Goal: Task Accomplishment & Management: Complete application form

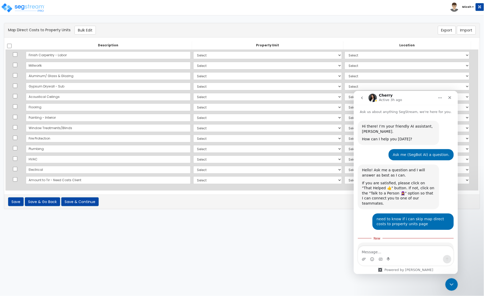
scroll to position [1, 0]
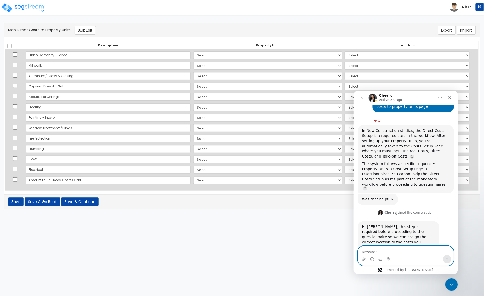
click at [378, 253] on textarea "Message…" at bounding box center [405, 250] width 95 height 9
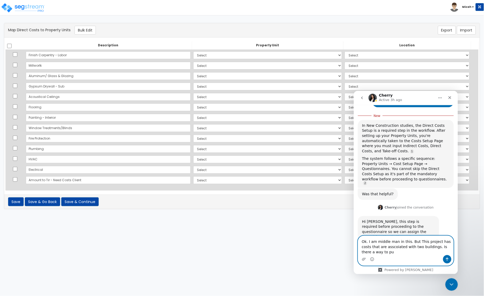
scroll to position [124, 0]
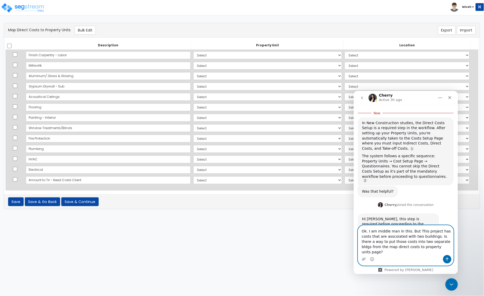
type textarea "Ok. I am middle man in this. But This project has costs that are asscoiated wit…"
click at [446, 257] on icon "Send a message…" at bounding box center [447, 259] width 4 height 4
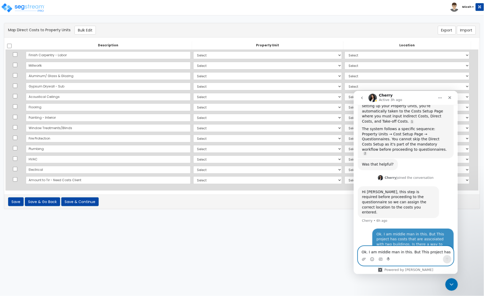
scroll to position [144, 0]
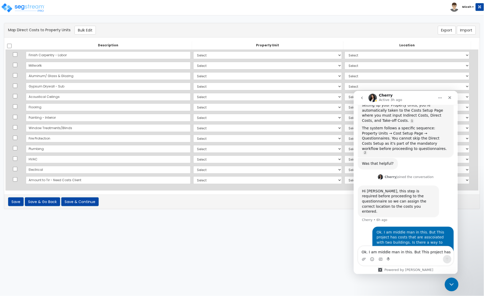
click at [449, 284] on icon "Close Intercom Messenger" at bounding box center [450, 284] width 6 height 6
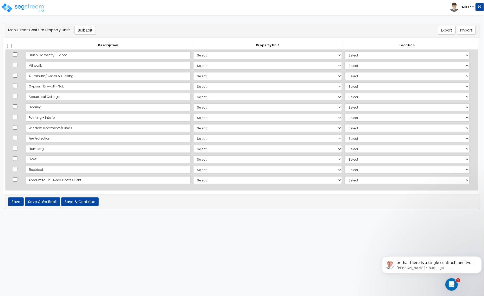
scroll to position [193, 0]
click at [448, 282] on icon "Open Intercom Messenger" at bounding box center [450, 284] width 9 height 9
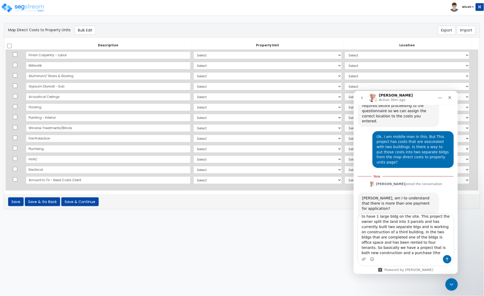
scroll to position [14, 0]
type textarea "So to make this short, the property owner used to have 1 large bldg on the site…"
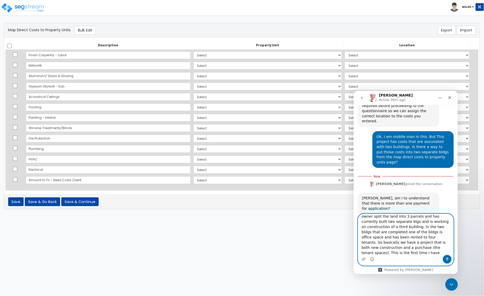
click at [445, 259] on icon "Send a message…" at bounding box center [447, 259] width 4 height 4
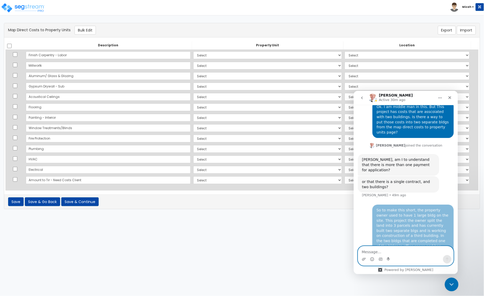
scroll to position [265, 0]
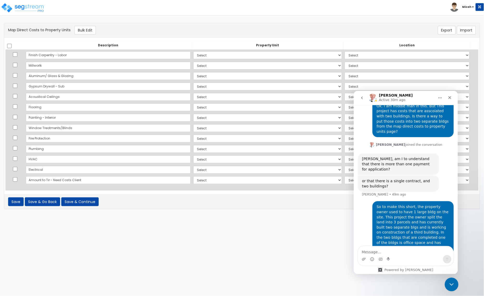
click at [453, 286] on icon "Close Intercom Messenger" at bounding box center [450, 284] width 6 height 6
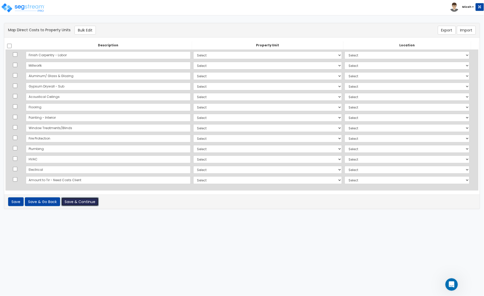
click at [85, 205] on button "Save & Continue" at bounding box center [79, 201] width 37 height 9
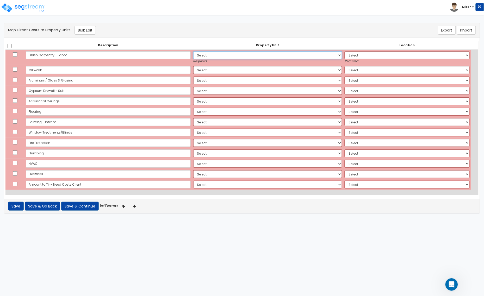
click at [321, 54] on select "Select 930 Wayzata Blvd Mithun Enterprises LLC Site Improvements Site Improveme…" at bounding box center [267, 55] width 149 height 8
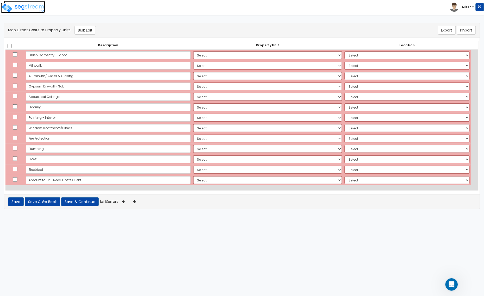
click at [32, 10] on img at bounding box center [23, 8] width 44 height 10
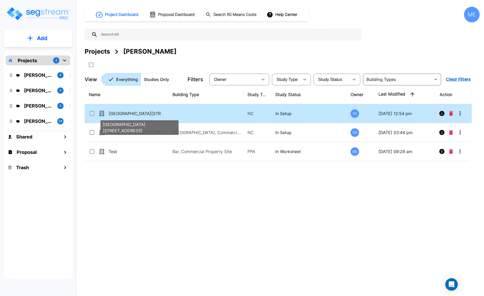
click at [137, 111] on p "[GEOGRAPHIC_DATA][STREET_ADDRESS]" at bounding box center [135, 113] width 52 height 6
checkbox input "true"
click at [137, 111] on p "[GEOGRAPHIC_DATA][STREET_ADDRESS]" at bounding box center [135, 113] width 52 height 6
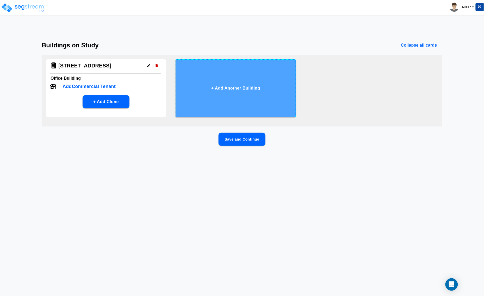
click at [231, 86] on button "+ Add Another Building" at bounding box center [235, 88] width 120 height 58
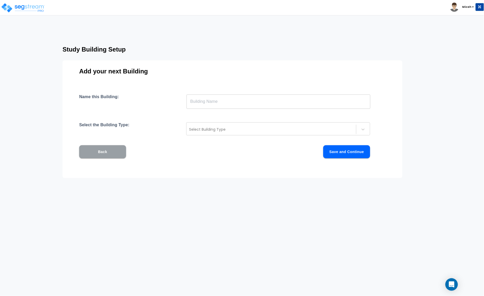
click at [91, 153] on button "Back" at bounding box center [102, 151] width 47 height 13
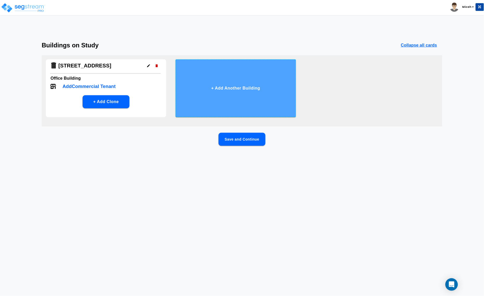
click at [244, 92] on button "+ Add Another Building" at bounding box center [235, 88] width 120 height 58
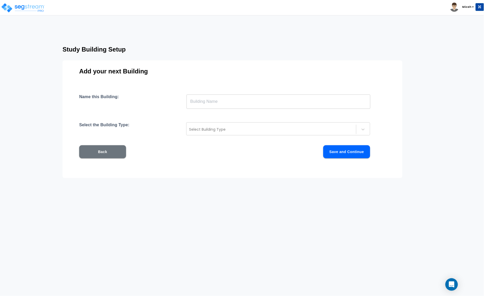
drag, startPoint x: 214, startPoint y: 100, endPoint x: 222, endPoint y: 103, distance: 8.2
click at [214, 100] on input "text" at bounding box center [278, 101] width 184 height 15
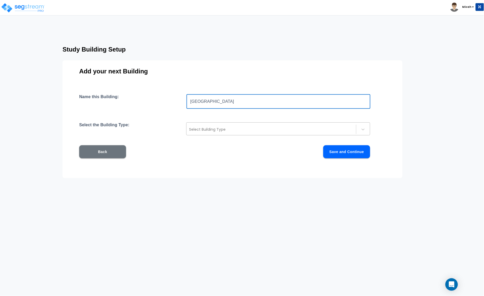
type input "Bank Building"
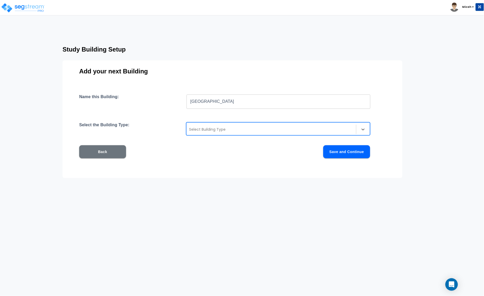
click at [217, 133] on div "Select Building Type" at bounding box center [270, 129] width 169 height 8
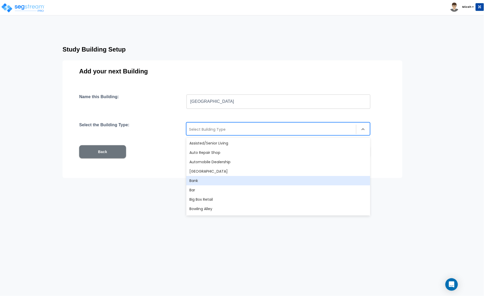
click at [231, 178] on div "Bank" at bounding box center [278, 180] width 184 height 9
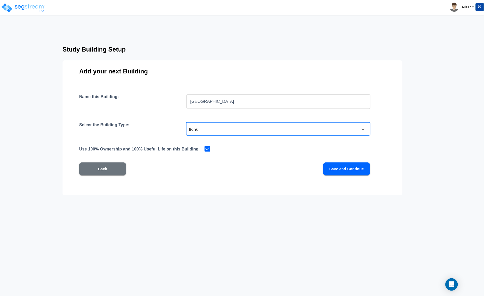
click at [362, 171] on button "Save and Continue" at bounding box center [346, 168] width 47 height 13
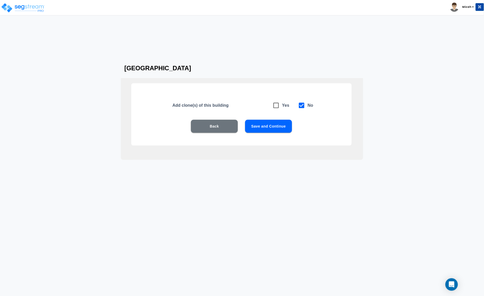
click at [280, 125] on button "Save and Continue" at bounding box center [268, 126] width 47 height 13
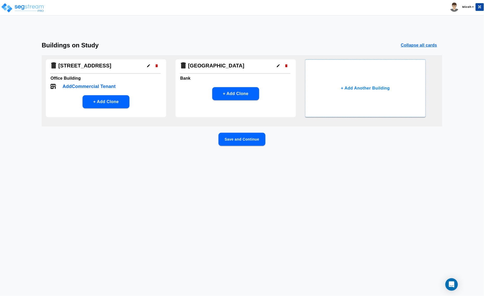
click at [277, 66] on icon "button" at bounding box center [278, 66] width 4 height 4
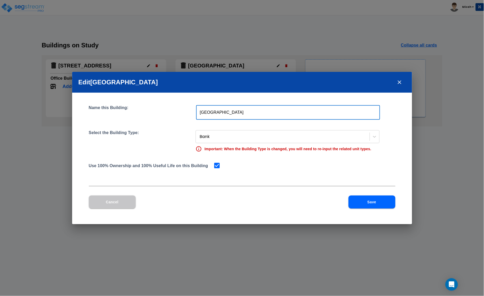
drag, startPoint x: 210, startPoint y: 111, endPoint x: 186, endPoint y: 110, distance: 24.2
click at [187, 110] on div "Name this Building: Bank Building ​" at bounding box center [242, 112] width 306 height 15
click at [210, 111] on input "930 950 Wayzata Blvd" at bounding box center [288, 112] width 184 height 15
type input "[STREET_ADDRESS]"
click at [366, 201] on button "Save" at bounding box center [371, 202] width 47 height 13
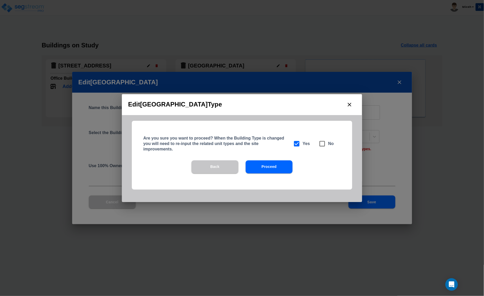
click at [275, 168] on button "Proceed" at bounding box center [268, 166] width 47 height 13
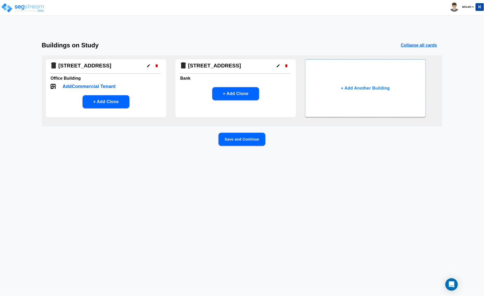
click at [241, 136] on button "Save and Continue" at bounding box center [241, 139] width 47 height 13
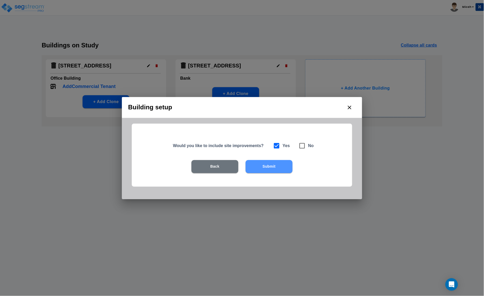
click at [265, 166] on button "Submit" at bounding box center [268, 166] width 47 height 13
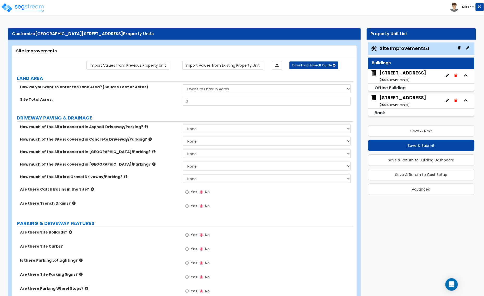
click at [435, 47] on div "Site Improvements x1" at bounding box center [421, 48] width 107 height 12
click at [469, 47] on icon "button" at bounding box center [467, 48] width 4 height 4
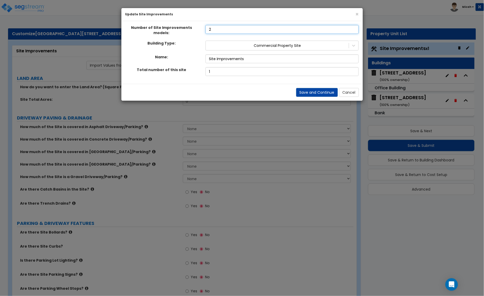
type input "2"
click at [354, 27] on input "2" at bounding box center [281, 29] width 153 height 9
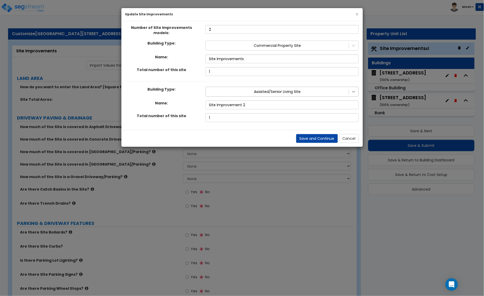
click at [354, 89] on icon at bounding box center [353, 91] width 5 height 5
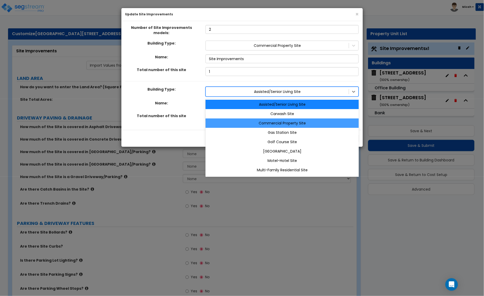
click at [324, 121] on div "Commercial Property Site" at bounding box center [281, 122] width 153 height 9
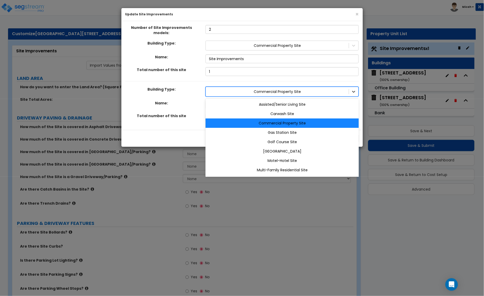
click at [354, 89] on icon at bounding box center [353, 91] width 5 height 5
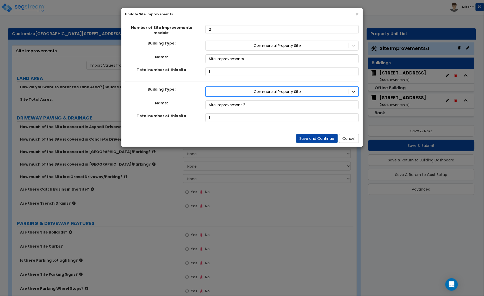
click at [357, 89] on div at bounding box center [353, 91] width 9 height 9
click at [254, 55] on input "Site Improvements" at bounding box center [281, 58] width 153 height 9
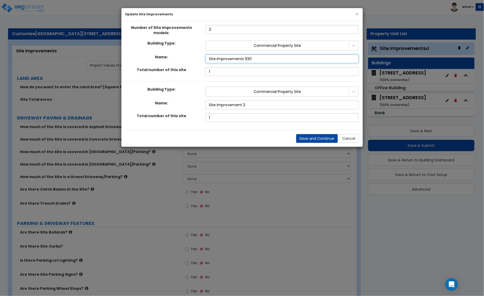
type input "Site Improvements 930"
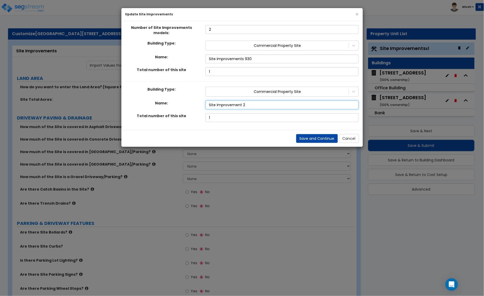
click at [257, 102] on input "Site Improvement 2" at bounding box center [281, 104] width 153 height 9
type input "Site Improvement 2 950"
click at [322, 137] on button "Save and Continue" at bounding box center [317, 138] width 42 height 9
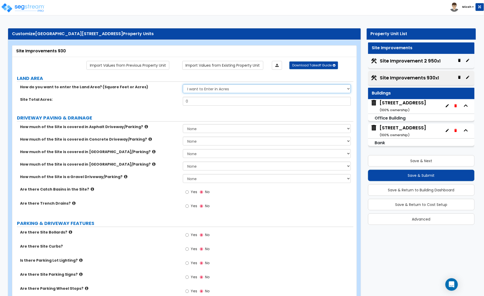
click at [240, 91] on select "I want to Enter in Acres I want to Enter in Square Feet" at bounding box center [267, 88] width 168 height 9
select select "2"
click at [183, 85] on select "I want to Enter in Acres I want to Enter in Square Feet" at bounding box center [267, 88] width 168 height 9
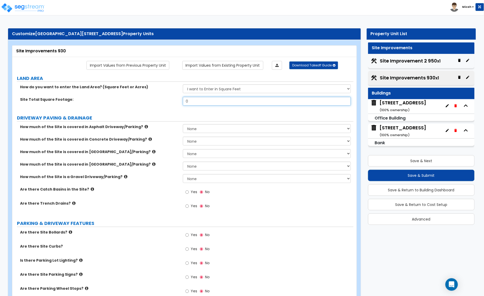
drag, startPoint x: 190, startPoint y: 100, endPoint x: 169, endPoint y: 102, distance: 20.9
click at [169, 102] on div "Site Total Square Footage: 0" at bounding box center [182, 103] width 341 height 12
type input "29,176"
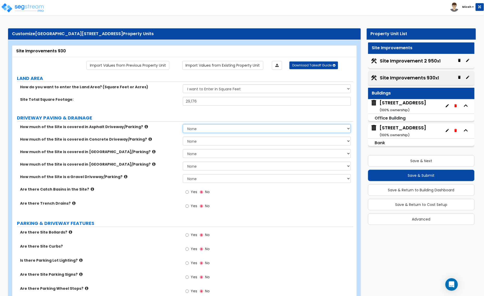
click at [189, 129] on select "None I want to Enter an Approximate Percentage I want to Enter the Square Foota…" at bounding box center [267, 128] width 168 height 9
select select "2"
click at [183, 125] on select "None I want to Enter an Approximate Percentage I want to Enter the Square Foota…" at bounding box center [267, 128] width 168 height 9
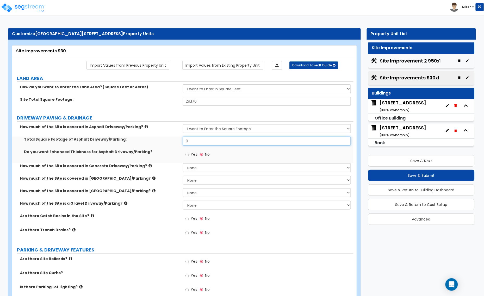
drag, startPoint x: 192, startPoint y: 143, endPoint x: 179, endPoint y: 141, distance: 13.2
click at [180, 142] on div "Total Square Footage of Asphalt Driveway/Parking: 0" at bounding box center [182, 143] width 341 height 12
type input "9,015"
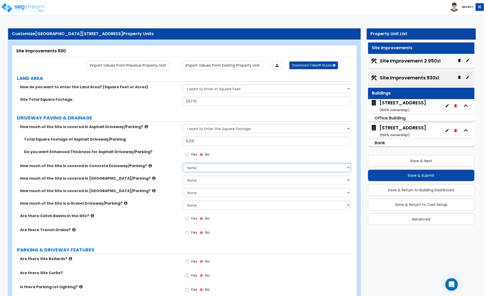
click at [189, 167] on select "None I want to Enter an Approximate Percentage I want to Enter the Square Foota…" at bounding box center [267, 167] width 168 height 9
select select "2"
click at [183, 164] on select "None I want to Enter an Approximate Percentage I want to Enter the Square Foota…" at bounding box center [267, 167] width 168 height 9
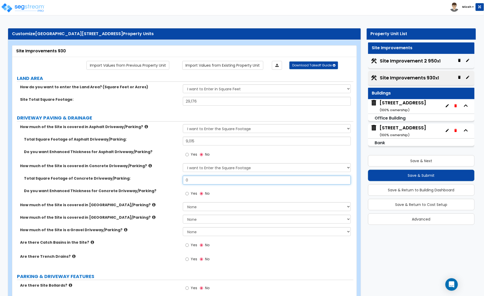
drag, startPoint x: 192, startPoint y: 182, endPoint x: 178, endPoint y: 181, distance: 13.8
click at [178, 181] on div "Total Square Footage of Concrete Driveway/Parking: 0" at bounding box center [182, 182] width 341 height 12
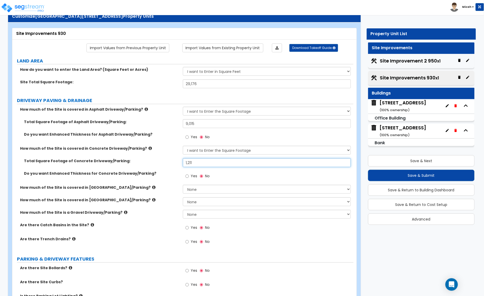
scroll to position [33, 0]
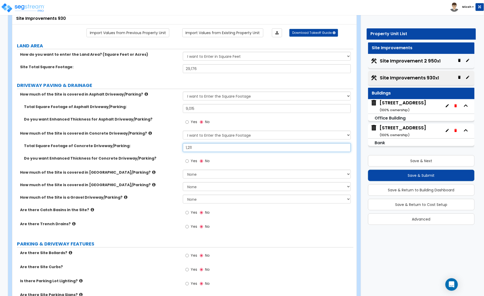
type input "1,211"
click at [185, 213] on input "Yes" at bounding box center [186, 213] width 3 height 6
radio input "true"
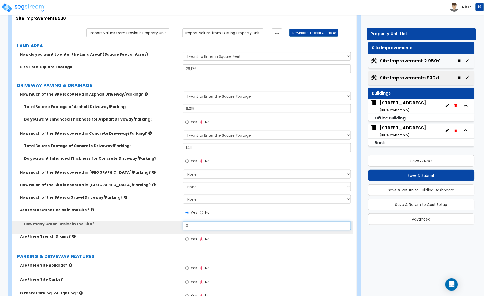
drag, startPoint x: 190, startPoint y: 223, endPoint x: 175, endPoint y: 227, distance: 15.8
click at [175, 227] on div "How many Catch Basins in the Site? 0" at bounding box center [182, 227] width 341 height 12
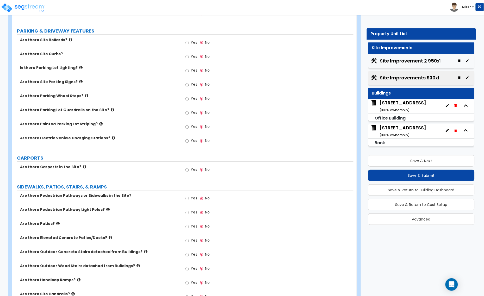
scroll to position [260, 0]
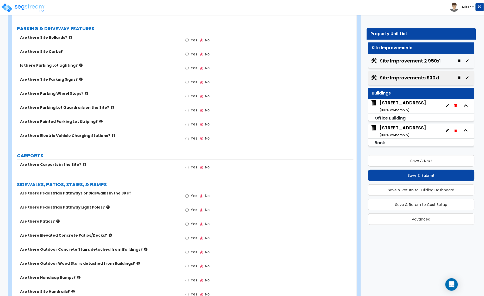
type input "1"
click at [187, 39] on input "Yes" at bounding box center [186, 40] width 3 height 6
radio input "true"
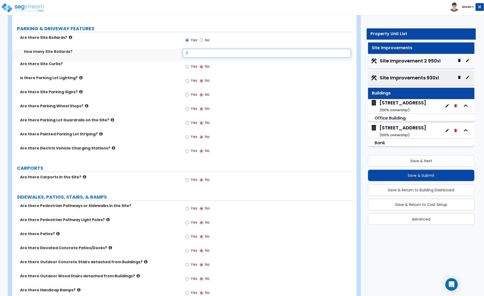
drag, startPoint x: 190, startPoint y: 55, endPoint x: 173, endPoint y: 57, distance: 16.6
click at [173, 57] on div "How many Site Bollards? 0" at bounding box center [182, 55] width 341 height 12
type input "6"
click at [187, 67] on input "Yes" at bounding box center [186, 67] width 3 height 6
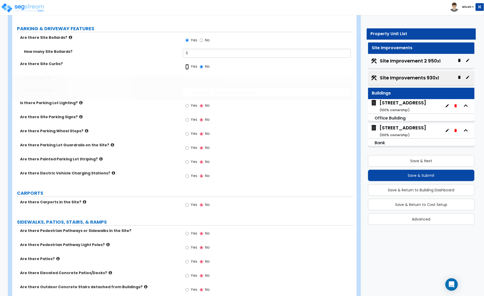
radio input "true"
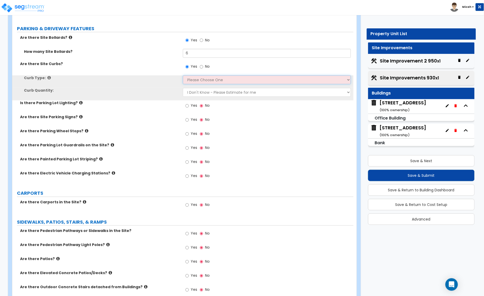
click at [195, 81] on select "Please Choose One Curb (Only) Curb & Gutter Asphalt Berm" at bounding box center [267, 79] width 168 height 9
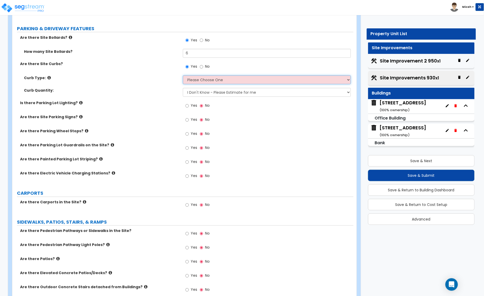
select select "2"
click at [183, 76] on select "Please Choose One Curb (Only) Curb & Gutter Asphalt Berm" at bounding box center [267, 79] width 168 height 9
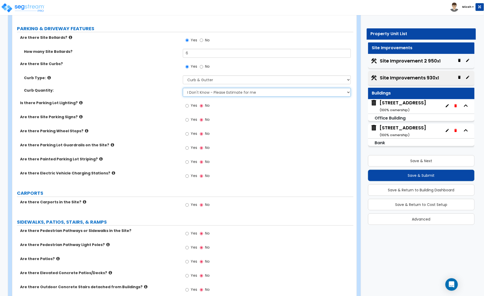
click at [202, 94] on select "I Don't Know - Please Estimate for me I want to Enter the Linear Footage" at bounding box center [267, 92] width 168 height 9
select select "1"
click at [183, 88] on select "I Don't Know - Please Estimate for me I want to Enter the Linear Footage" at bounding box center [267, 92] width 168 height 9
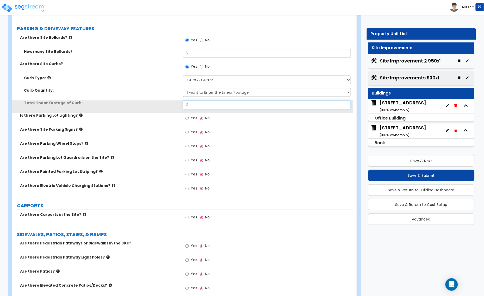
click at [178, 105] on div "Total Linear Footage of Curb: 0" at bounding box center [182, 106] width 341 height 12
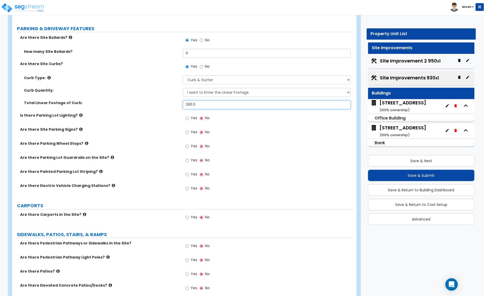
type input "386.5"
click at [187, 118] on input "Yes" at bounding box center [186, 119] width 3 height 6
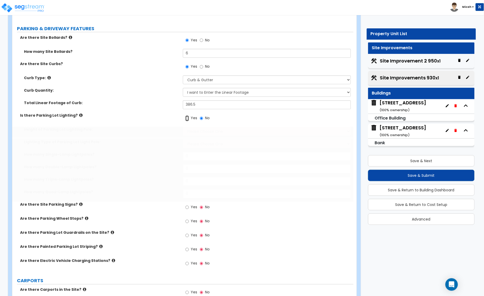
radio input "true"
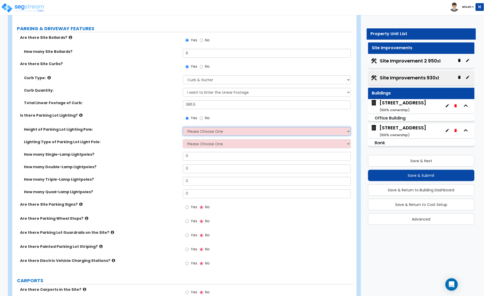
click at [193, 132] on select "Please Choose One 20' high 30' high 40' high" at bounding box center [267, 131] width 168 height 9
select select "1"
click at [183, 127] on select "Please Choose One 20' high 30' high 40' high" at bounding box center [267, 131] width 168 height 9
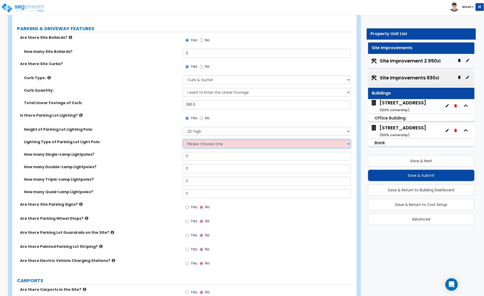
click at [192, 146] on select "Please Choose One LED Metal Halide High Pressure Sodium Please Choose for me" at bounding box center [267, 144] width 168 height 9
select select "1"
click at [183, 140] on select "Please Choose One LED Metal Halide High Pressure Sodium Please Choose for me" at bounding box center [267, 144] width 168 height 9
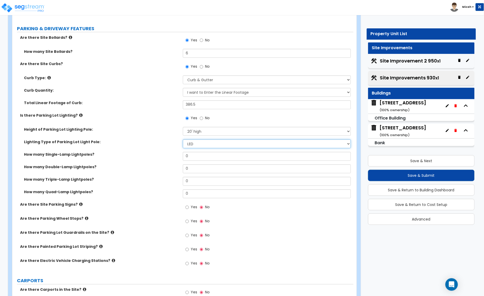
scroll to position [293, 0]
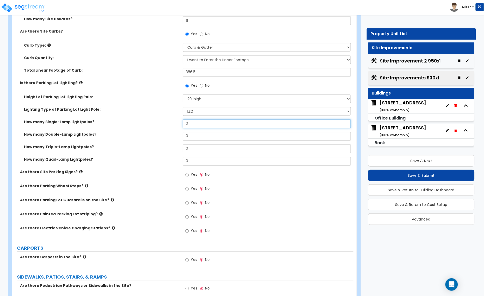
drag, startPoint x: 190, startPoint y: 124, endPoint x: 177, endPoint y: 125, distance: 13.4
click at [177, 125] on div "How many Single-Lamp Lightpoles? 0" at bounding box center [182, 125] width 341 height 12
type input "3"
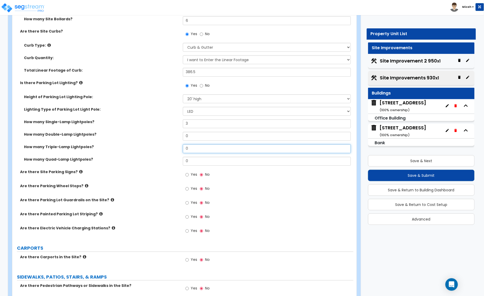
drag, startPoint x: 192, startPoint y: 149, endPoint x: 184, endPoint y: 150, distance: 7.5
click at [184, 150] on input "0" at bounding box center [267, 148] width 168 height 9
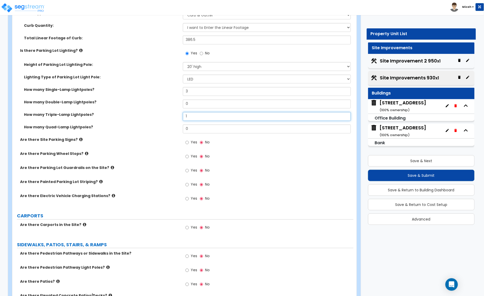
scroll to position [358, 0]
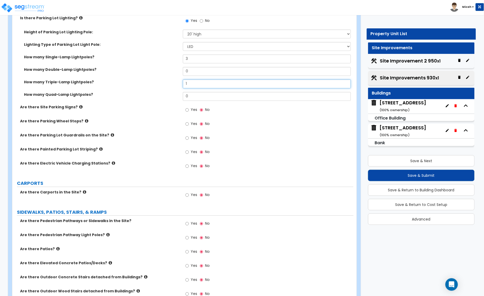
type input "1"
click at [186, 111] on input "Yes" at bounding box center [186, 110] width 3 height 6
radio input "true"
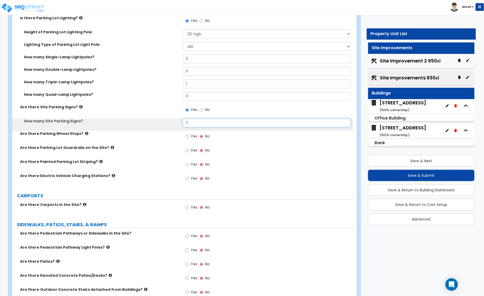
drag, startPoint x: 191, startPoint y: 122, endPoint x: 171, endPoint y: 123, distance: 19.6
click at [171, 123] on div "How many Site Parking Signs? 0" at bounding box center [182, 124] width 341 height 12
type input "4"
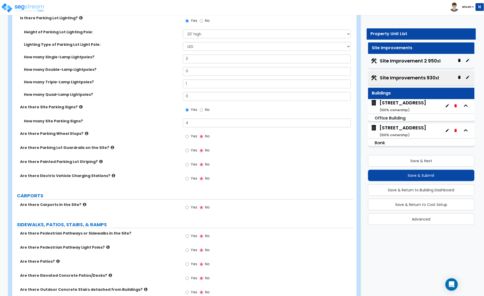
click at [185, 165] on div "Yes No" at bounding box center [197, 165] width 29 height 12
click at [187, 165] on input "Yes" at bounding box center [186, 165] width 3 height 6
radio input "true"
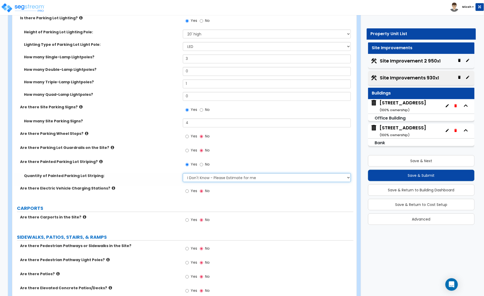
click at [192, 177] on select "I Don't Know - Please Estimate for me I Want to Enter the Number of Parking Spa…" at bounding box center [267, 177] width 168 height 9
select select "1"
click at [183, 173] on select "I Don't Know - Please Estimate for me I Want to Enter the Number of Parking Spa…" at bounding box center [267, 177] width 168 height 9
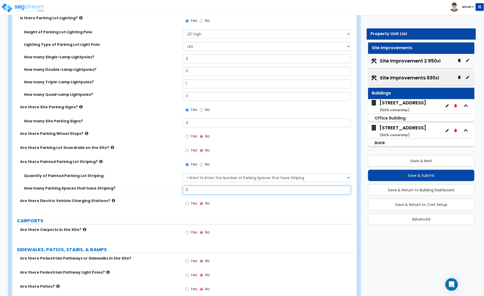
drag, startPoint x: 185, startPoint y: 191, endPoint x: 178, endPoint y: 191, distance: 7.3
click at [178, 191] on div "How many Parking Spaces that have Striping? 0" at bounding box center [182, 192] width 341 height 12
click at [192, 189] on input "0" at bounding box center [267, 190] width 168 height 9
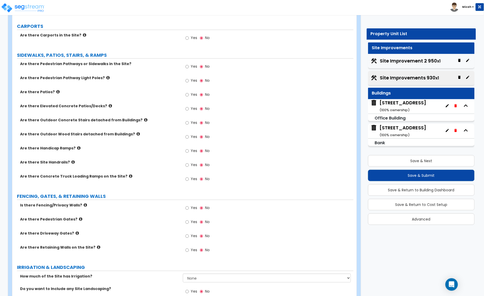
scroll to position [553, 0]
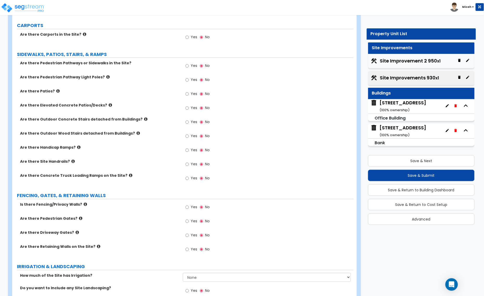
type input "13"
click at [187, 123] on input "Yes" at bounding box center [186, 122] width 3 height 6
radio input "true"
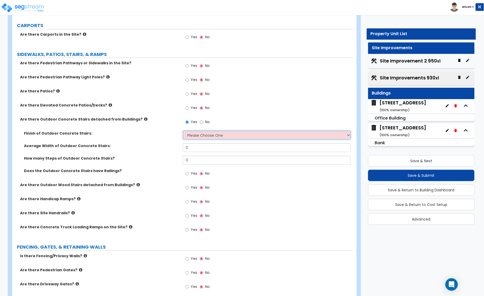
click at [193, 136] on select "Please Choose One Bare Concrete Exposed Aggregate Brick Paved Stone Paved" at bounding box center [267, 135] width 168 height 9
select select "1"
click at [183, 131] on select "Please Choose One Bare Concrete Exposed Aggregate Brick Paved Stone Paved" at bounding box center [267, 135] width 168 height 9
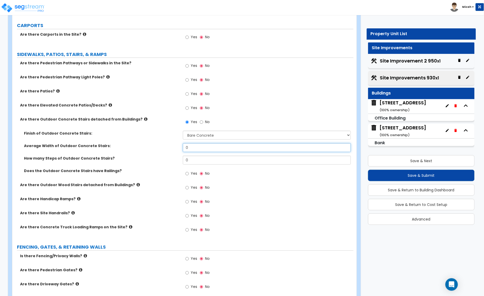
drag, startPoint x: 192, startPoint y: 148, endPoint x: 169, endPoint y: 150, distance: 23.0
click at [169, 150] on div "Average Width of Outdoor Concrete Stairs: 0" at bounding box center [182, 149] width 341 height 12
type input "4"
drag, startPoint x: 192, startPoint y: 161, endPoint x: 177, endPoint y: 161, distance: 14.3
click at [178, 161] on div "How many Steps of Outdoor Concrete Stairs? 0" at bounding box center [182, 162] width 341 height 12
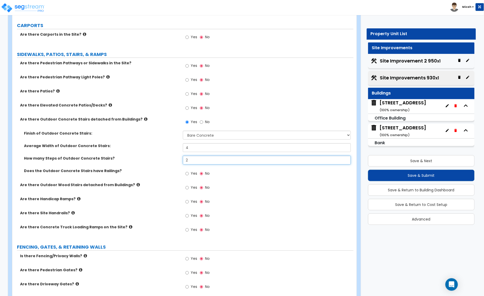
type input "2"
click at [71, 214] on icon at bounding box center [72, 213] width 3 height 4
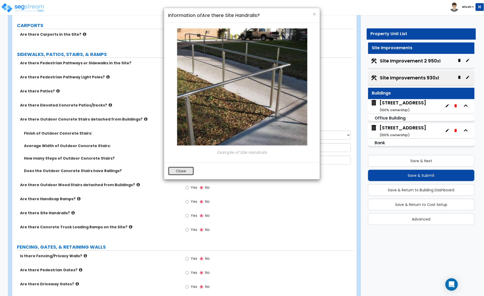
click at [187, 174] on button "Close" at bounding box center [181, 171] width 26 height 9
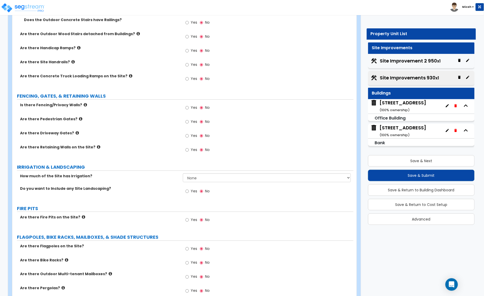
scroll to position [716, 0]
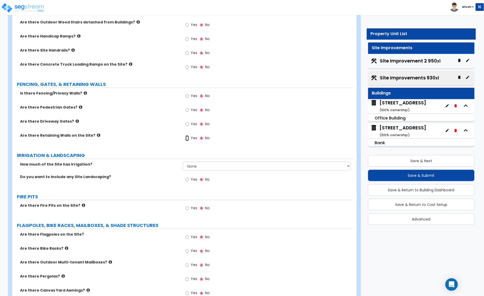
click at [187, 138] on input "Yes" at bounding box center [186, 138] width 3 height 6
radio input "true"
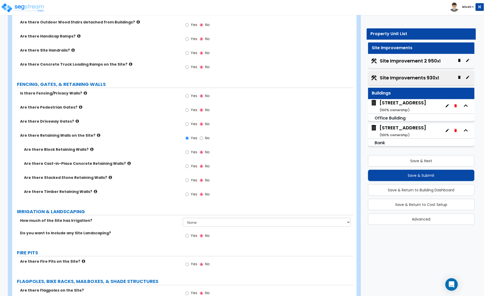
click at [85, 150] on label "Are there Block Retaining Walls?" at bounding box center [101, 149] width 155 height 5
click at [90, 150] on icon at bounding box center [91, 149] width 3 height 4
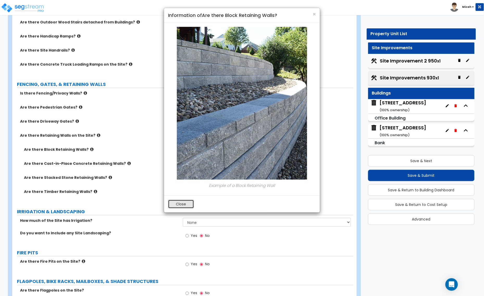
click at [182, 203] on button "Close" at bounding box center [181, 204] width 26 height 9
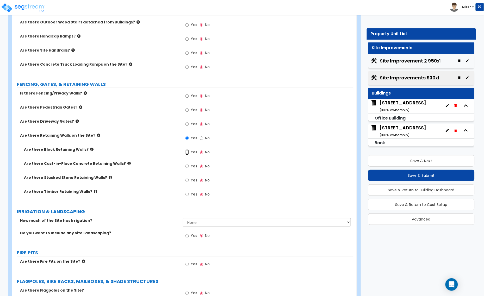
click at [188, 153] on input "Yes" at bounding box center [186, 152] width 3 height 6
radio input "true"
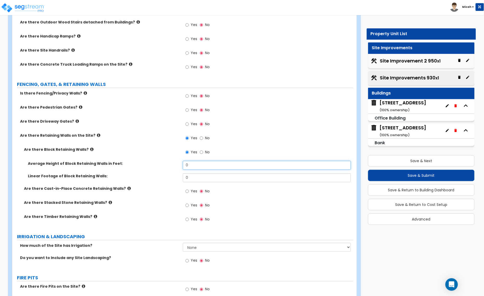
drag, startPoint x: 186, startPoint y: 167, endPoint x: 168, endPoint y: 168, distance: 18.0
click at [168, 168] on div "Average Height of Block Retaining Walls in Feet: 0" at bounding box center [182, 167] width 341 height 12
type input "2"
click at [190, 176] on input "0" at bounding box center [267, 177] width 168 height 9
drag, startPoint x: 188, startPoint y: 179, endPoint x: 180, endPoint y: 180, distance: 8.8
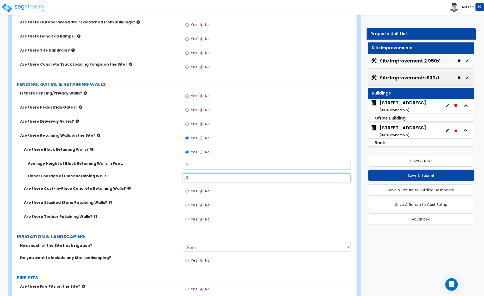
click at [180, 180] on div "Linear Footage of Block Retaining Walls: 0" at bounding box center [182, 179] width 341 height 12
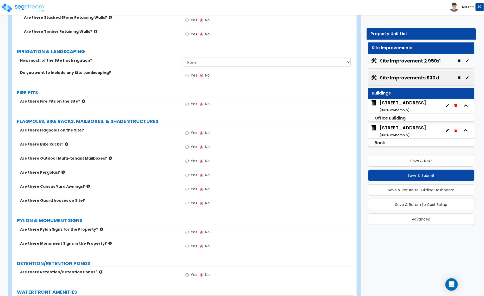
scroll to position [911, 0]
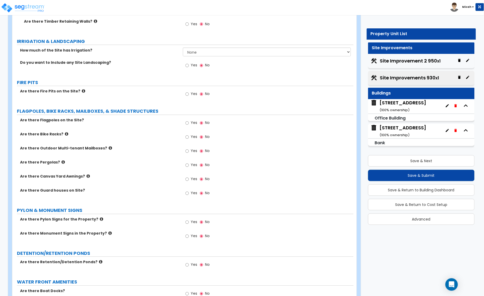
type input "100"
click at [199, 52] on select "None I want to Enter an Approximate Percentage I want to Enter the Square Foota…" at bounding box center [267, 52] width 168 height 9
select select "2"
click at [183, 48] on select "None I want to Enter an Approximate Percentage I want to Enter the Square Foota…" at bounding box center [267, 52] width 168 height 9
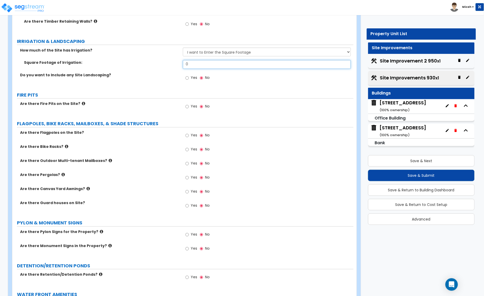
drag, startPoint x: 186, startPoint y: 67, endPoint x: 166, endPoint y: 70, distance: 19.8
click at [169, 70] on div "Square Footage of Irrigation: 0" at bounding box center [182, 66] width 341 height 12
type input "2,860"
click at [188, 78] on input "Yes" at bounding box center [186, 78] width 3 height 6
radio input "true"
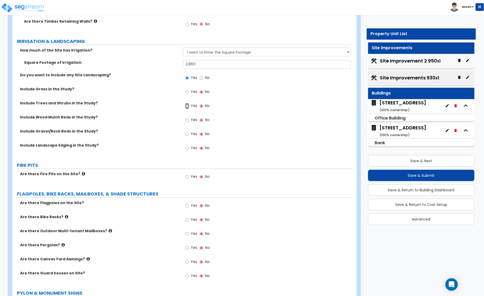
click at [187, 105] on input "Yes" at bounding box center [186, 106] width 3 height 6
radio input "true"
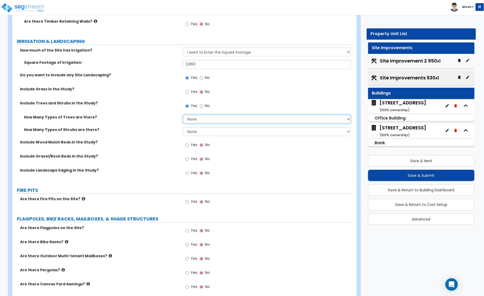
click at [192, 120] on select "None 1 2 3" at bounding box center [267, 119] width 168 height 9
select select "2"
click at [183, 115] on select "None 1 2 3" at bounding box center [267, 119] width 168 height 9
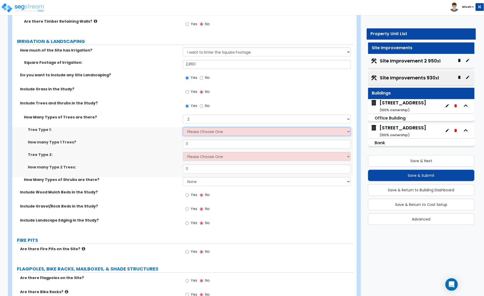
click at [192, 134] on select "Please Choose One Honey Locust Planetree Poplar Elm Hawthorn Linden Maple Red M…" at bounding box center [267, 131] width 168 height 9
select select "4"
click at [183, 128] on select "Please Choose One Honey Locust Planetree Poplar Elm Hawthorn Linden Maple Red M…" at bounding box center [267, 131] width 168 height 9
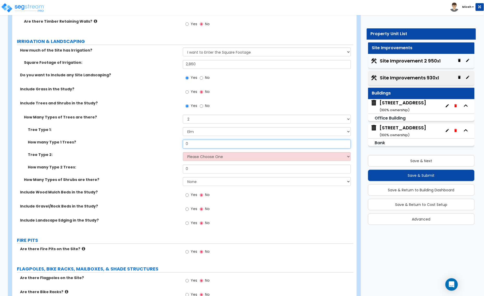
drag, startPoint x: 182, startPoint y: 145, endPoint x: 177, endPoint y: 145, distance: 5.2
click at [177, 145] on div "How many Type 1 Trees? 0" at bounding box center [182, 146] width 341 height 12
type input "16"
click at [196, 158] on select "Please Choose One Honey Locust Planetree Poplar Elm Hawthorn Linden Maple Red M…" at bounding box center [267, 156] width 168 height 9
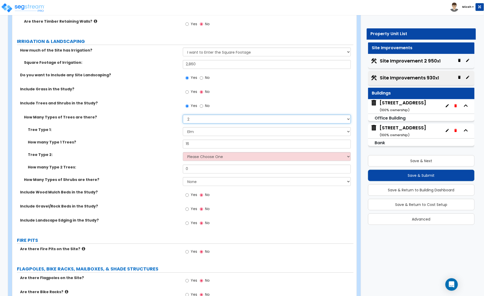
click at [215, 119] on select "None 1 2 3" at bounding box center [267, 119] width 168 height 9
select select "1"
click at [183, 115] on select "None 1 2 3" at bounding box center [267, 119] width 168 height 9
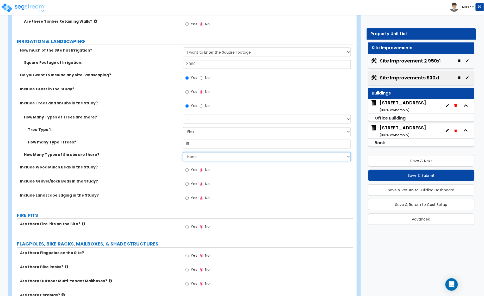
click at [202, 158] on select "None 1 2 3" at bounding box center [267, 156] width 168 height 9
select select "3"
click at [183, 153] on select "None 1 2 3" at bounding box center [267, 156] width 168 height 9
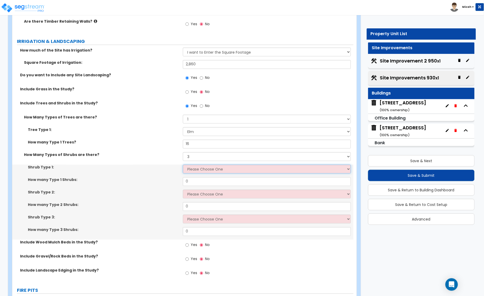
click at [200, 171] on select "Please Choose One Arborvitae Azalea Yew Boxwood Juniper Holly Cotoneaster Euony…" at bounding box center [267, 169] width 168 height 9
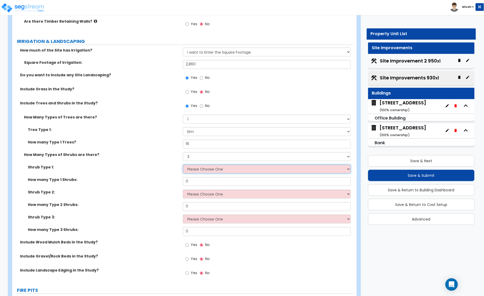
select select "1"
click at [183, 165] on select "Please Choose One Arborvitae Azalea Yew Boxwood Juniper Holly Cotoneaster Euony…" at bounding box center [267, 169] width 168 height 9
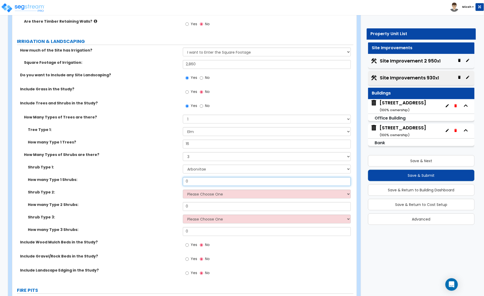
drag, startPoint x: 174, startPoint y: 182, endPoint x: 169, endPoint y: 182, distance: 4.2
click at [169, 182] on div "How many Type 1 Shrubs: 0" at bounding box center [182, 183] width 341 height 12
type input "3"
click at [210, 197] on select "Please Choose One Arborvitae Azalea Yew Boxwood Juniper Holly Cotoneaster Euony…" at bounding box center [267, 194] width 168 height 9
select select "5"
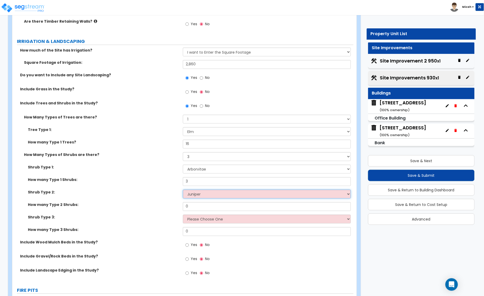
click at [183, 190] on select "Please Choose One Arborvitae Azalea Yew Boxwood Juniper Holly Cotoneaster Euony…" at bounding box center [267, 194] width 168 height 9
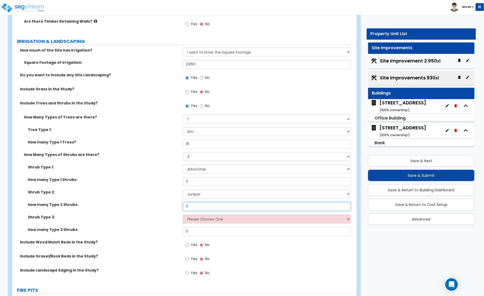
drag, startPoint x: 191, startPoint y: 204, endPoint x: 172, endPoint y: 206, distance: 19.3
click at [173, 206] on div "How many Type 2 Shrubs: 0" at bounding box center [182, 208] width 341 height 12
type input "39"
click at [193, 220] on select "Please Choose One Arborvitae Azalea Yew Boxwood Juniper Holly Cotoneaster Euony…" at bounding box center [267, 219] width 168 height 9
click at [171, 218] on label "Shrub Type 3:" at bounding box center [103, 217] width 151 height 5
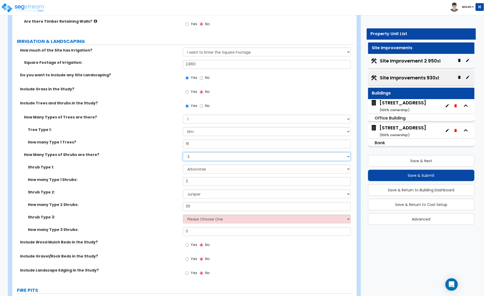
click at [223, 158] on select "None 1 2 3" at bounding box center [267, 156] width 168 height 9
select select "2"
click at [183, 153] on select "None 1 2 3" at bounding box center [267, 156] width 168 height 9
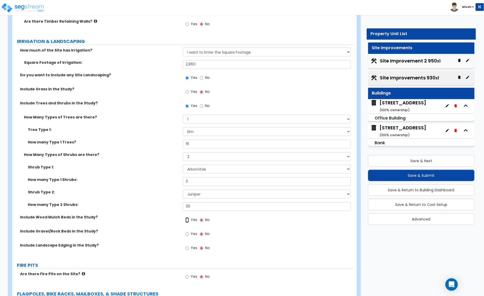
click at [187, 220] on input "Yes" at bounding box center [186, 220] width 3 height 6
radio input "true"
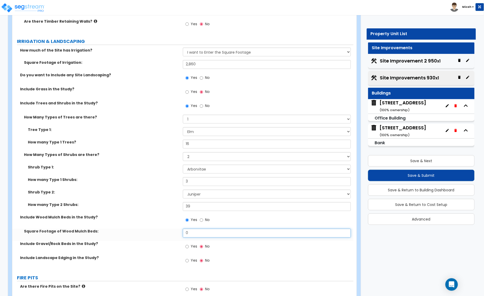
drag, startPoint x: 188, startPoint y: 235, endPoint x: 179, endPoint y: 235, distance: 8.9
click at [179, 235] on div "Square Footage of Wood Mulch Beds: 0" at bounding box center [182, 235] width 341 height 12
type input "2,860"
click at [187, 249] on input "Yes" at bounding box center [186, 247] width 3 height 6
radio input "true"
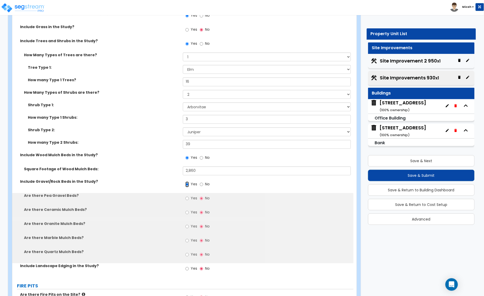
scroll to position [976, 0]
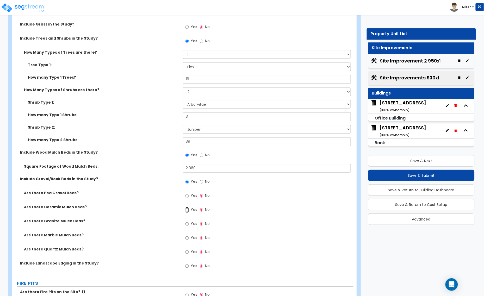
click at [187, 211] on input "Yes" at bounding box center [186, 210] width 3 height 6
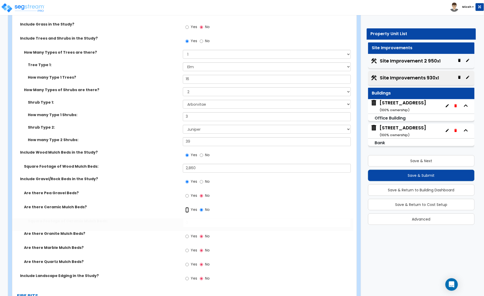
radio input "true"
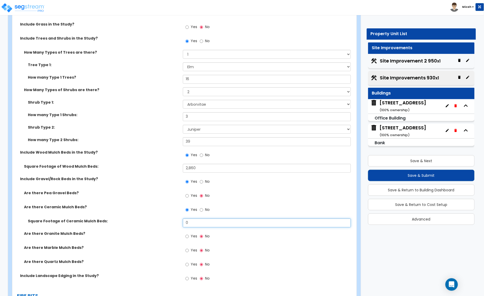
drag, startPoint x: 193, startPoint y: 224, endPoint x: 164, endPoint y: 224, distance: 28.6
click at [164, 224] on div "Square Footage of Ceramic Mulch Beds: 0" at bounding box center [182, 224] width 341 height 12
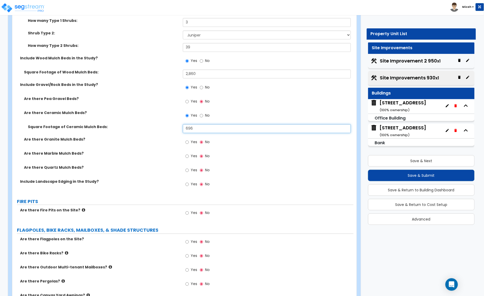
scroll to position [1074, 0]
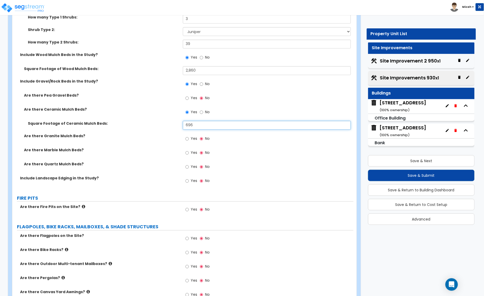
type input "696"
click at [187, 181] on input "Yes" at bounding box center [186, 181] width 3 height 6
radio input "true"
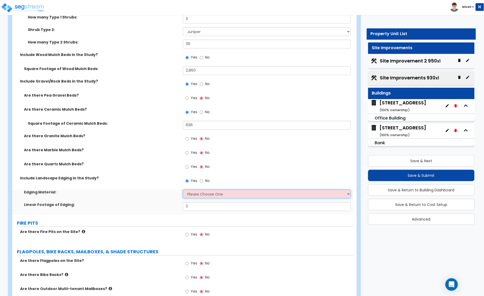
click at [194, 195] on select "Please Choose One Metal Brick Railroad Ties Concrete" at bounding box center [267, 194] width 168 height 9
select select "1"
click at [183, 190] on select "Please Choose One Metal Brick Railroad Ties Concrete" at bounding box center [267, 194] width 168 height 9
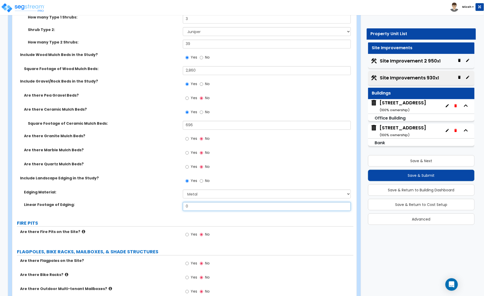
click at [163, 204] on div "Linear Footage of Edging: 0" at bounding box center [182, 208] width 341 height 12
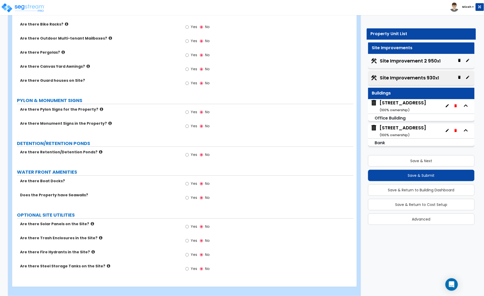
scroll to position [1330, 0]
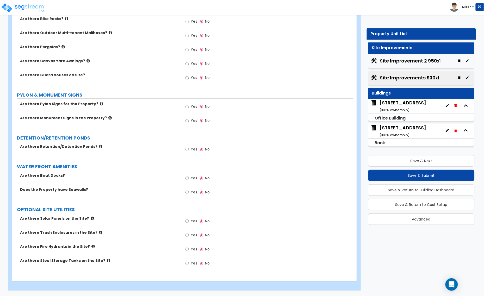
type input "605"
click at [108, 117] on icon at bounding box center [109, 118] width 3 height 4
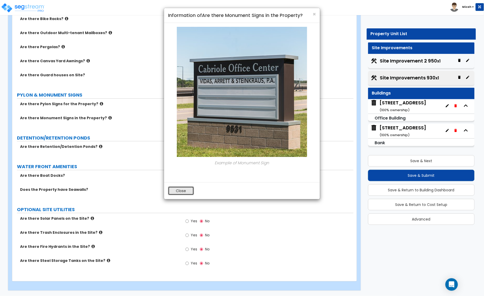
drag, startPoint x: 190, startPoint y: 192, endPoint x: 125, endPoint y: 143, distance: 81.2
click at [188, 191] on button "Close" at bounding box center [181, 190] width 26 height 9
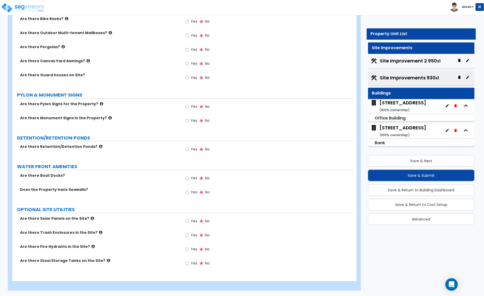
click at [100, 104] on icon at bounding box center [101, 104] width 3 height 4
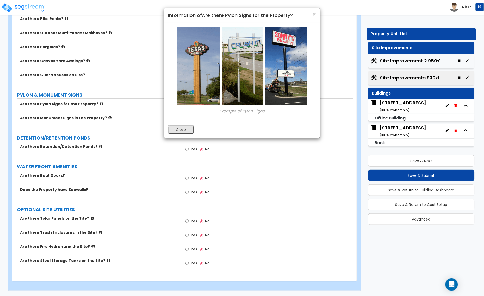
click at [168, 129] on button "Close" at bounding box center [181, 129] width 26 height 9
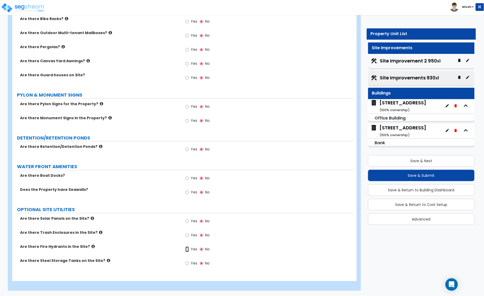
click at [186, 251] on input "Yes" at bounding box center [186, 250] width 3 height 6
radio input "true"
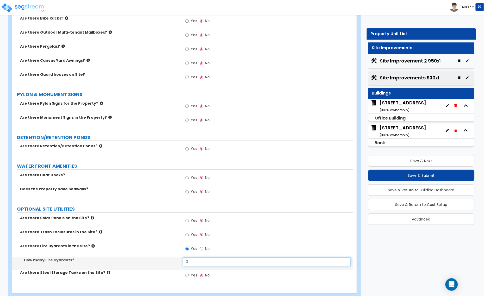
drag, startPoint x: 191, startPoint y: 261, endPoint x: 179, endPoint y: 262, distance: 12.0
click at [179, 262] on div "How many Fire Hydrants? 0" at bounding box center [182, 263] width 341 height 12
type input "1"
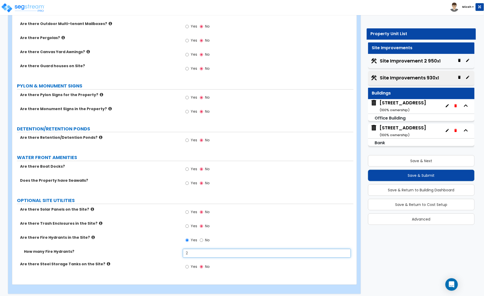
scroll to position [1343, 0]
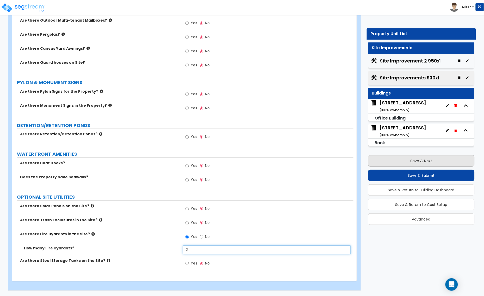
type input "2"
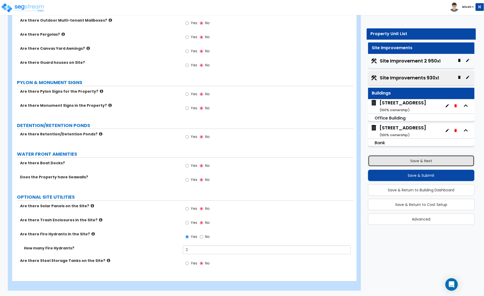
click at [399, 162] on button "Save & Next" at bounding box center [421, 160] width 107 height 11
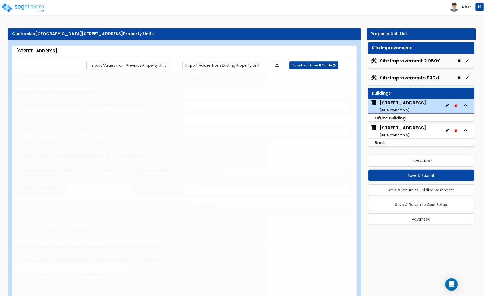
type input "1"
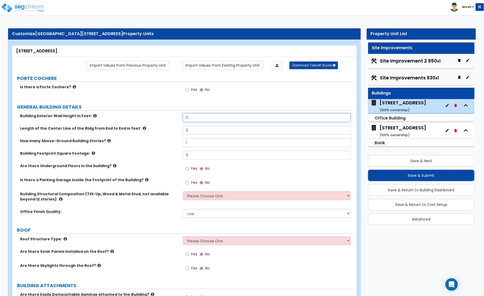
click at [167, 118] on div "Building Exterior Wall Height in Feet: 0" at bounding box center [182, 119] width 341 height 12
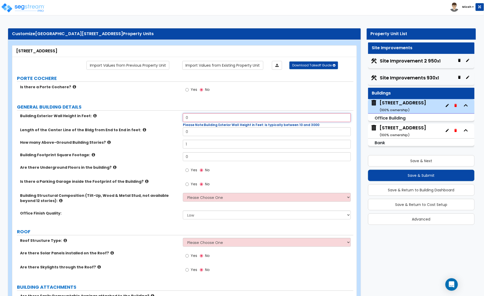
click at [192, 117] on input "0" at bounding box center [267, 117] width 168 height 9
type input "32"
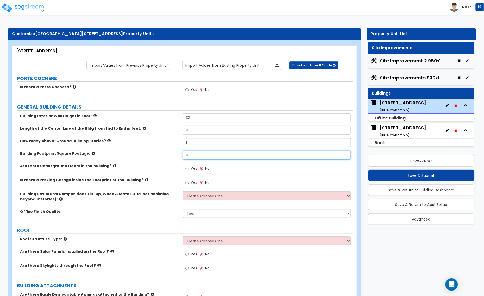
drag, startPoint x: 193, startPoint y: 154, endPoint x: 186, endPoint y: 155, distance: 6.8
click at [186, 155] on input "0" at bounding box center [267, 155] width 168 height 9
drag, startPoint x: 191, startPoint y: 131, endPoint x: 175, endPoint y: 132, distance: 16.7
click at [175, 132] on div "Length of the Center Line of the Bldg from End to End in feet: 0" at bounding box center [182, 132] width 341 height 12
type input "145.5"
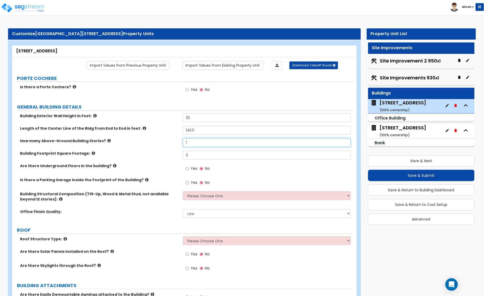
drag, startPoint x: 189, startPoint y: 145, endPoint x: 181, endPoint y: 145, distance: 7.5
click at [181, 145] on div "How many Above-Ground Building Stories? 1" at bounding box center [182, 144] width 341 height 12
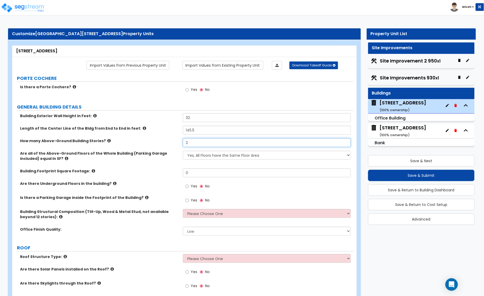
type input "2"
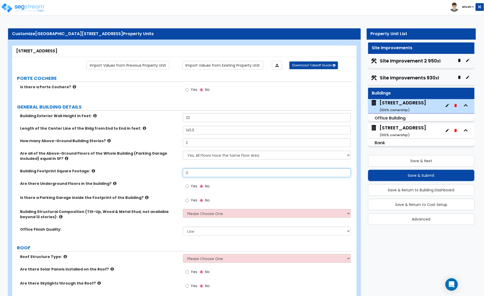
click at [169, 174] on div "Building Footprint Square Footage: 0" at bounding box center [182, 174] width 341 height 12
type input "16,972"
click at [187, 186] on input "Yes" at bounding box center [186, 187] width 3 height 6
radio input "true"
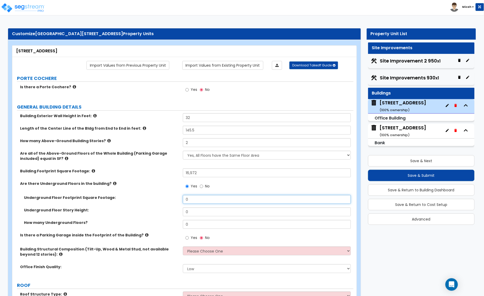
drag, startPoint x: 196, startPoint y: 200, endPoint x: 148, endPoint y: 200, distance: 48.2
click at [148, 200] on div "Underground Floor Footprint Square Footage: 0" at bounding box center [182, 201] width 341 height 12
type input "19,083"
drag, startPoint x: 193, startPoint y: 212, endPoint x: 176, endPoint y: 214, distance: 17.0
click at [176, 213] on div "Underground Floor Story Height: 0" at bounding box center [182, 213] width 341 height 12
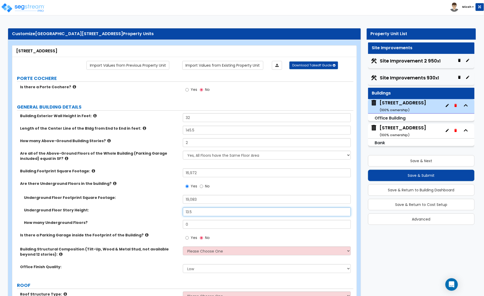
type input "13.5"
drag, startPoint x: 190, startPoint y: 226, endPoint x: 174, endPoint y: 228, distance: 16.0
click at [174, 227] on div "How many Underground Floors? 0" at bounding box center [182, 226] width 341 height 12
type input "1"
click at [187, 239] on input "Yes" at bounding box center [186, 238] width 3 height 6
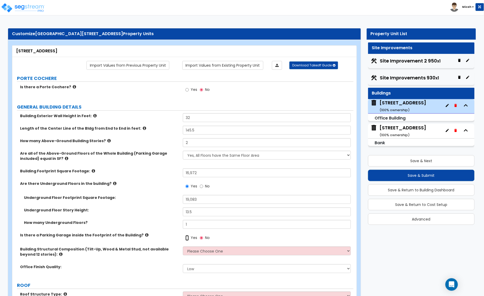
radio input "true"
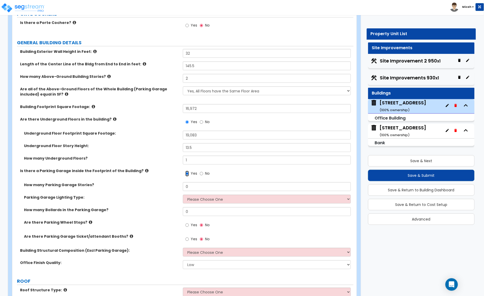
scroll to position [65, 0]
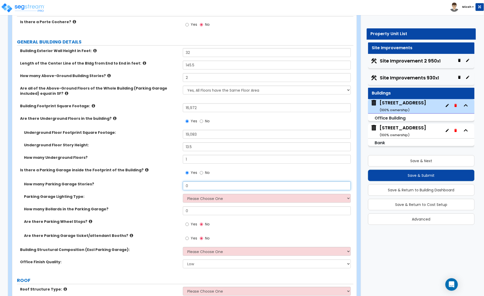
drag, startPoint x: 191, startPoint y: 187, endPoint x: 173, endPoint y: 187, distance: 17.5
click at [174, 187] on div "How many Parking Garage Stories? 0" at bounding box center [182, 187] width 341 height 12
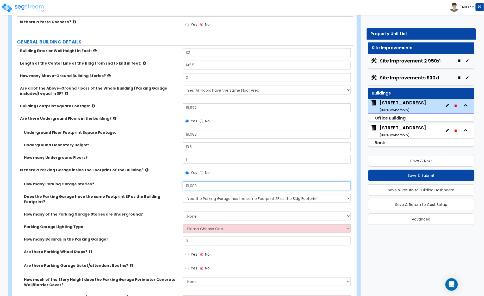
type input "19,083"
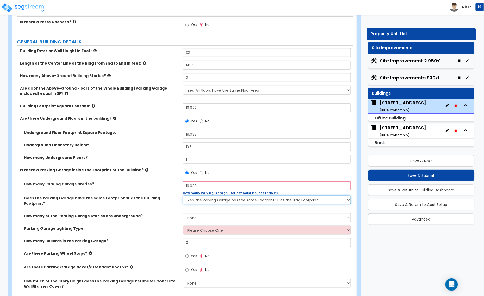
click at [196, 200] on select "Yes, the Parking Garage has the same Footprint SF as the Bldg Footprint No, the…" at bounding box center [267, 200] width 168 height 9
select select "1"
click at [183, 196] on select "Yes, the Parking Garage has the same Footprint SF as the Bldg Footprint No, the…" at bounding box center [267, 200] width 168 height 9
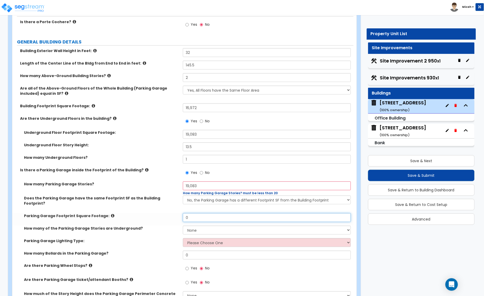
click at [184, 213] on input "0" at bounding box center [267, 217] width 168 height 9
drag, startPoint x: 199, startPoint y: 187, endPoint x: 163, endPoint y: 188, distance: 36.5
click at [163, 188] on div "How many Parking Garage Stories? 19,083 How many Parking Garage Stories? must b…" at bounding box center [182, 188] width 341 height 14
type input "1"
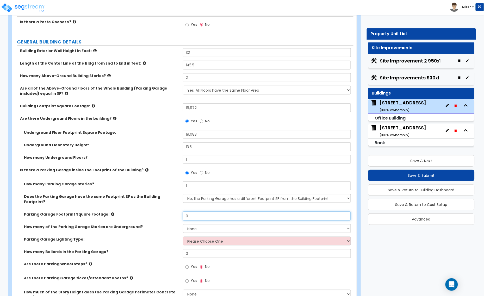
drag, startPoint x: 192, startPoint y: 210, endPoint x: 171, endPoint y: 210, distance: 20.8
click at [171, 212] on div "Parking Garage Footprint Square Footage: 0" at bounding box center [182, 218] width 341 height 12
type input "19,083"
click at [193, 224] on select "None 1 2 3 4 5" at bounding box center [267, 228] width 168 height 9
select select "1"
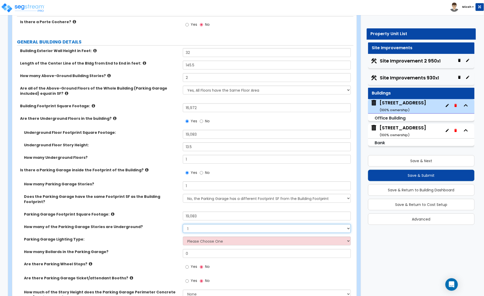
click at [183, 224] on select "None 1 2 3 4 5" at bounding box center [267, 228] width 168 height 9
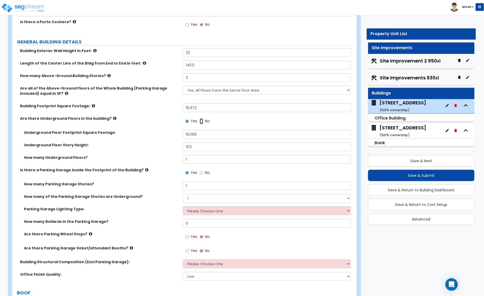
click at [202, 122] on input "No" at bounding box center [201, 121] width 3 height 6
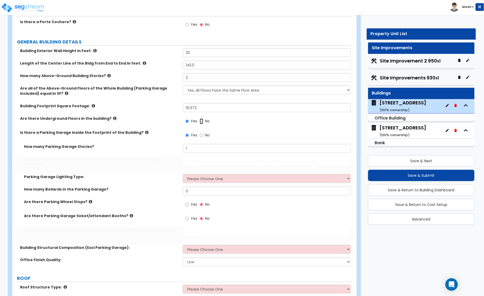
radio input "false"
radio input "true"
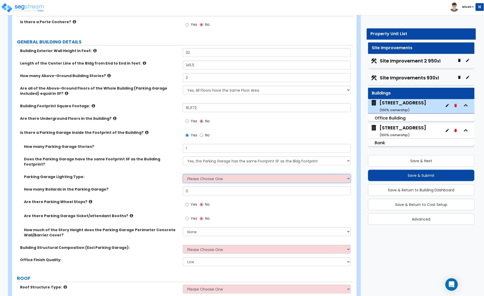
click at [217, 174] on select "Please Choose One Bay Lighting Strip Lighting" at bounding box center [267, 178] width 168 height 9
select select "1"
click at [183, 174] on select "Please Choose One Bay Lighting Strip Lighting" at bounding box center [267, 178] width 168 height 9
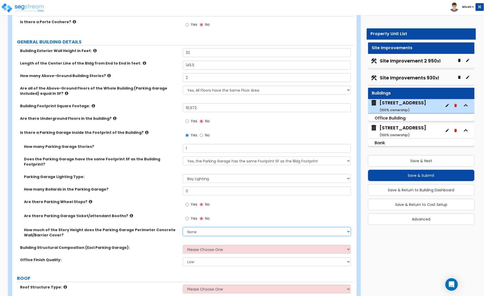
click at [198, 229] on select "None Only About Half of the Story Height Most of the Story Height is Covered Ea…" at bounding box center [267, 231] width 168 height 9
select select "4"
click at [183, 227] on select "None Only About Half of the Story Height Most of the Story Height is Covered Ea…" at bounding box center [267, 231] width 168 height 9
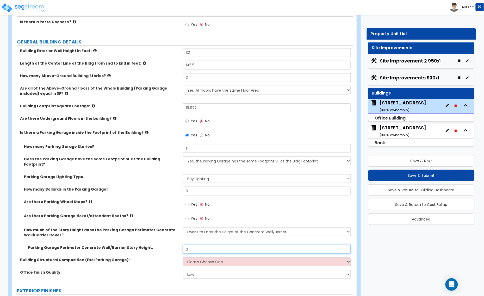
drag, startPoint x: 193, startPoint y: 249, endPoint x: 169, endPoint y: 249, distance: 24.7
click at [169, 249] on div "Parking Garage Perimeter Concrete Wall/Barrier Story Height: 0" at bounding box center [182, 251] width 341 height 12
type input "13.5"
click at [205, 258] on select "Please Choose One Tilt-up Wall Construction Reinforced Concrete Structural Stee…" at bounding box center [267, 261] width 168 height 9
select select "4"
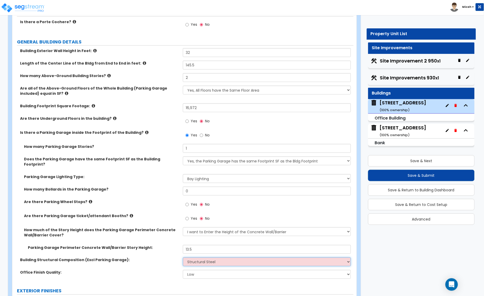
click at [183, 257] on select "Please Choose One Tilt-up Wall Construction Reinforced Concrete Structural Stee…" at bounding box center [267, 261] width 168 height 9
click at [213, 258] on select "Please Choose One Tilt-up Wall Construction Reinforced Concrete Structural Stee…" at bounding box center [267, 261] width 168 height 9
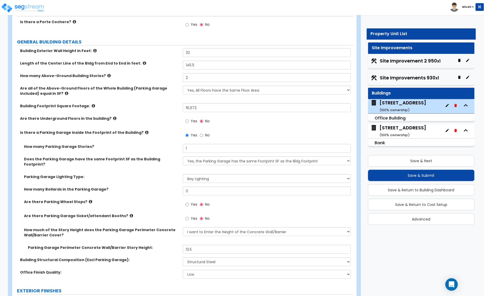
click at [158, 257] on label "Building Structural Composition (Excl Parking Garage):" at bounding box center [99, 259] width 159 height 5
click at [195, 270] on select "Low Average High" at bounding box center [267, 274] width 168 height 9
select select "1"
click at [183, 270] on select "Low Average High" at bounding box center [267, 274] width 168 height 9
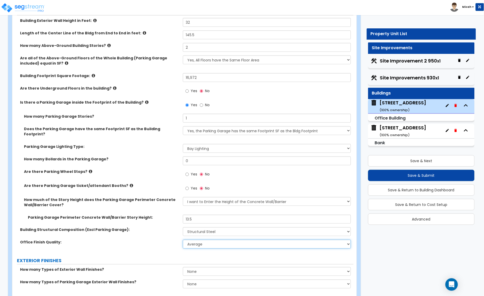
scroll to position [163, 0]
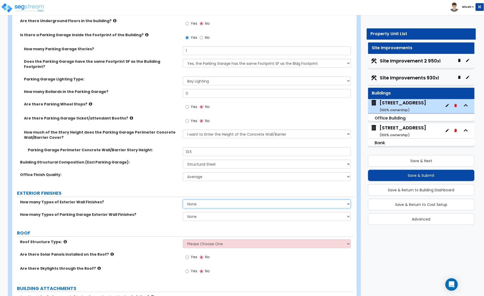
click at [196, 201] on select "None 1 2 3" at bounding box center [267, 204] width 168 height 9
select select "2"
click at [183, 200] on select "None 1 2 3" at bounding box center [267, 204] width 168 height 9
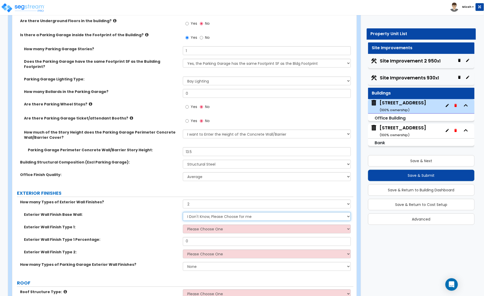
click at [192, 213] on select "I Don't Know, Please Choose for me Concrete Masonry Units (CMU) Cast-in-Place C…" at bounding box center [267, 216] width 168 height 9
select select "5"
click at [183, 212] on select "I Don't Know, Please Choose for me Concrete Masonry Units (CMU) Cast-in-Place C…" at bounding box center [267, 216] width 168 height 9
click at [195, 225] on select "Please Choose One No Finish/Shared Wall No Wall Brick Veneer Stone Veneer Wood …" at bounding box center [267, 229] width 168 height 9
select select "2"
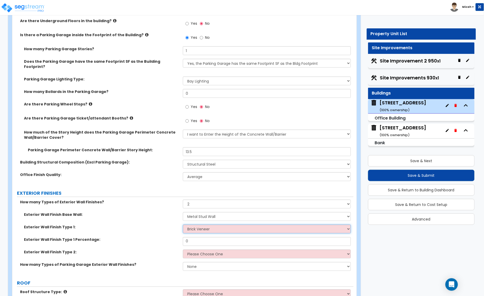
click at [183, 225] on select "Please Choose One No Finish/Shared Wall No Wall Brick Veneer Stone Veneer Wood …" at bounding box center [267, 229] width 168 height 9
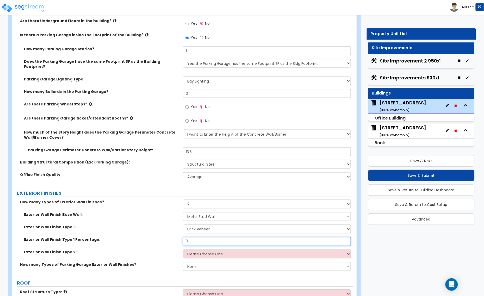
drag, startPoint x: 198, startPoint y: 235, endPoint x: 168, endPoint y: 237, distance: 30.3
click at [168, 237] on div "Exterior Wall Finish Type 1 Percentage: 0" at bounding box center [182, 243] width 341 height 12
type input "39.1"
click at [196, 250] on select "Please Choose One No Finish/Shared Wall No Wall Brick Veneer Stone Veneer Wood …" at bounding box center [267, 254] width 168 height 9
select select "3"
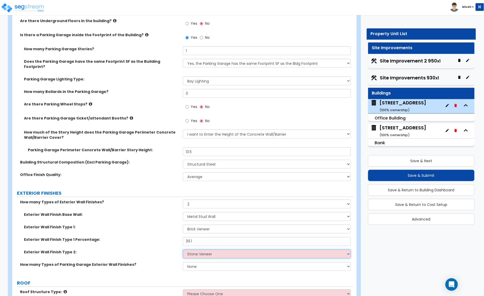
click at [183, 250] on select "Please Choose One No Finish/Shared Wall No Wall Brick Veneer Stone Veneer Wood …" at bounding box center [267, 254] width 168 height 9
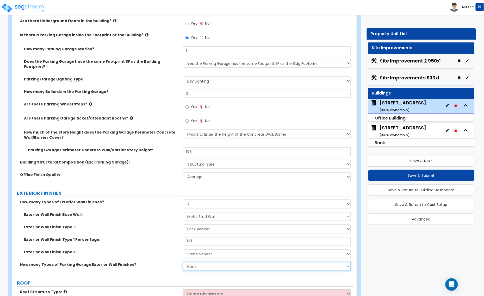
click at [206, 262] on select "None 1 2 3" at bounding box center [267, 266] width 168 height 9
click at [199, 263] on select "None 1 2 3" at bounding box center [267, 266] width 168 height 9
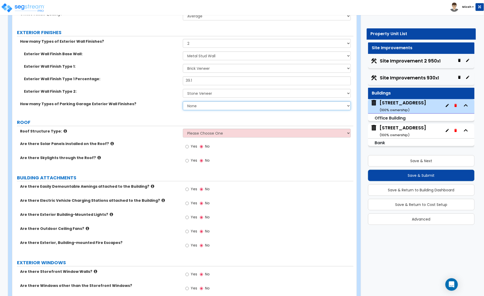
scroll to position [325, 0]
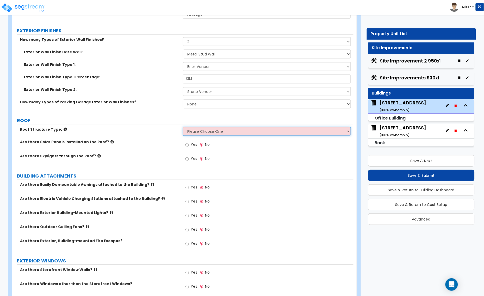
click at [191, 127] on select "Please Choose One Gable Roof Flat Roof Hybrid Gable & Flat Roof" at bounding box center [267, 131] width 168 height 9
select select "2"
click at [183, 127] on select "Please Choose One Gable Roof Flat Roof Hybrid Gable & Flat Roof" at bounding box center [267, 131] width 168 height 9
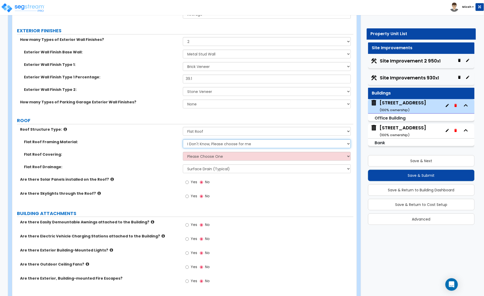
click at [189, 139] on select "I Don't Know, Please choose for me Metal Wood Concrete" at bounding box center [267, 143] width 168 height 9
select select "1"
click at [183, 139] on select "I Don't Know, Please choose for me Metal Wood Concrete" at bounding box center [267, 143] width 168 height 9
click at [195, 153] on select "Please Choose One Rolled Asphalt PVC Membrane Plastic (EPDM) Membrane Asphalt F…" at bounding box center [267, 156] width 168 height 9
select select "2"
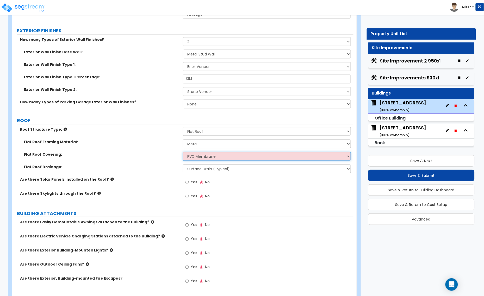
click at [183, 152] on select "Please Choose One Rolled Asphalt PVC Membrane Plastic (EPDM) Membrane Asphalt F…" at bounding box center [267, 156] width 168 height 9
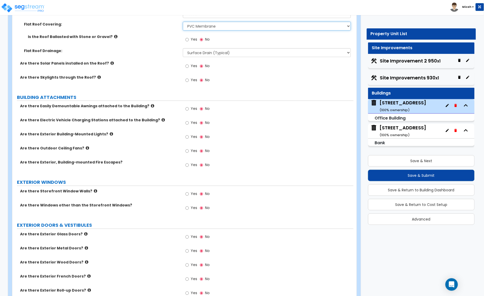
scroll to position [488, 0]
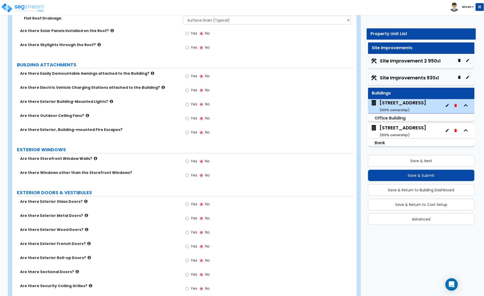
click at [151, 71] on icon at bounding box center [152, 73] width 3 height 4
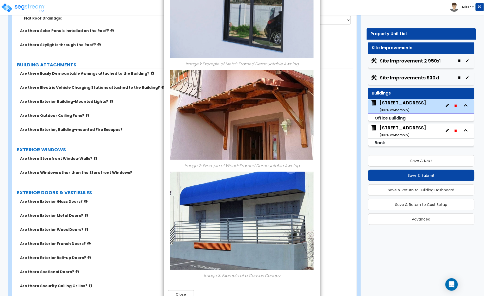
scroll to position [130, 0]
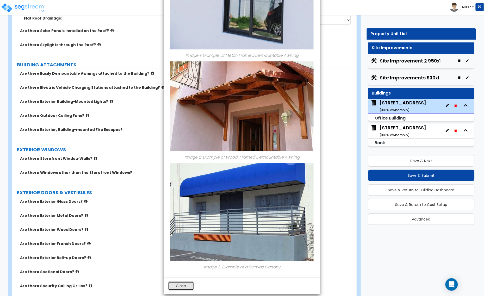
click at [186, 284] on button "Close" at bounding box center [181, 286] width 26 height 9
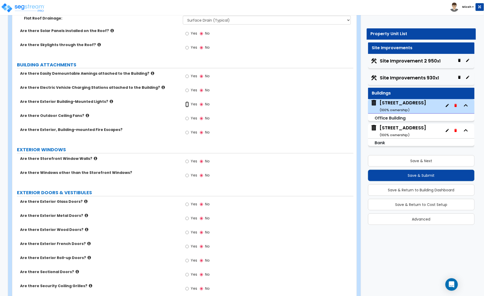
click at [187, 102] on input "Yes" at bounding box center [186, 105] width 3 height 6
radio input "true"
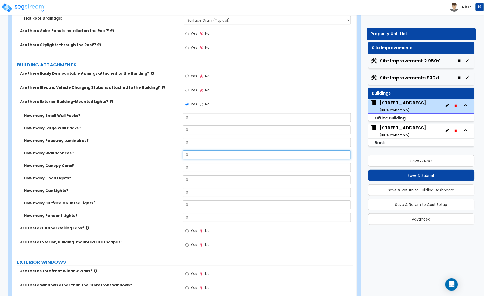
click at [180, 150] on div "How many Wall Sconces? 0" at bounding box center [182, 156] width 341 height 12
type input "19"
click at [179, 164] on div "How many Canopy Cans? 0" at bounding box center [182, 169] width 341 height 12
type input "5"
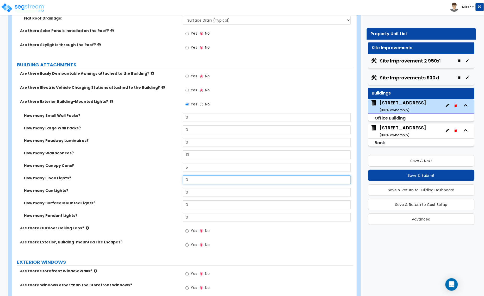
drag, startPoint x: 193, startPoint y: 174, endPoint x: 170, endPoint y: 177, distance: 23.6
click at [171, 176] on div "How many Flood Lights? 0" at bounding box center [182, 181] width 341 height 12
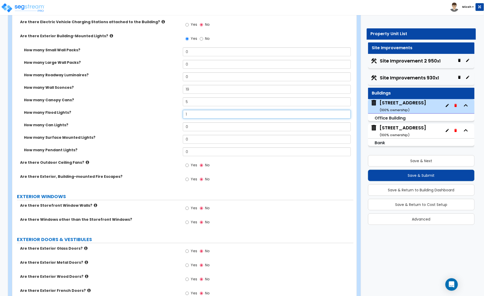
scroll to position [586, 0]
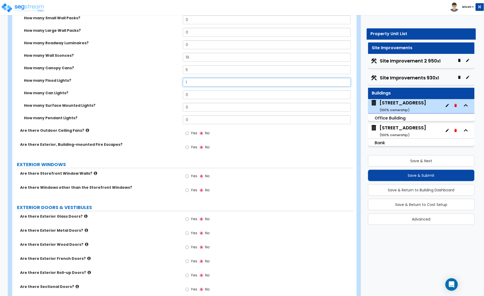
type input "1"
click at [187, 173] on input "Yes" at bounding box center [186, 176] width 3 height 6
radio input "true"
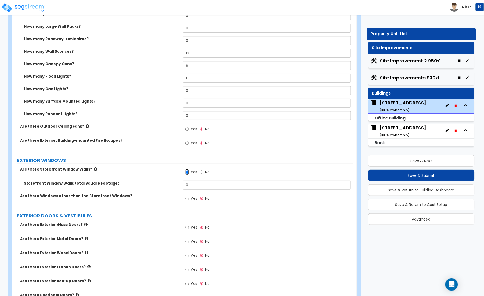
scroll to position [618, 0]
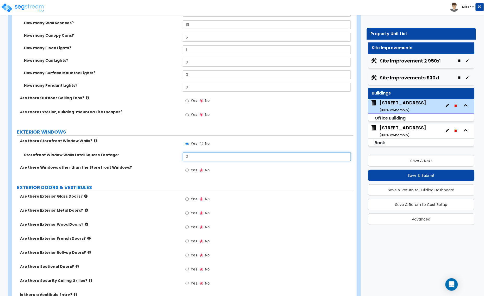
click at [173, 154] on div "Storefront Window Walls total Square Footage: 0" at bounding box center [182, 158] width 341 height 12
type input "133"
click at [188, 167] on input "Yes" at bounding box center [186, 170] width 3 height 6
radio input "true"
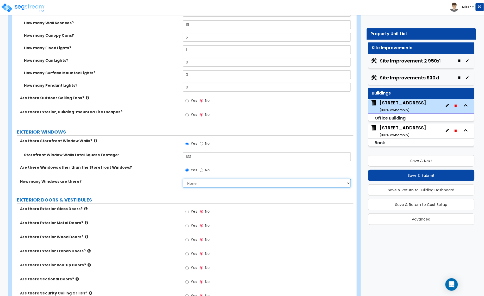
click at [202, 179] on select "None I want to enter a Percentage of the Exterior Windows I want to enter the N…" at bounding box center [267, 183] width 168 height 9
select select "2"
click at [183, 179] on select "None I want to enter a Percentage of the Exterior Windows I want to enter the N…" at bounding box center [267, 183] width 168 height 9
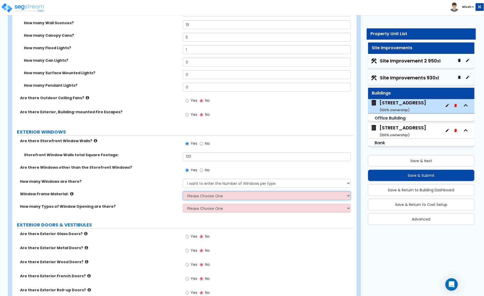
click at [187, 191] on select "Please Choose One Vinyl Aluminum Wood" at bounding box center [267, 195] width 168 height 9
select select "2"
click at [183, 191] on select "Please Choose One Vinyl Aluminum Wood" at bounding box center [267, 195] width 168 height 9
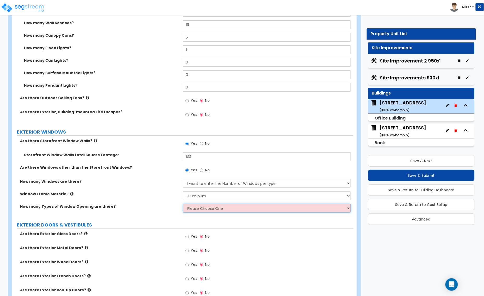
click at [194, 204] on select "Please Choose One 1 2 3 4" at bounding box center [267, 208] width 168 height 9
select select "2"
click at [183, 204] on select "Please Choose One 1 2 3 4" at bounding box center [267, 208] width 168 height 9
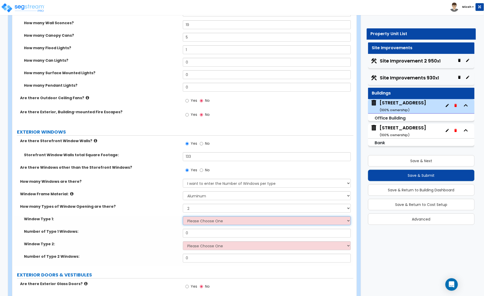
click at [197, 216] on select "Please Choose One Sliding Picture/Fixed Double/Single Hung Awning Swing" at bounding box center [267, 220] width 168 height 9
select select "2"
click at [183, 216] on select "Please Choose One Sliding Picture/Fixed Double/Single Hung Awning Swing" at bounding box center [267, 220] width 168 height 9
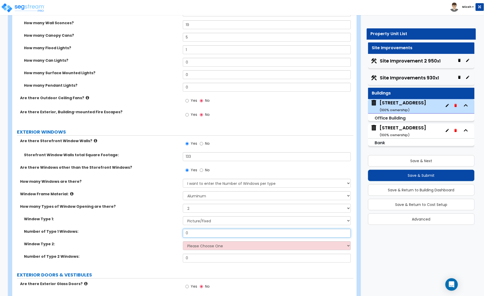
drag, startPoint x: 198, startPoint y: 229, endPoint x: 179, endPoint y: 230, distance: 19.0
click at [179, 230] on div "Number of Type 1 Windows: 0" at bounding box center [182, 235] width 341 height 12
type input "102"
click at [193, 241] on select "Please Choose One Sliding Picture/Fixed Double/Single Hung Awning Swing" at bounding box center [267, 245] width 168 height 9
select select "2"
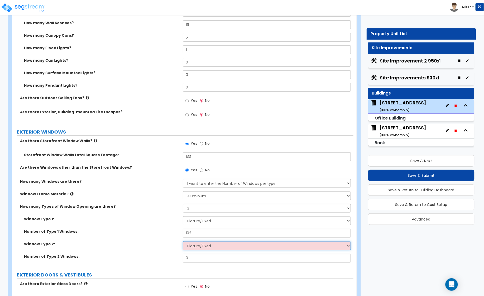
click at [183, 241] on select "Please Choose One Sliding Picture/Fixed Double/Single Hung Awning Swing" at bounding box center [267, 245] width 168 height 9
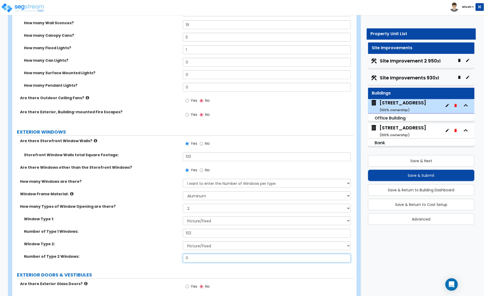
drag, startPoint x: 187, startPoint y: 253, endPoint x: 178, endPoint y: 253, distance: 9.1
click at [179, 254] on div "Number of Type 2 Windows: 0" at bounding box center [182, 260] width 341 height 12
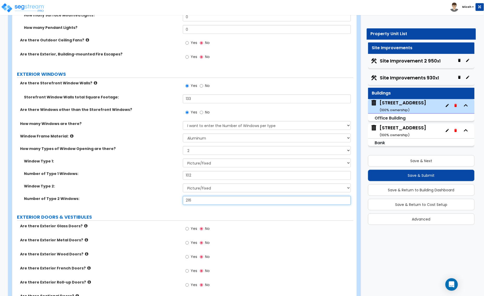
scroll to position [683, 0]
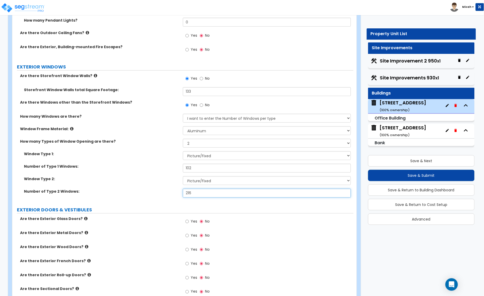
type input "216"
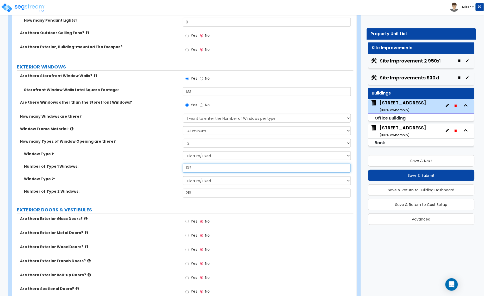
drag, startPoint x: 193, startPoint y: 164, endPoint x: 162, endPoint y: 165, distance: 31.0
click at [164, 165] on div "Number of Type 1 Windows: 102" at bounding box center [182, 170] width 341 height 12
type input "217"
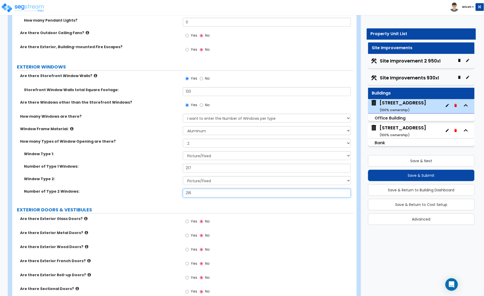
drag, startPoint x: 186, startPoint y: 190, endPoint x: 178, endPoint y: 192, distance: 8.8
click at [178, 192] on div "Number of Type 2 Windows: 216" at bounding box center [182, 195] width 341 height 12
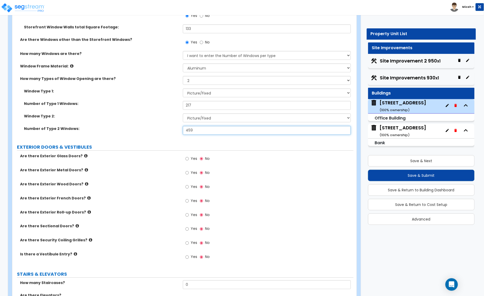
scroll to position [748, 0]
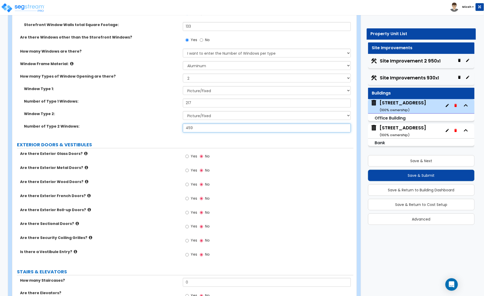
type input "459"
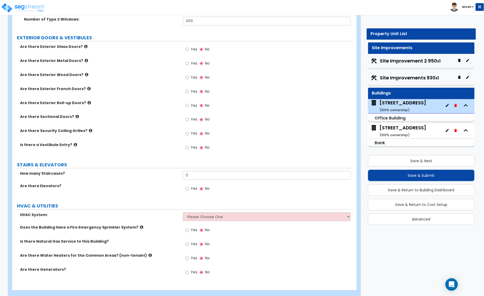
scroll to position [860, 0]
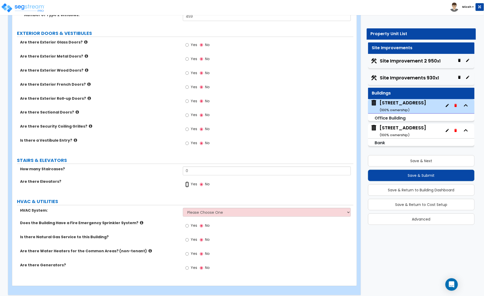
click at [186, 182] on input "Yes" at bounding box center [186, 185] width 3 height 6
radio input "true"
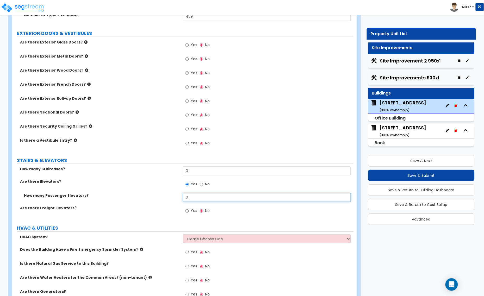
drag, startPoint x: 191, startPoint y: 191, endPoint x: 174, endPoint y: 194, distance: 16.4
click at [174, 194] on div "How many Passenger Elevators? 0" at bounding box center [182, 199] width 341 height 12
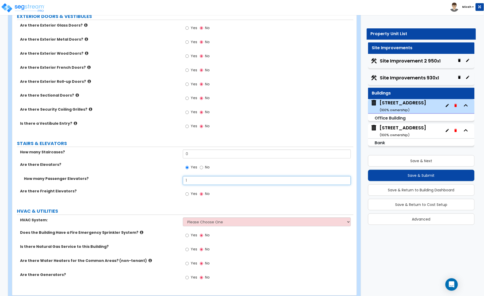
scroll to position [886, 0]
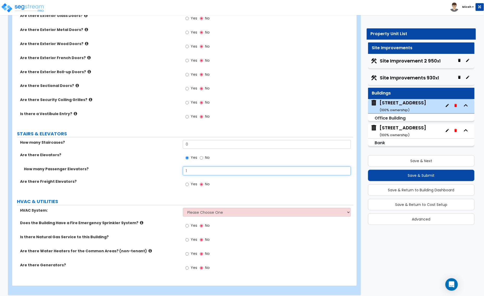
type input "1"
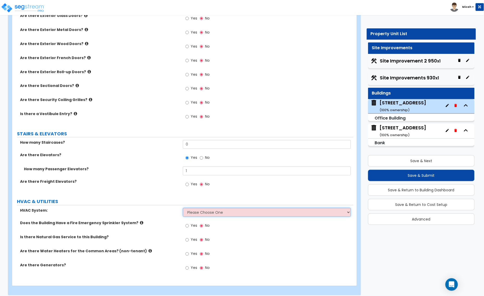
click at [197, 208] on select "Please Choose One Rooftop Unit Furnace-Condenser Forced Air Split Heating/Cooli…" at bounding box center [267, 212] width 168 height 9
select select "1"
click at [183, 208] on select "Please Choose One Rooftop Unit Furnace-Condenser Forced Air Split Heating/Cooli…" at bounding box center [267, 212] width 168 height 9
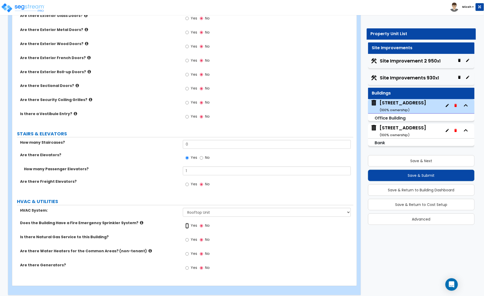
click at [187, 223] on input "Yes" at bounding box center [186, 226] width 3 height 6
radio input "true"
click at [188, 237] on input "Yes" at bounding box center [186, 240] width 3 height 6
radio input "true"
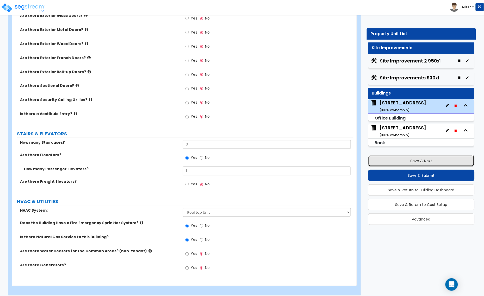
click at [401, 159] on button "Save & Next" at bounding box center [421, 160] width 107 height 11
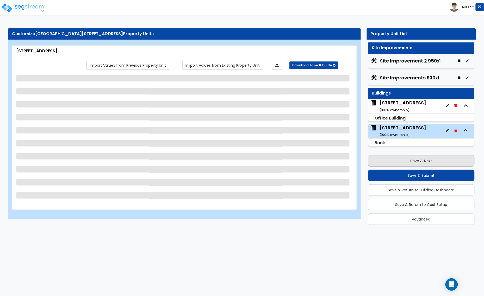
scroll to position [0, 0]
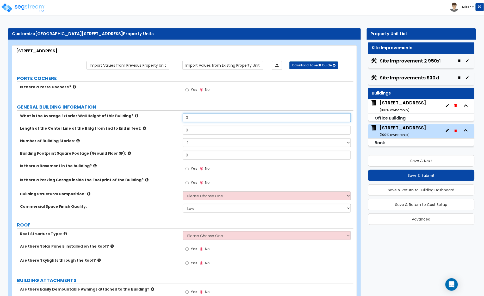
drag, startPoint x: 192, startPoint y: 119, endPoint x: 174, endPoint y: 121, distance: 18.0
click at [174, 121] on div "What is the Average Exterior Wall Height of this Building? 0" at bounding box center [182, 119] width 341 height 12
type input "20.6"
drag, startPoint x: 194, startPoint y: 129, endPoint x: 181, endPoint y: 131, distance: 13.4
click at [181, 131] on div "Length of the Center Line of the Bldg from End to End in feet: 0" at bounding box center [182, 132] width 341 height 12
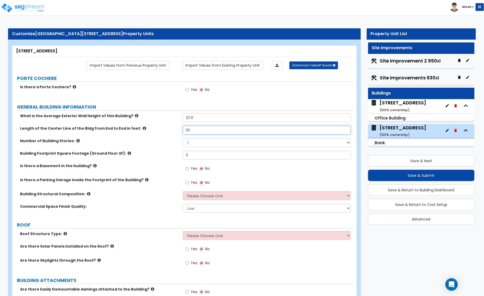
type input "110"
drag, startPoint x: 179, startPoint y: 156, endPoint x: 175, endPoint y: 156, distance: 4.2
click at [177, 156] on div "Building Footprint Square Footage (Ground Floor SF): 0" at bounding box center [182, 157] width 341 height 12
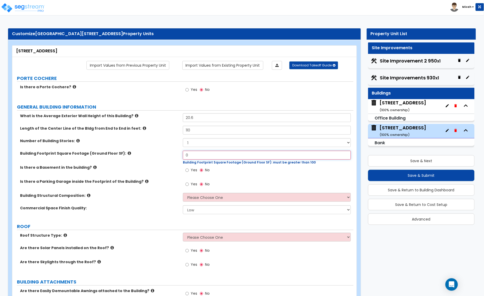
click at [193, 156] on input "0" at bounding box center [267, 155] width 168 height 9
type input "5,380"
click at [192, 197] on select "Please Choose One Tilt-up Wall Construction Reinforced Concrete Structural Stee…" at bounding box center [267, 197] width 168 height 9
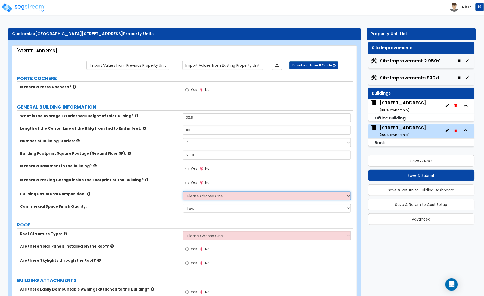
select select "4"
click at [183, 192] on select "Please Choose One Tilt-up Wall Construction Reinforced Concrete Structural Stee…" at bounding box center [267, 195] width 168 height 9
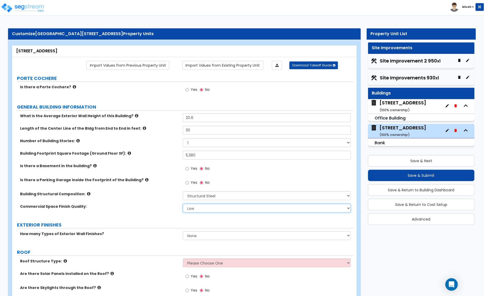
click at [200, 209] on select "Low Average High" at bounding box center [267, 208] width 168 height 9
select select "1"
click at [183, 204] on select "Low Average High" at bounding box center [267, 208] width 168 height 9
click at [187, 236] on select "None 1 2 3" at bounding box center [267, 235] width 168 height 9
select select "2"
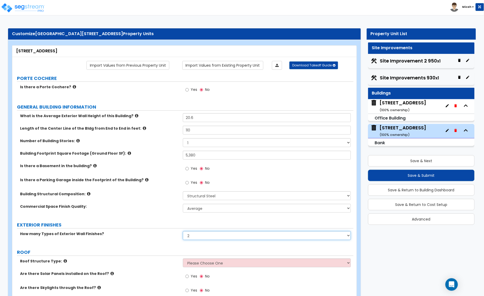
click at [183, 231] on select "None 1 2 3" at bounding box center [267, 235] width 168 height 9
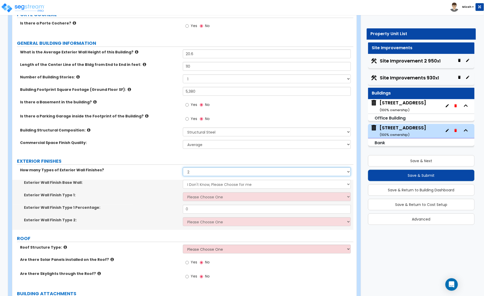
scroll to position [65, 0]
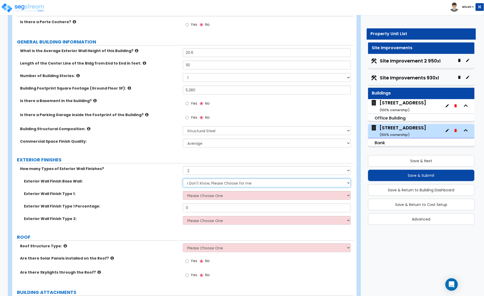
click at [202, 185] on select "I Don't Know, Please Choose for me Concrete Masonry Units (CMU) Cast-in-Place C…" at bounding box center [267, 183] width 168 height 9
select select "5"
click at [183, 179] on select "I Don't Know, Please Choose for me Concrete Masonry Units (CMU) Cast-in-Place C…" at bounding box center [267, 183] width 168 height 9
click at [195, 199] on select "Please Choose One No Finish/Shared Wall No Wall Brick Veneer Stone Veneer Wood …" at bounding box center [267, 195] width 168 height 9
select select "2"
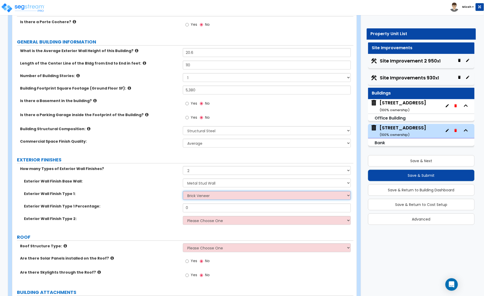
click at [183, 191] on select "Please Choose One No Finish/Shared Wall No Wall Brick Veneer Stone Veneer Wood …" at bounding box center [267, 195] width 168 height 9
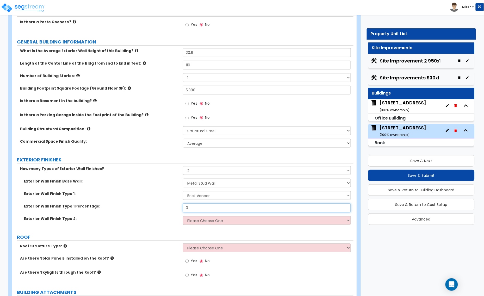
drag, startPoint x: 194, startPoint y: 207, endPoint x: 175, endPoint y: 209, distance: 19.6
click at [177, 208] on div "Exterior Wall Finish Type 1 Percentage: 0" at bounding box center [182, 210] width 341 height 12
type input "62.6"
click at [208, 220] on select "Please Choose One No Finish/Shared Wall No Wall Brick Veneer Stone Veneer Wood …" at bounding box center [267, 220] width 168 height 9
select select "3"
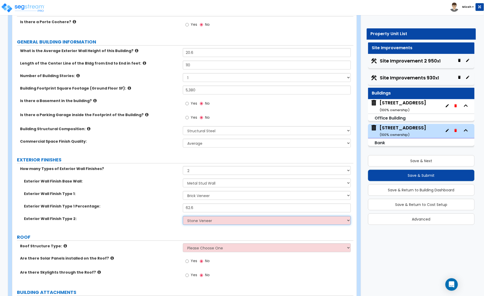
click at [183, 216] on select "Please Choose One No Finish/Shared Wall No Wall Brick Veneer Stone Veneer Wood …" at bounding box center [267, 220] width 168 height 9
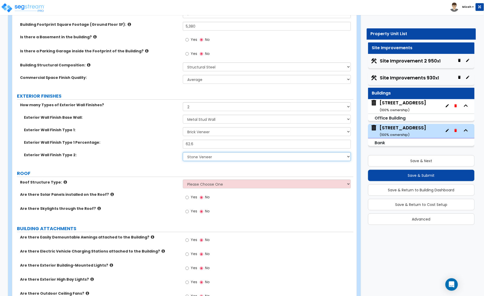
scroll to position [130, 0]
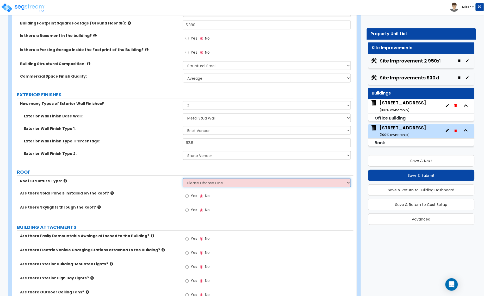
click at [221, 185] on select "Please Choose One Gable Roof Flat Roof Hybrid Gable & Flat Roof" at bounding box center [267, 182] width 168 height 9
select select "2"
click at [183, 179] on select "Please Choose One Gable Roof Flat Roof Hybrid Gable & Flat Roof" at bounding box center [267, 182] width 168 height 9
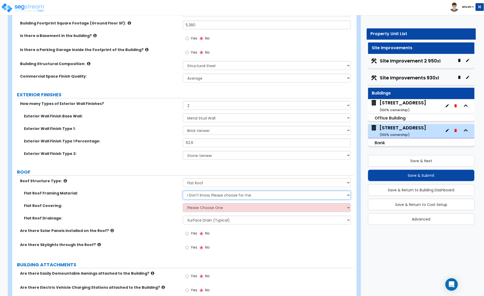
click at [198, 193] on select "I Don't Know, Please choose for me Metal Wood Concrete" at bounding box center [267, 195] width 168 height 9
select select "1"
click at [183, 191] on select "I Don't Know, Please choose for me Metal Wood Concrete" at bounding box center [267, 195] width 168 height 9
click at [194, 209] on select "Please Choose One Rolled Asphalt PVC Membrane Plastic (EPDM) Membrane Asphalt F…" at bounding box center [267, 207] width 168 height 9
select select "2"
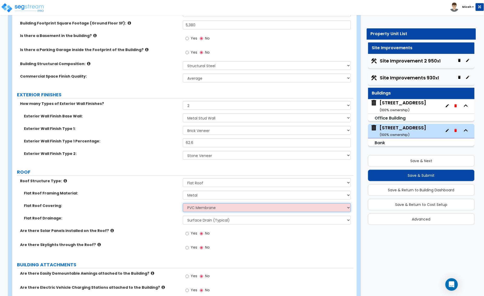
click at [183, 204] on select "Please Choose One Rolled Asphalt PVC Membrane Plastic (EPDM) Membrane Asphalt F…" at bounding box center [267, 207] width 168 height 9
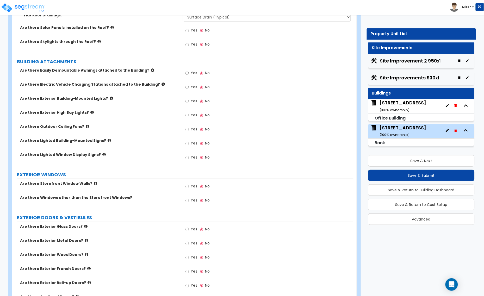
scroll to position [358, 0]
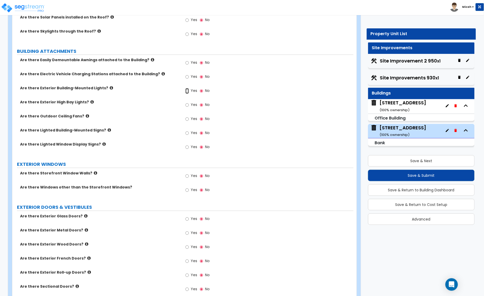
click at [187, 92] on input "Yes" at bounding box center [186, 91] width 3 height 6
radio input "true"
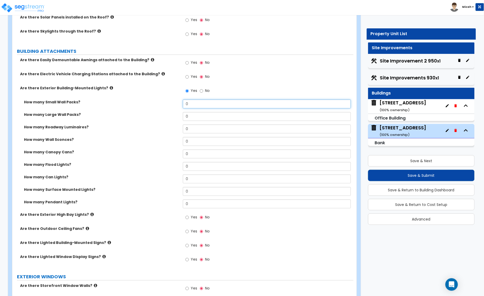
drag, startPoint x: 188, startPoint y: 105, endPoint x: 179, endPoint y: 105, distance: 9.4
click at [179, 105] on div "How many Small Wall Packs? 0" at bounding box center [182, 105] width 341 height 12
type input "2"
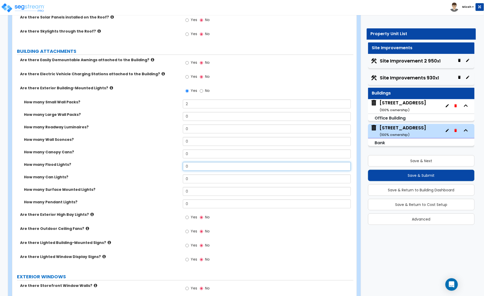
drag, startPoint x: 182, startPoint y: 167, endPoint x: 178, endPoint y: 167, distance: 4.4
click at [178, 167] on div "How many Flood Lights? 0" at bounding box center [182, 168] width 341 height 12
type input "3"
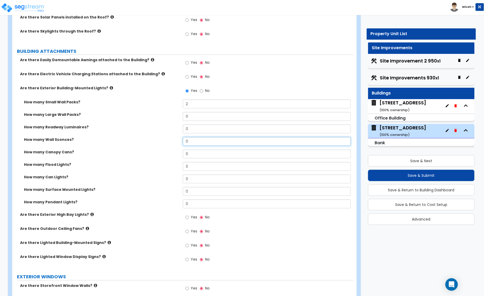
click at [182, 144] on div "How many Wall Sconces? 0" at bounding box center [182, 143] width 341 height 12
type input "12"
drag, startPoint x: 194, startPoint y: 153, endPoint x: 178, endPoint y: 154, distance: 16.7
click at [178, 154] on div "How many Canopy Cans? 0" at bounding box center [182, 155] width 341 height 12
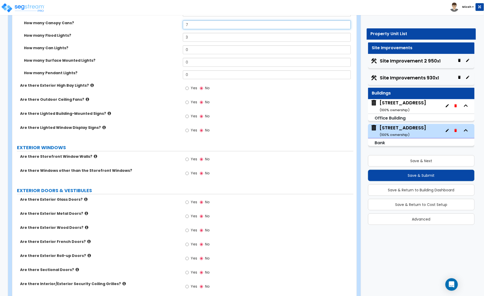
scroll to position [488, 0]
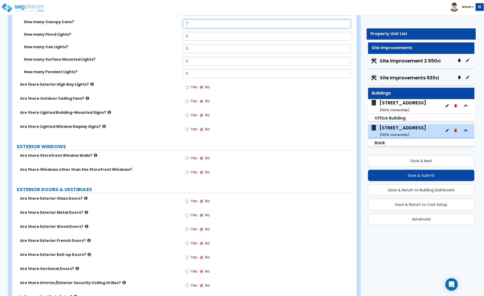
type input "7"
click at [187, 159] on input "Yes" at bounding box center [186, 158] width 3 height 6
radio input "true"
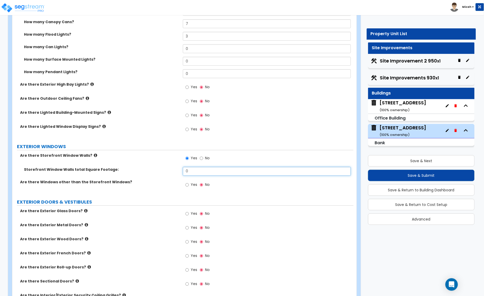
drag, startPoint x: 199, startPoint y: 170, endPoint x: 173, endPoint y: 171, distance: 26.8
click at [173, 171] on div "Storefront Window Walls total Square Footage: 0" at bounding box center [182, 173] width 341 height 12
type input "178"
click at [185, 184] on input "Yes" at bounding box center [186, 185] width 3 height 6
radio input "true"
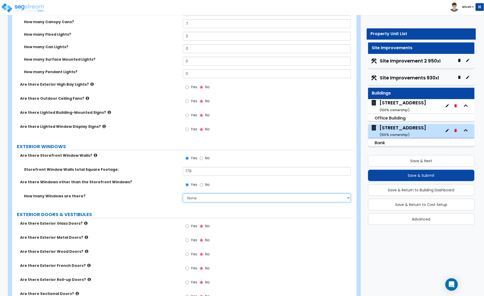
click at [195, 198] on select "None I want to enter a Percentage of the Exterior Windows I want to enter the N…" at bounding box center [267, 197] width 168 height 9
select select "2"
click at [183, 194] on select "None I want to enter a Percentage of the Exterior Windows I want to enter the N…" at bounding box center [267, 197] width 168 height 9
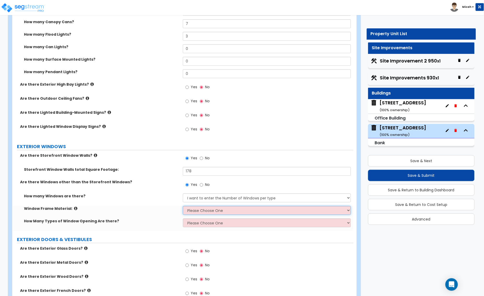
click at [197, 209] on select "Please Choose One Vinyl Aluminum Wood" at bounding box center [267, 210] width 168 height 9
select select "2"
click at [183, 206] on select "Please Choose One Vinyl Aluminum Wood" at bounding box center [267, 210] width 168 height 9
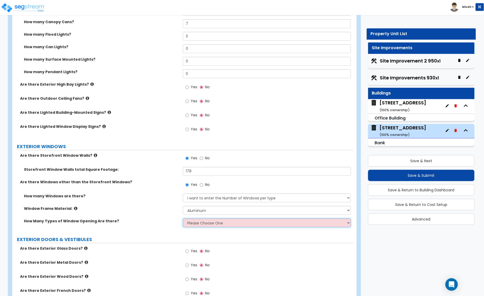
click at [199, 224] on select "Please Choose One 1 2 3 4" at bounding box center [267, 222] width 168 height 9
select select "2"
click at [183, 219] on select "Please Choose One 1 2 3 4" at bounding box center [267, 222] width 168 height 9
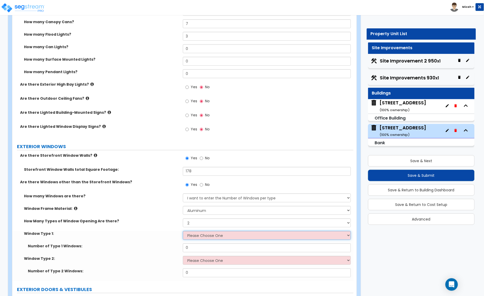
click at [197, 236] on select "Please Choose One Sliding Picture/Fixed Double/Single Hung Awning Swing" at bounding box center [267, 235] width 168 height 9
select select "2"
click at [183, 231] on select "Please Choose One Sliding Picture/Fixed Double/Single Hung Awning Swing" at bounding box center [267, 235] width 168 height 9
drag, startPoint x: 191, startPoint y: 249, endPoint x: 169, endPoint y: 248, distance: 22.7
click at [170, 248] on div "Number of Type 1 Windows: 0" at bounding box center [182, 249] width 341 height 12
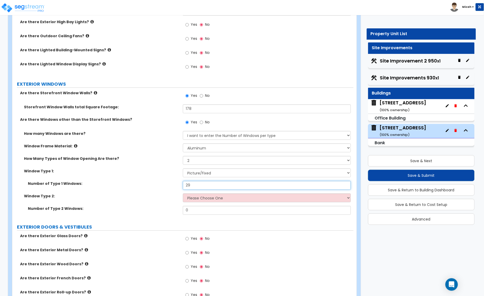
scroll to position [553, 0]
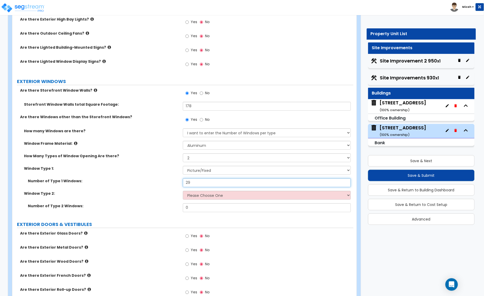
type input "29"
click at [193, 198] on select "Please Choose One Sliding Picture/Fixed Double/Single Hung Awning Swing" at bounding box center [267, 195] width 168 height 9
select select "2"
click at [183, 191] on select "Please Choose One Sliding Picture/Fixed Double/Single Hung Awning Swing" at bounding box center [267, 195] width 168 height 9
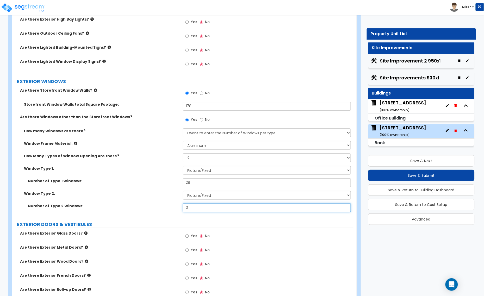
click at [177, 210] on div "Number of Type 2 Windows: 0" at bounding box center [182, 209] width 341 height 12
type input "37"
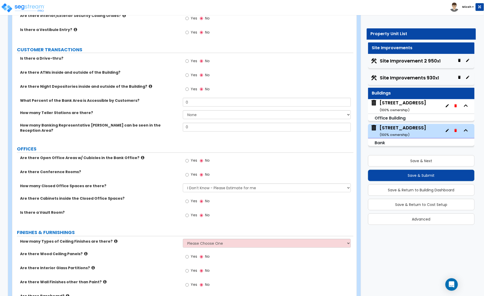
scroll to position [879, 0]
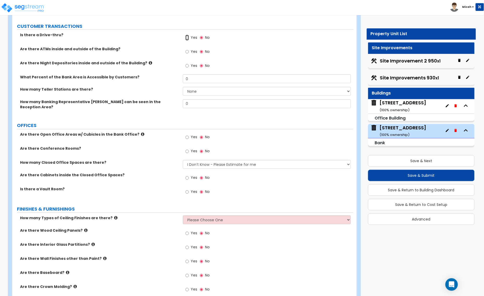
click at [187, 38] on input "Yes" at bounding box center [186, 38] width 3 height 6
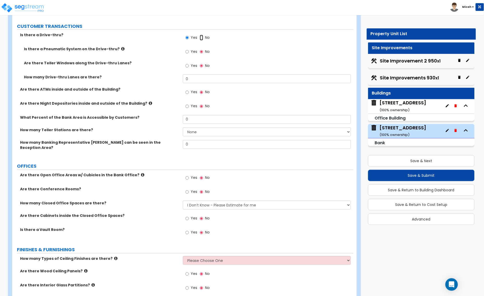
click at [200, 37] on input "No" at bounding box center [201, 38] width 3 height 6
radio input "false"
radio input "true"
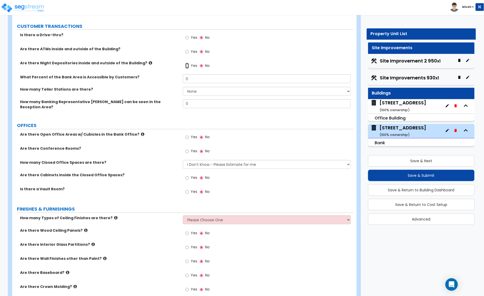
click at [188, 67] on input "Yes" at bounding box center [186, 66] width 3 height 6
radio input "true"
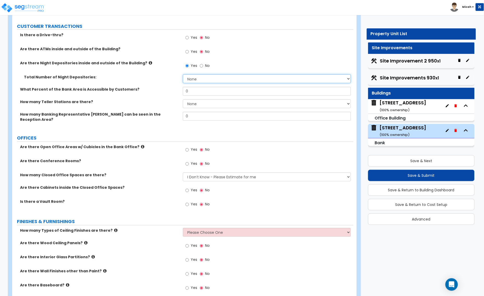
click at [192, 81] on select "None 1 2 3" at bounding box center [267, 78] width 168 height 9
select select "1"
click at [183, 75] on select "None 1 2 3" at bounding box center [267, 78] width 168 height 9
drag, startPoint x: 193, startPoint y: 90, endPoint x: 171, endPoint y: 91, distance: 22.4
click at [171, 91] on div "What Percent of the Bank Area is Accessible by Customers? 0" at bounding box center [182, 93] width 341 height 12
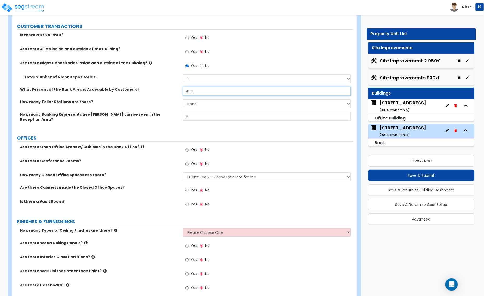
type input "48.5"
click at [192, 106] on select "None 1 2 3 4 5 6 7 8 9 10" at bounding box center [267, 103] width 168 height 9
select select "4"
click at [183, 100] on select "None 1 2 3 4 5 6 7 8 9 10" at bounding box center [267, 103] width 168 height 9
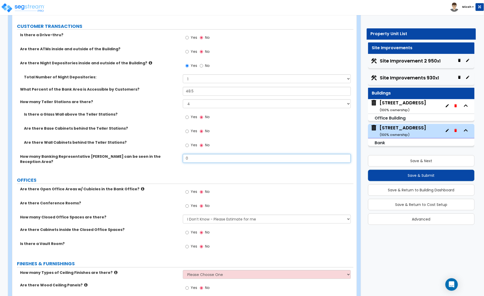
drag, startPoint x: 191, startPoint y: 158, endPoint x: 169, endPoint y: 160, distance: 22.0
click at [170, 160] on div "How many Banking Representative Desks can be seen in the Reception Area? 0" at bounding box center [182, 163] width 341 height 18
click at [186, 189] on input "Yes" at bounding box center [186, 192] width 3 height 6
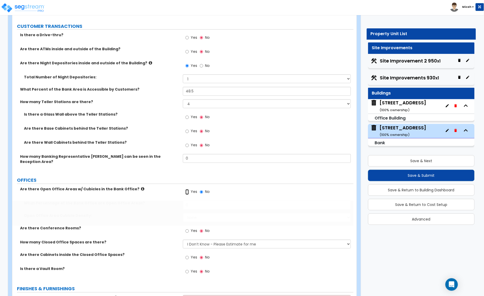
radio input "true"
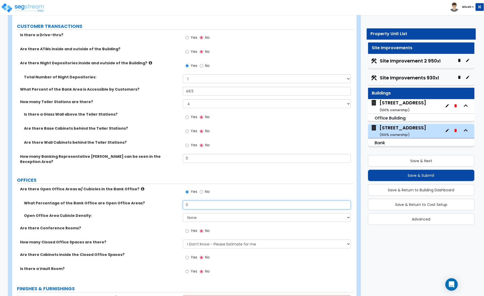
click at [168, 202] on div "What Percentage of the Bank Office are Open Office Areas? 0" at bounding box center [182, 207] width 341 height 12
type input "5.6"
click at [212, 213] on select "None Low High I want to Enter the number of Cubicles" at bounding box center [267, 217] width 168 height 9
click at [214, 214] on select "None Low High I want to Enter the number of Cubicles" at bounding box center [267, 217] width 168 height 9
click at [193, 215] on select "None Low High I want to Enter the number of Cubicles" at bounding box center [267, 217] width 168 height 9
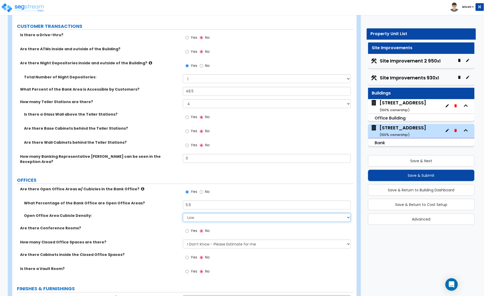
click at [183, 213] on select "None Low High I want to Enter the number of Cubicles" at bounding box center [267, 217] width 168 height 9
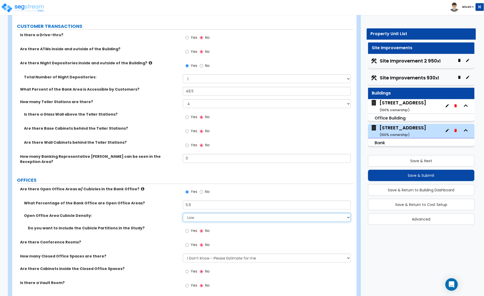
click at [199, 215] on select "None Low High I want to Enter the number of Cubicles" at bounding box center [267, 217] width 168 height 9
select select "3"
click at [183, 213] on select "None Low High I want to Enter the number of Cubicles" at bounding box center [267, 217] width 168 height 9
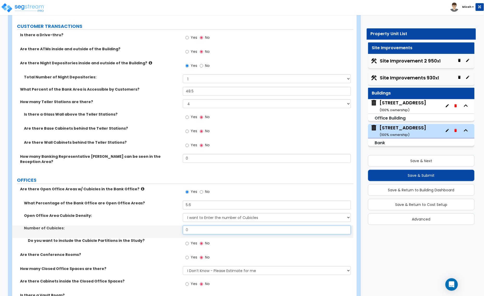
drag, startPoint x: 195, startPoint y: 225, endPoint x: 169, endPoint y: 226, distance: 26.0
click at [169, 226] on div "Number of Cubicles: 0" at bounding box center [182, 232] width 341 height 12
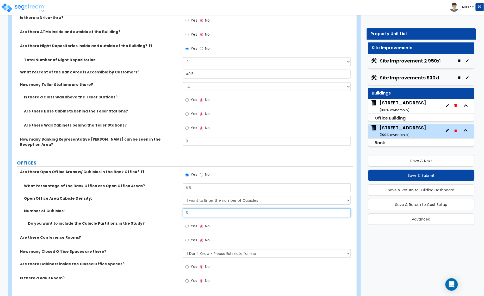
scroll to position [911, 0]
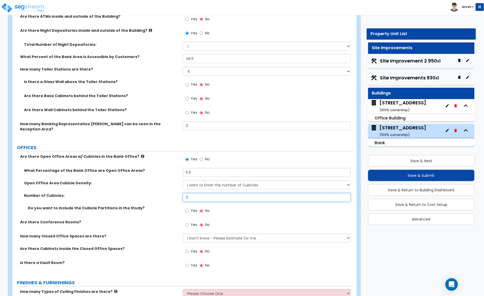
type input "3"
click at [186, 222] on input "Yes" at bounding box center [186, 225] width 3 height 6
radio input "true"
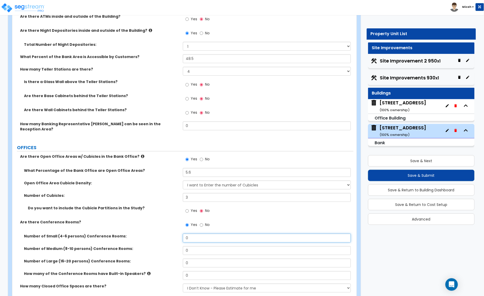
click at [176, 234] on div "Number of Small (4-6 persons) Conference Rooms: 0" at bounding box center [182, 240] width 341 height 12
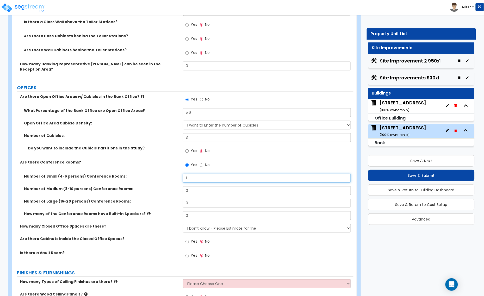
scroll to position [1009, 0]
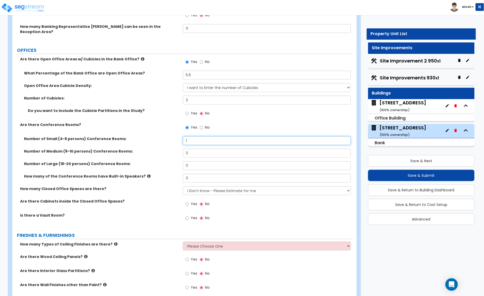
type input "1"
click at [224, 188] on select "I Don’t Know - Please Estimate for me I want to Enter the Number of Closed Offi…" at bounding box center [267, 190] width 168 height 9
select select "2"
click at [183, 186] on select "I Don’t Know - Please Estimate for me I want to Enter the Number of Closed Offi…" at bounding box center [267, 190] width 168 height 9
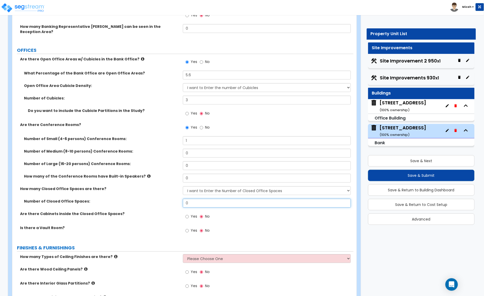
click at [156, 203] on div "Number of Closed Office Spaces: 0" at bounding box center [182, 205] width 341 height 12
type input "9"
click at [186, 228] on input "Yes" at bounding box center [186, 231] width 3 height 6
radio input "true"
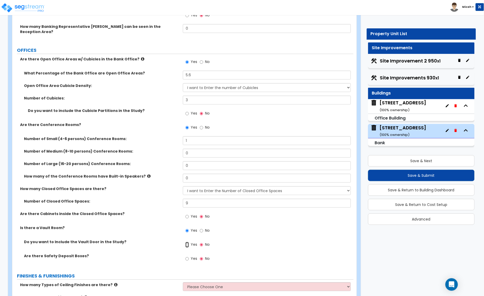
click at [187, 242] on input "Yes" at bounding box center [186, 245] width 3 height 6
radio input "true"
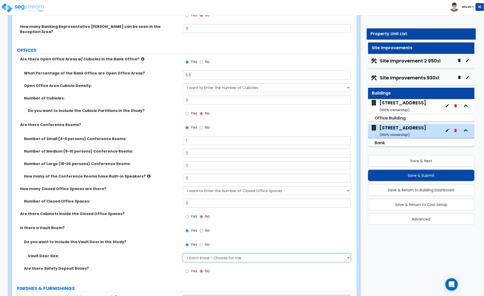
click at [191, 255] on select "I Don’t Know - Choose for me. Small Medium Large" at bounding box center [267, 257] width 168 height 9
select select "1"
click at [183, 253] on select "I Don’t Know - Choose for me. Small Medium Large" at bounding box center [267, 257] width 168 height 9
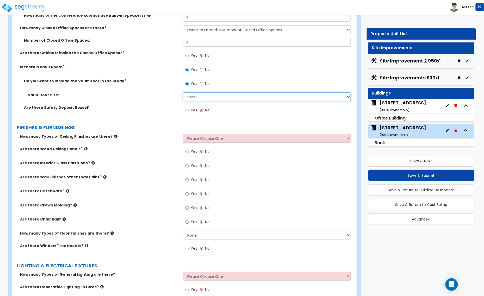
scroll to position [1171, 0]
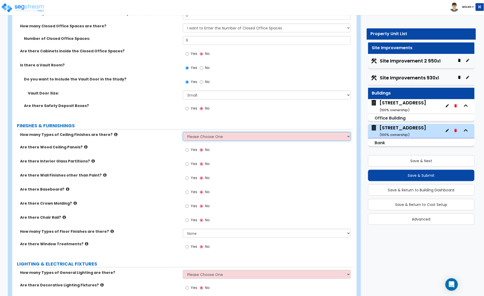
click at [207, 132] on select "Please Choose One 1 2 3" at bounding box center [267, 136] width 168 height 9
select select "1"
click at [183, 132] on select "Please Choose One 1 2 3" at bounding box center [267, 136] width 168 height 9
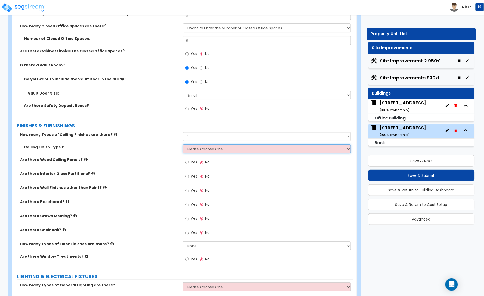
click at [194, 145] on select "Please Choose One Drywall Ceiling Open Ceiling Drop Ceiling" at bounding box center [267, 148] width 168 height 9
select select "3"
click at [183, 144] on select "Please Choose One Drywall Ceiling Open Ceiling Drop Ceiling" at bounding box center [267, 148] width 168 height 9
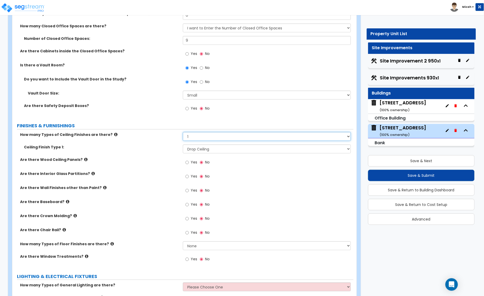
click at [198, 132] on select "Please Choose One 1 2 3" at bounding box center [267, 136] width 168 height 9
click at [183, 132] on select "Please Choose One 1 2 3" at bounding box center [267, 136] width 168 height 9
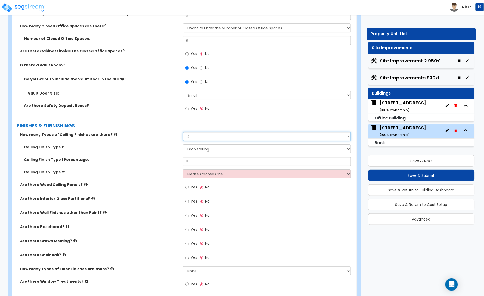
click at [201, 132] on select "Please Choose One 1 2 3" at bounding box center [267, 136] width 168 height 9
select select "1"
click at [183, 132] on select "Please Choose One 1 2 3" at bounding box center [267, 136] width 168 height 9
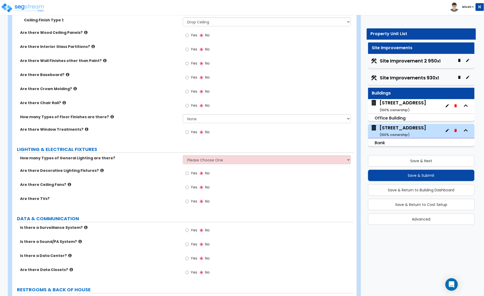
scroll to position [1302, 0]
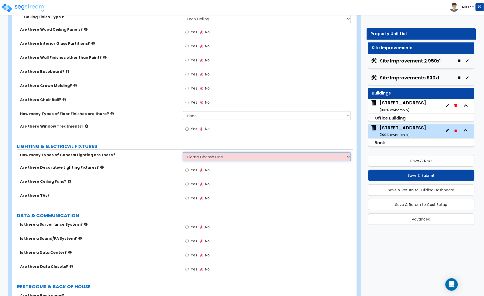
click at [191, 152] on select "Please Choose One 1 2 3" at bounding box center [267, 156] width 168 height 9
select select "1"
click at [183, 152] on select "Please Choose One 1 2 3" at bounding box center [267, 156] width 168 height 9
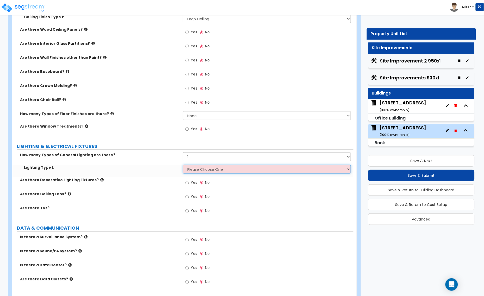
click at [193, 165] on select "Please Choose One LED Surface-Mounted LED Recessed Fluorescent Surface-Mounted …" at bounding box center [267, 169] width 168 height 9
select select "1"
click at [183, 165] on select "Please Choose One LED Surface-Mounted LED Recessed Fluorescent Surface-Mounted …" at bounding box center [267, 169] width 168 height 9
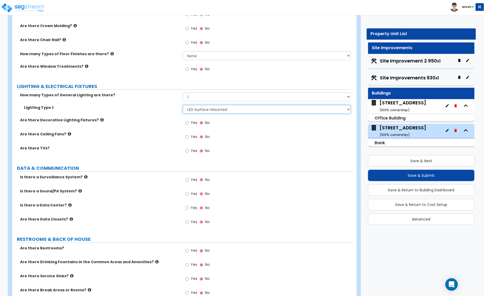
scroll to position [1367, 0]
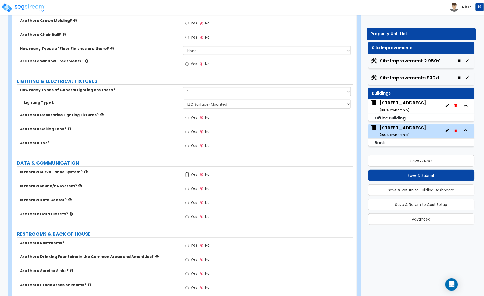
click at [186, 172] on input "Yes" at bounding box center [186, 175] width 3 height 6
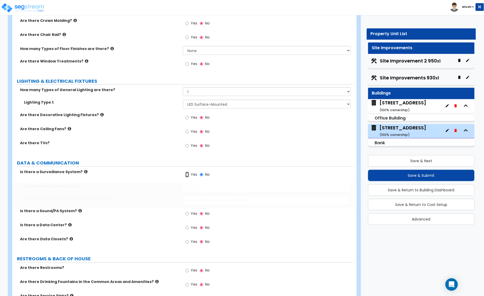
radio input "true"
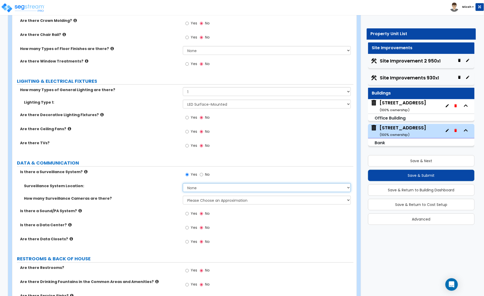
click at [189, 183] on select "None Inside the Building Outside the Building Both Inside & Outside" at bounding box center [267, 187] width 168 height 9
click at [183, 183] on select "None Inside the Building Outside the Building Both Inside & Outside" at bounding box center [267, 187] width 168 height 9
click at [202, 184] on select "None Inside the Building Outside the Building Both Inside & Outside" at bounding box center [267, 187] width 168 height 9
select select "3"
click at [183, 183] on select "None Inside the Building Outside the Building Both Inside & Outside" at bounding box center [267, 187] width 168 height 9
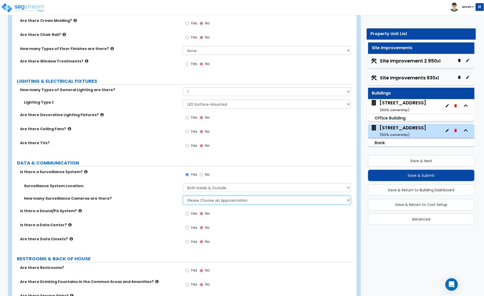
click at [197, 197] on select "Please Choose an Approximation Barely Noticed Any Noticed a Couple Frequently S…" at bounding box center [267, 200] width 168 height 9
click at [196, 196] on select "Please Choose an Approximation Barely Noticed Any Noticed a Couple Frequently S…" at bounding box center [267, 200] width 168 height 9
click at [201, 172] on input "No" at bounding box center [201, 175] width 3 height 6
radio input "false"
radio input "true"
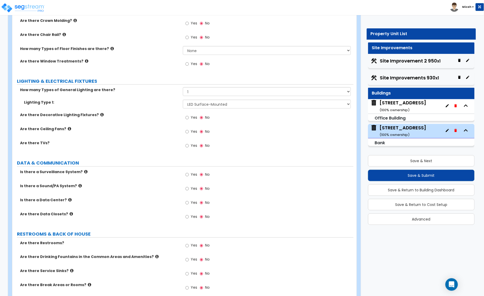
click at [68, 198] on icon at bounding box center [69, 200] width 3 height 4
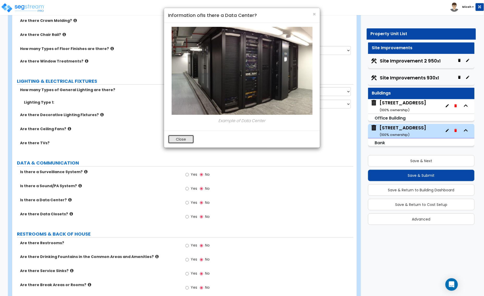
click at [189, 139] on button "Close" at bounding box center [181, 139] width 26 height 9
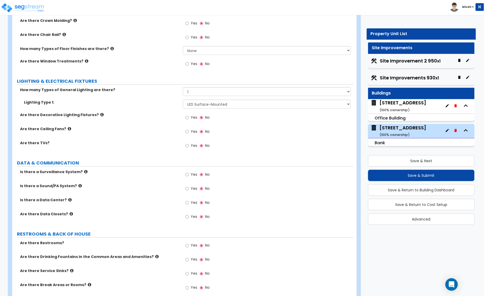
click at [70, 212] on icon at bounding box center [71, 214] width 3 height 4
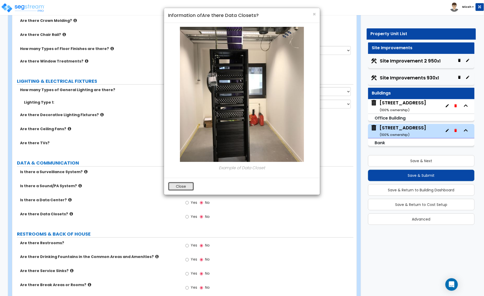
click at [182, 186] on button "Close" at bounding box center [181, 186] width 26 height 9
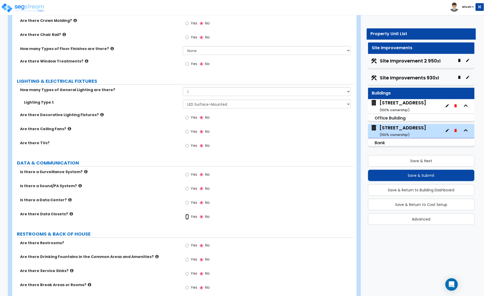
click at [186, 214] on input "Yes" at bounding box center [186, 217] width 3 height 6
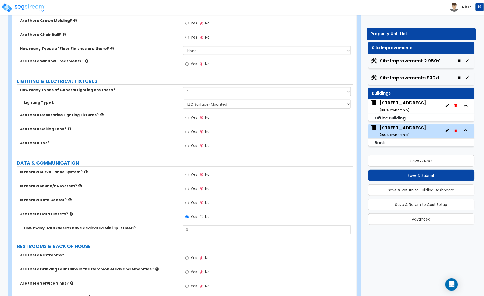
click at [199, 213] on div "Yes No" at bounding box center [197, 217] width 29 height 12
click at [201, 214] on input "No" at bounding box center [201, 217] width 3 height 6
radio input "false"
radio input "true"
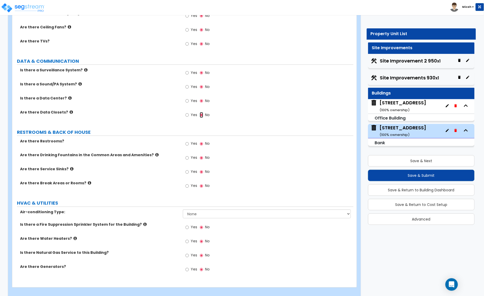
scroll to position [1470, 0]
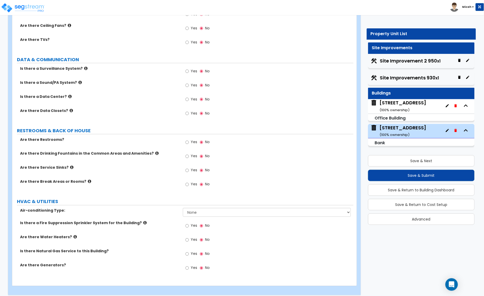
click at [88, 180] on icon at bounding box center [89, 182] width 3 height 4
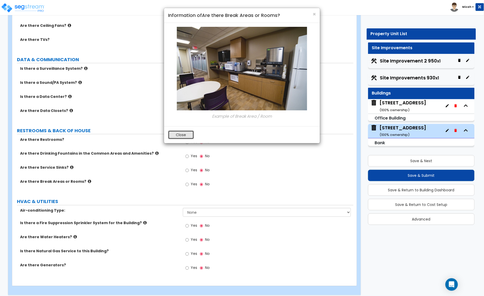
click at [184, 131] on button "Close" at bounding box center [181, 134] width 26 height 9
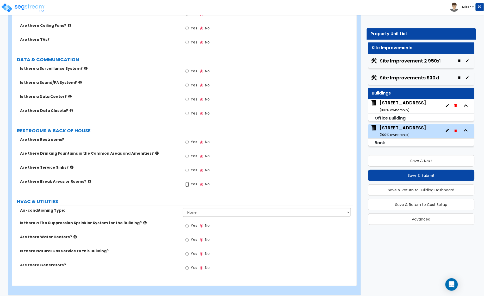
click at [186, 182] on input "Yes" at bounding box center [186, 185] width 3 height 6
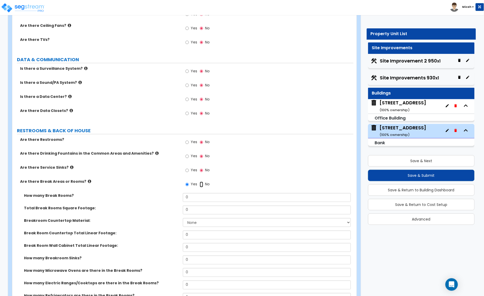
click at [202, 182] on input "No" at bounding box center [201, 185] width 3 height 6
radio input "false"
radio input "true"
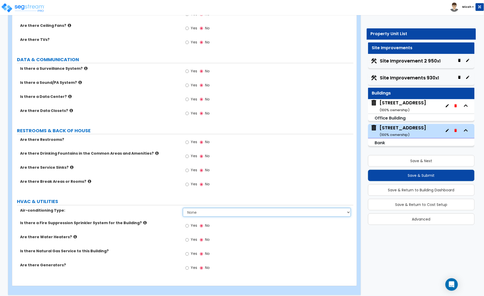
click at [189, 208] on select "None Split System - Heat Pump Rooftop Unit" at bounding box center [267, 212] width 168 height 9
select select "2"
click at [183, 208] on select "None Split System - Heat Pump Rooftop Unit" at bounding box center [267, 212] width 168 height 9
click at [189, 223] on input "Yes" at bounding box center [186, 226] width 3 height 6
radio input "true"
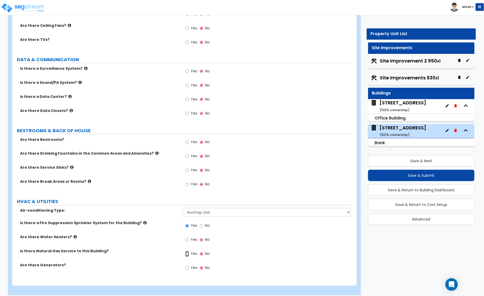
click at [186, 251] on input "Yes" at bounding box center [186, 254] width 3 height 6
radio input "true"
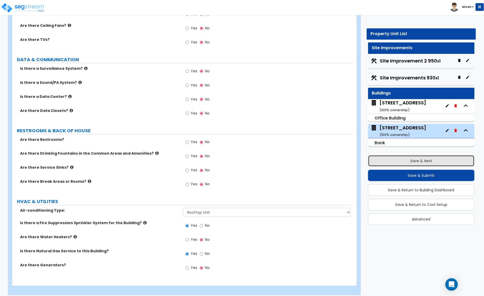
click at [411, 158] on button "Save & Next" at bounding box center [421, 160] width 107 height 11
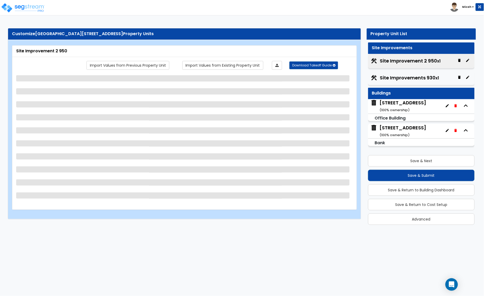
scroll to position [0, 0]
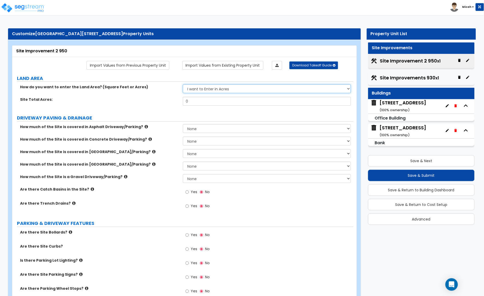
drag, startPoint x: 226, startPoint y: 85, endPoint x: 224, endPoint y: 87, distance: 2.8
click at [226, 86] on select "I want to Enter in Acres I want to Enter in Square Feet" at bounding box center [267, 88] width 168 height 9
select select "2"
click at [183, 85] on select "I want to Enter in Acres I want to Enter in Square Feet" at bounding box center [267, 88] width 168 height 9
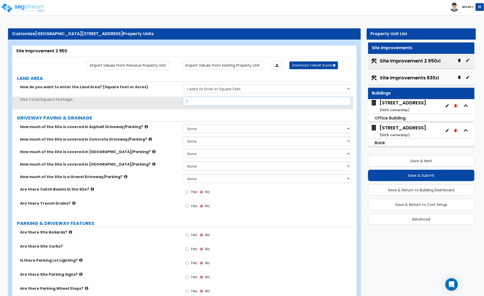
click at [173, 101] on div "Site Total Square Footage: 0" at bounding box center [182, 103] width 341 height 12
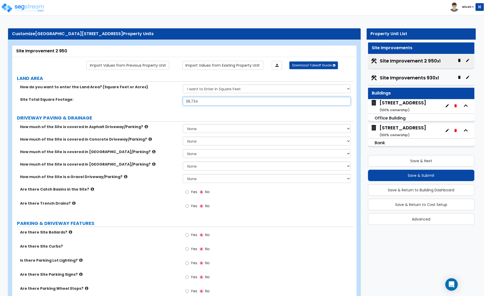
type input "38,734"
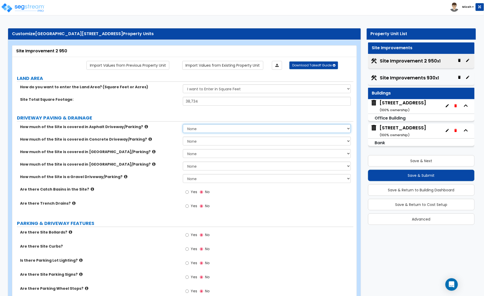
click at [203, 130] on select "None I want to Enter an Approximate Percentage I want to Enter the Square Foota…" at bounding box center [267, 128] width 168 height 9
select select "2"
click at [183, 125] on select "None I want to Enter an Approximate Percentage I want to Enter the Square Foota…" at bounding box center [267, 128] width 168 height 9
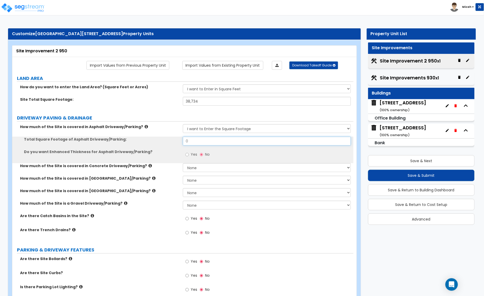
drag, startPoint x: 193, startPoint y: 141, endPoint x: 176, endPoint y: 141, distance: 16.7
click at [176, 141] on div "Total Square Footage of Asphalt Driveway/Parking: 0" at bounding box center [182, 143] width 341 height 12
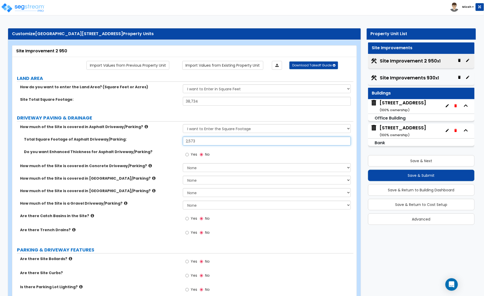
type input "2,573"
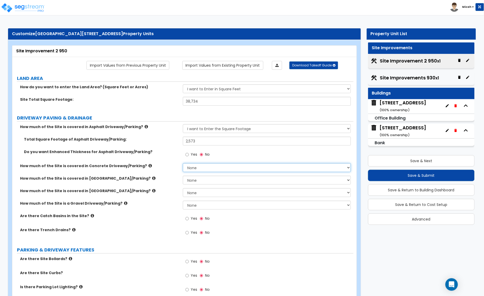
click at [192, 169] on select "None I want to Enter an Approximate Percentage I want to Enter the Square Foota…" at bounding box center [267, 167] width 168 height 9
select select "2"
click at [183, 164] on select "None I want to Enter an Approximate Percentage I want to Enter the Square Foota…" at bounding box center [267, 167] width 168 height 9
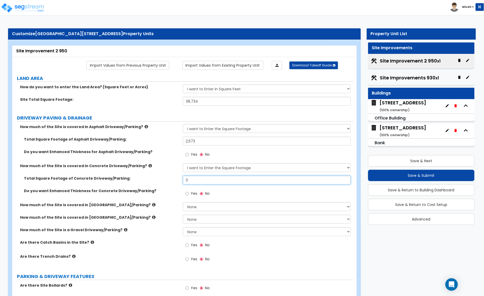
drag, startPoint x: 190, startPoint y: 179, endPoint x: 176, endPoint y: 180, distance: 13.9
click at [176, 180] on div "Total Square Footage of Concrete Driveway/Parking: 0" at bounding box center [182, 182] width 341 height 12
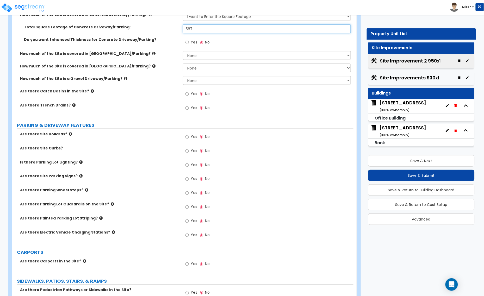
scroll to position [163, 0]
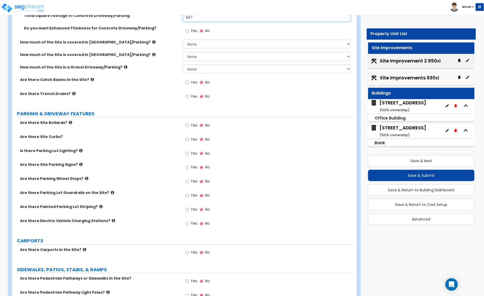
type input "587"
click at [187, 140] on input "Yes" at bounding box center [186, 140] width 3 height 6
radio input "true"
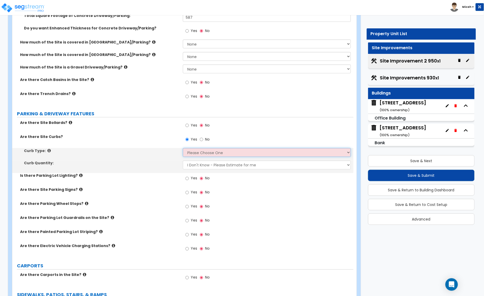
click at [193, 153] on select "Please Choose One Curb (Only) Curb & Gutter Asphalt Berm" at bounding box center [267, 152] width 168 height 9
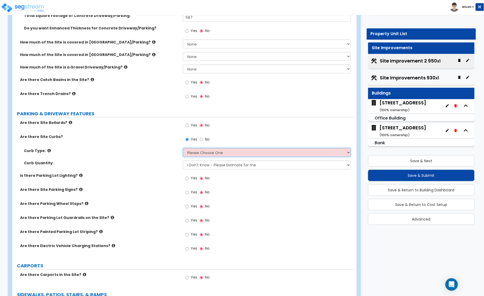
select select "2"
click at [183, 148] on select "Please Choose One Curb (Only) Curb & Gutter Asphalt Berm" at bounding box center [267, 152] width 168 height 9
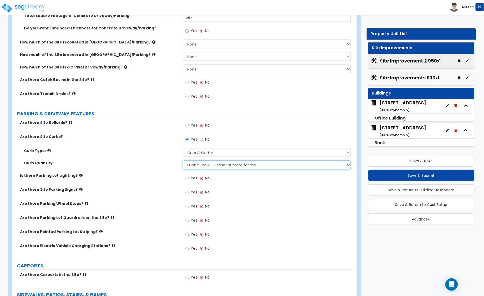
click at [192, 167] on select "I Don't Know - Please Estimate for me I want to Enter the Linear Footage" at bounding box center [267, 165] width 168 height 9
select select "1"
click at [183, 161] on select "I Don't Know - Please Estimate for me I want to Enter the Linear Footage" at bounding box center [267, 165] width 168 height 9
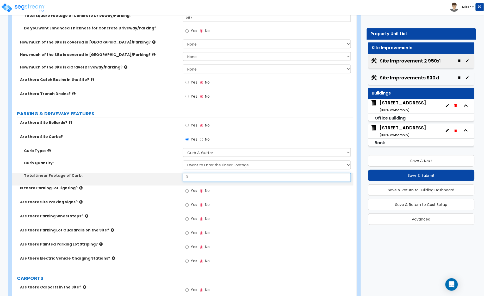
drag, startPoint x: 193, startPoint y: 176, endPoint x: 177, endPoint y: 178, distance: 16.0
click at [177, 178] on div "Total Linear Footage of Curb: 0" at bounding box center [182, 179] width 341 height 12
click at [191, 180] on input "0" at bounding box center [267, 177] width 168 height 9
type input "198"
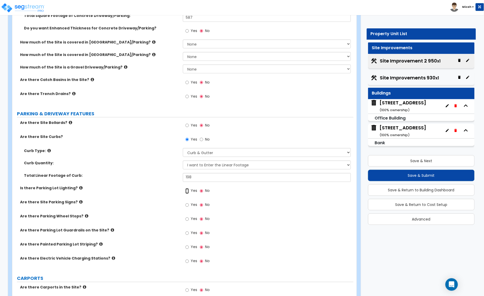
click at [186, 191] on input "Yes" at bounding box center [186, 191] width 3 height 6
radio input "true"
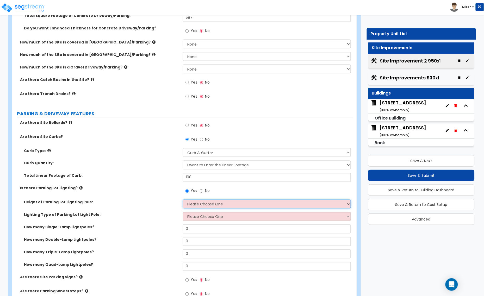
click at [197, 203] on select "Please Choose One 20' high 30' high 40' high" at bounding box center [267, 204] width 168 height 9
select select "1"
click at [183, 200] on select "Please Choose One 20' high 30' high 40' high" at bounding box center [267, 204] width 168 height 9
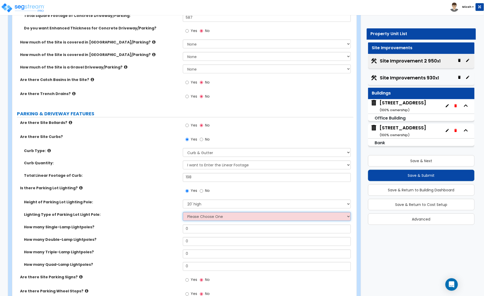
click at [194, 219] on select "Please Choose One LED Metal Halide High Pressure Sodium Please Choose for me" at bounding box center [267, 216] width 168 height 9
select select "1"
click at [183, 212] on select "Please Choose One LED Metal Halide High Pressure Sodium Please Choose for me" at bounding box center [267, 216] width 168 height 9
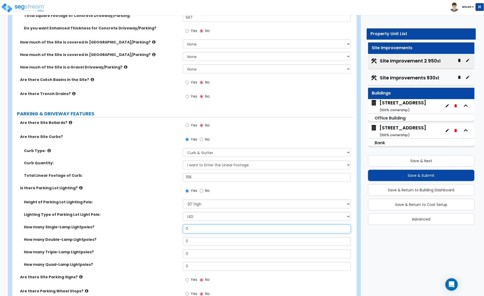
drag, startPoint x: 194, startPoint y: 231, endPoint x: 177, endPoint y: 231, distance: 16.9
click at [177, 231] on div "How many Single-Lamp Lightpoles? 0" at bounding box center [182, 231] width 341 height 12
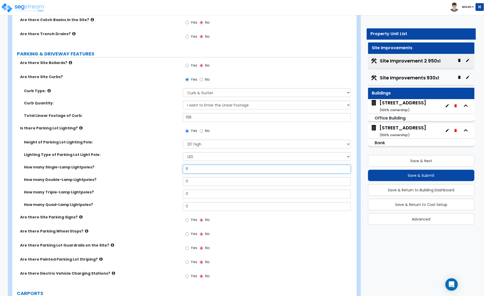
scroll to position [228, 0]
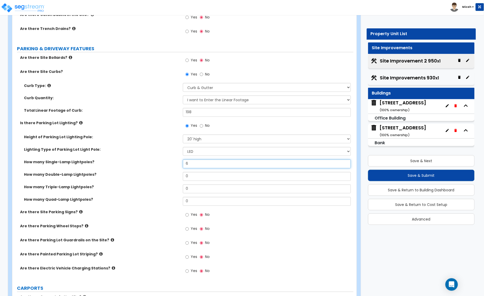
type input "6"
click at [79, 212] on icon at bounding box center [80, 212] width 3 height 4
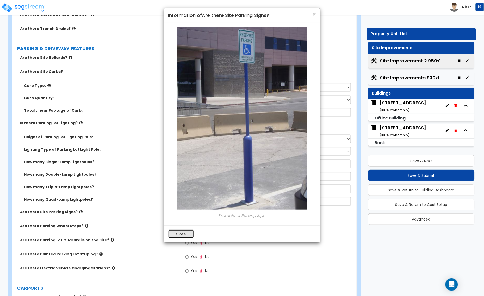
click at [175, 232] on button "Close" at bounding box center [181, 234] width 26 height 9
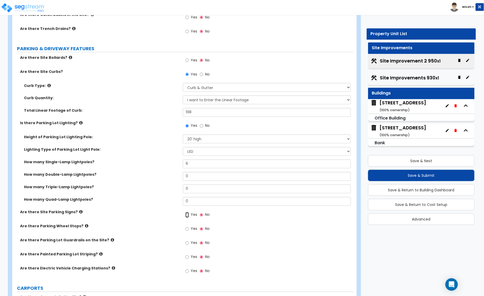
click at [187, 216] on input "Yes" at bounding box center [186, 215] width 3 height 6
radio input "true"
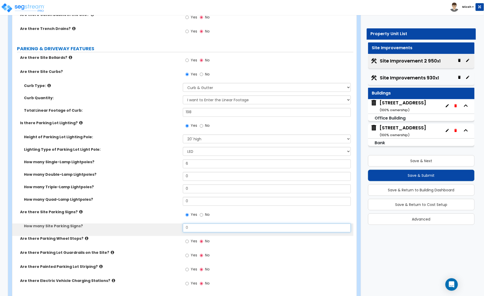
click at [175, 230] on div "How many Site Parking Signs? 0" at bounding box center [182, 230] width 341 height 12
type input "3"
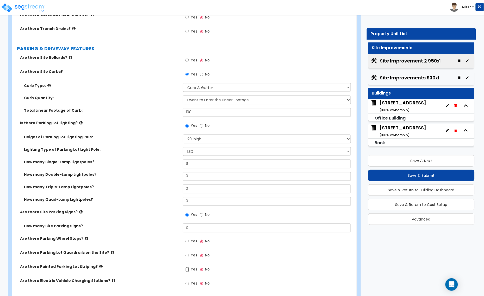
click at [189, 269] on input "Yes" at bounding box center [186, 270] width 3 height 6
radio input "true"
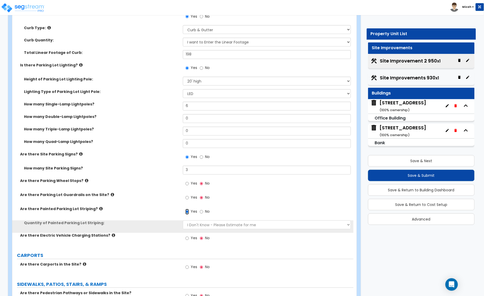
scroll to position [293, 0]
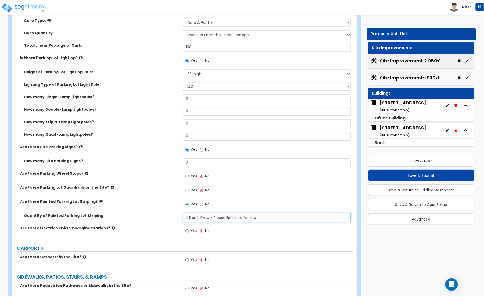
click at [189, 219] on select "I Don't Know - Please Estimate for me I Want to Enter the Number of Parking Spa…" at bounding box center [267, 217] width 168 height 9
select select "1"
click at [183, 213] on select "I Don't Know - Please Estimate for me I Want to Enter the Number of Parking Spa…" at bounding box center [267, 217] width 168 height 9
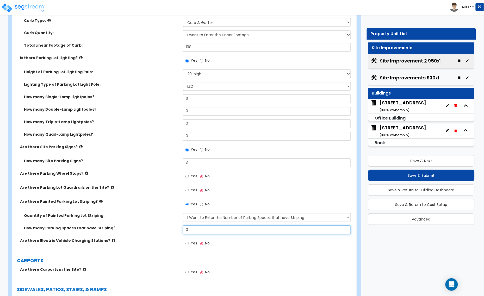
click at [172, 230] on div "How many Parking Spaces that have Striping? 0" at bounding box center [182, 232] width 341 height 12
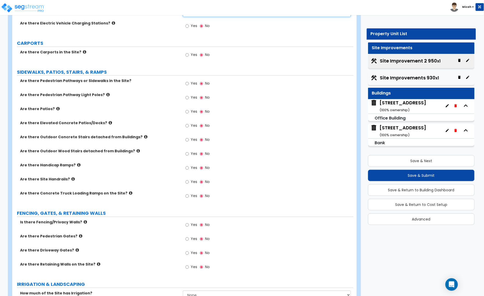
scroll to position [521, 0]
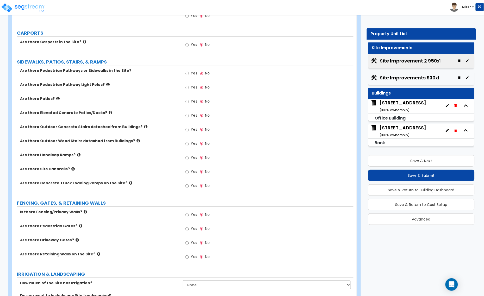
type input "6"
click at [185, 130] on input "Yes" at bounding box center [186, 130] width 3 height 6
radio input "true"
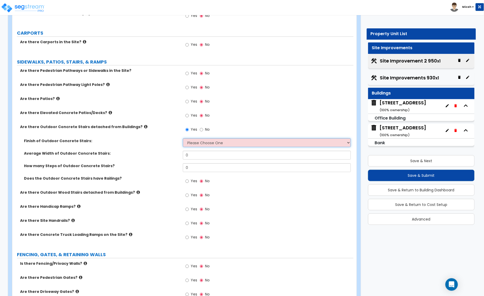
click at [200, 141] on select "Please Choose One Bare Concrete Exposed Aggregate Brick Paved Stone Paved" at bounding box center [267, 142] width 168 height 9
select select "1"
click at [183, 139] on select "Please Choose One Bare Concrete Exposed Aggregate Brick Paved Stone Paved" at bounding box center [267, 142] width 168 height 9
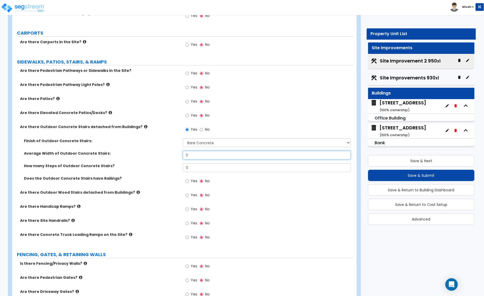
drag, startPoint x: 194, startPoint y: 153, endPoint x: 164, endPoint y: 153, distance: 30.2
click at [171, 153] on div "Average Width of Outdoor Concrete Stairs: 0" at bounding box center [182, 157] width 341 height 12
type input "6"
drag, startPoint x: 180, startPoint y: 168, endPoint x: 167, endPoint y: 167, distance: 12.8
click at [168, 167] on div "How many Steps of Outdoor Concrete Stairs? 0" at bounding box center [182, 169] width 341 height 12
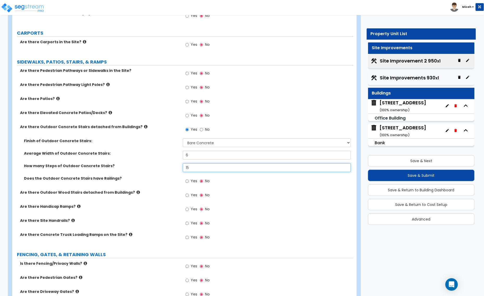
type input "15"
click at [187, 180] on input "Yes" at bounding box center [186, 181] width 3 height 6
radio input "true"
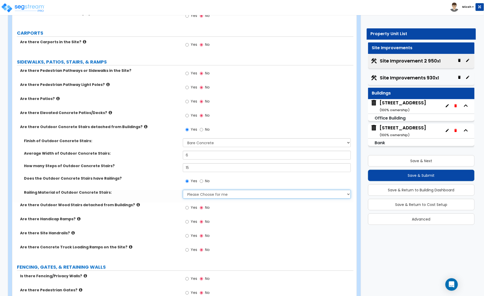
click at [193, 195] on select "Please Choose for me Steel Aluminum Wood" at bounding box center [267, 194] width 168 height 9
select select "2"
click at [183, 190] on select "Please Choose for me Steel Aluminum Wood" at bounding box center [267, 194] width 168 height 9
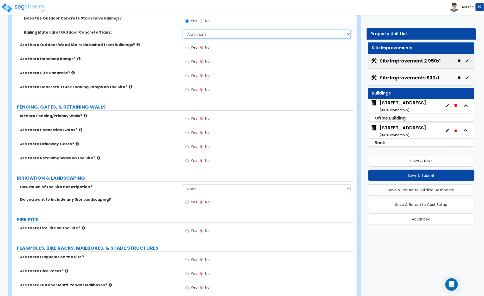
scroll to position [683, 0]
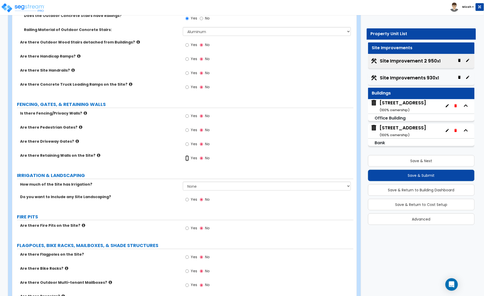
click at [186, 160] on input "Yes" at bounding box center [186, 158] width 3 height 6
radio input "true"
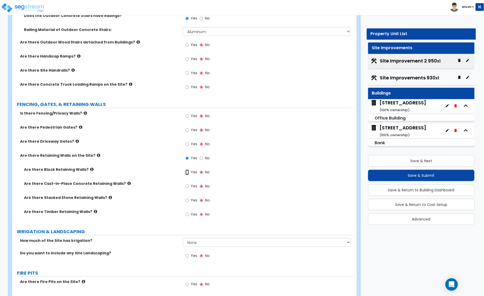
click at [188, 172] on input "Yes" at bounding box center [186, 172] width 3 height 6
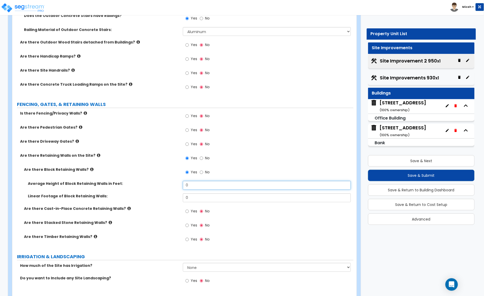
drag, startPoint x: 194, startPoint y: 184, endPoint x: 179, endPoint y: 187, distance: 15.4
click at [180, 186] on div "Average Height of Block Retaining Walls in Feet: 0" at bounding box center [182, 187] width 341 height 12
click at [176, 199] on div "Linear Footage of Block Retaining Walls: 0" at bounding box center [182, 199] width 341 height 12
click at [188, 212] on input "Yes" at bounding box center [186, 212] width 3 height 6
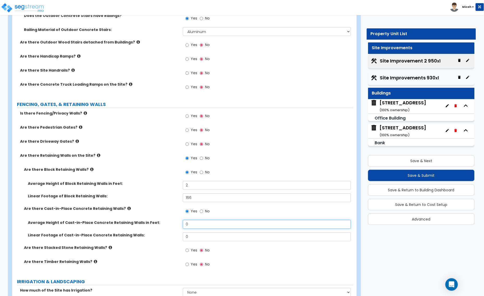
drag, startPoint x: 193, startPoint y: 225, endPoint x: 171, endPoint y: 224, distance: 21.4
click at [172, 224] on div "Average Height of Cast-in-Place Concrete Retaining Walls in Feet: 0" at bounding box center [182, 226] width 341 height 12
drag, startPoint x: 190, startPoint y: 236, endPoint x: 177, endPoint y: 240, distance: 13.8
click at [178, 239] on div "Linear Footage of Cast-in-Place Concrete Retaining Walls: 0" at bounding box center [182, 238] width 341 height 12
click at [109, 248] on icon at bounding box center [110, 247] width 3 height 4
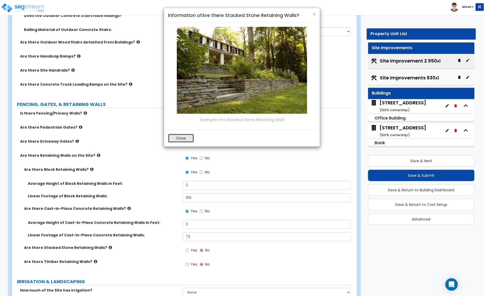
click at [184, 139] on button "Close" at bounding box center [181, 138] width 26 height 9
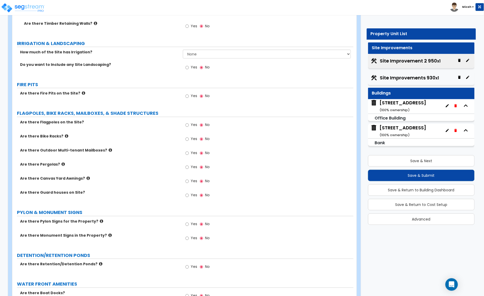
scroll to position [911, 0]
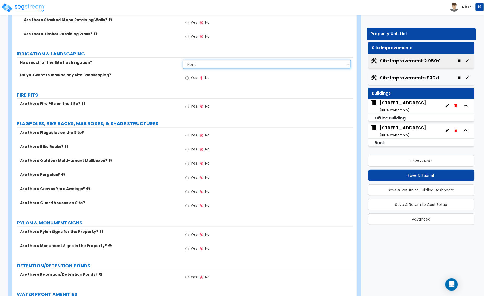
click at [200, 64] on select "None I want to Enter an Approximate Percentage I want to Enter the Square Foota…" at bounding box center [267, 64] width 168 height 9
click at [183, 60] on select "None I want to Enter an Approximate Percentage I want to Enter the Square Foota…" at bounding box center [267, 64] width 168 height 9
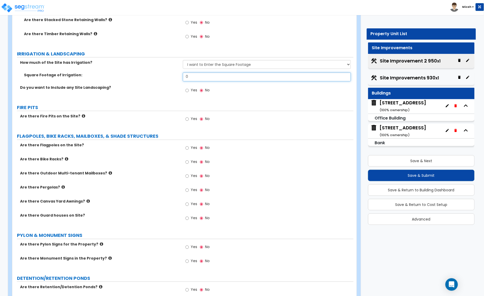
drag, startPoint x: 189, startPoint y: 79, endPoint x: 177, endPoint y: 82, distance: 12.8
click at [177, 82] on div "Square Footage of Irrigation: 0" at bounding box center [182, 79] width 341 height 12
click at [185, 90] on input "Yes" at bounding box center [186, 91] width 3 height 6
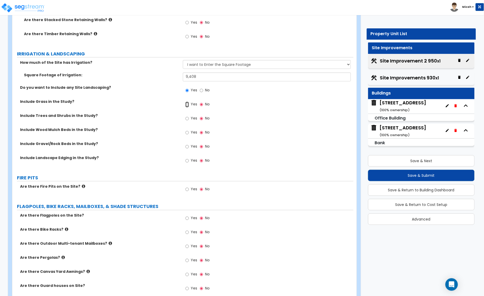
click at [187, 105] on input "Yes" at bounding box center [186, 105] width 3 height 6
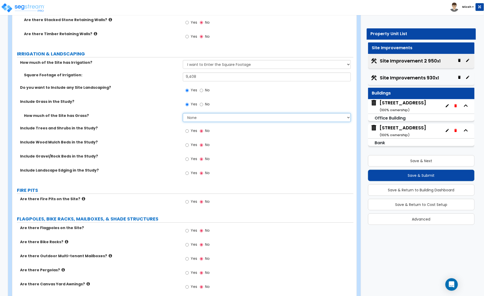
click at [197, 117] on select "None I want to Enter an Approximate Percentage I want to Enter the Square Foota…" at bounding box center [267, 117] width 168 height 9
click at [183, 114] on select "None I want to Enter an Approximate Percentage I want to Enter the Square Foota…" at bounding box center [267, 117] width 168 height 9
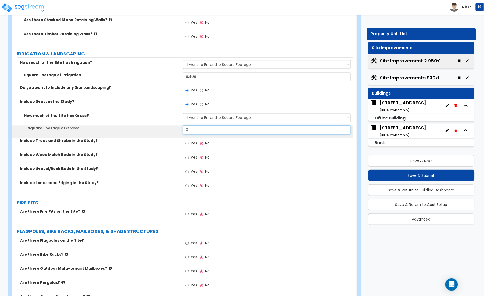
drag, startPoint x: 193, startPoint y: 129, endPoint x: 179, endPoint y: 130, distance: 14.3
click at [181, 130] on div "Square Footage of Grass: 0" at bounding box center [182, 132] width 341 height 12
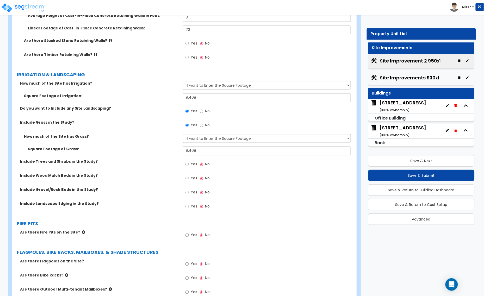
scroll to position [879, 0]
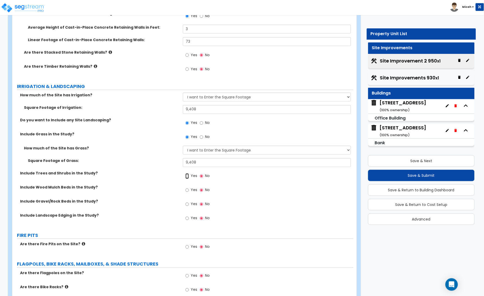
click at [187, 177] on input "Yes" at bounding box center [186, 176] width 3 height 6
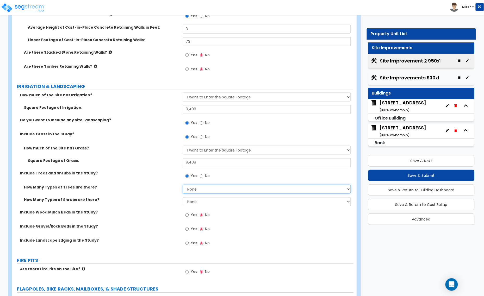
click at [193, 189] on select "None 1 2 3" at bounding box center [267, 189] width 168 height 9
click at [183, 185] on select "None 1 2 3" at bounding box center [267, 189] width 168 height 9
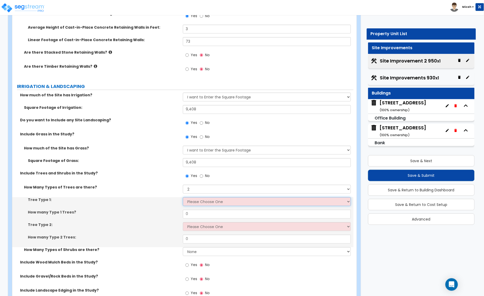
click at [196, 203] on select "Please Choose One Honey Locust Planetree Poplar Elm Hawthorn Linden Maple Red M…" at bounding box center [267, 201] width 168 height 9
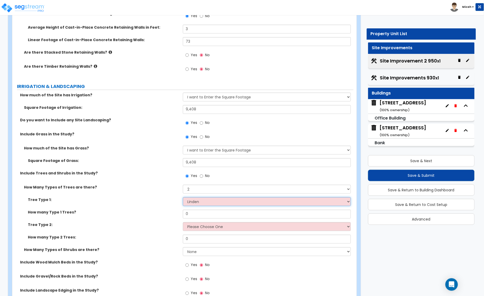
click at [183, 198] on select "Please Choose One Honey Locust Planetree Poplar Elm Hawthorn Linden Maple Red M…" at bounding box center [267, 201] width 168 height 9
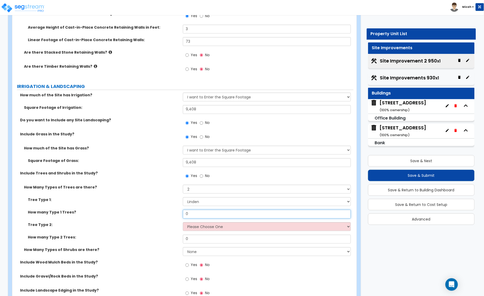
click at [181, 215] on div "How many Type 1 Trees? 0" at bounding box center [182, 216] width 341 height 12
click at [192, 226] on select "Please Choose One Honey Locust Planetree Poplar Elm Hawthorn Linden Maple Red M…" at bounding box center [267, 226] width 168 height 9
click at [183, 223] on select "Please Choose One Honey Locust Planetree Poplar Elm Hawthorn Linden Maple Red M…" at bounding box center [267, 226] width 168 height 9
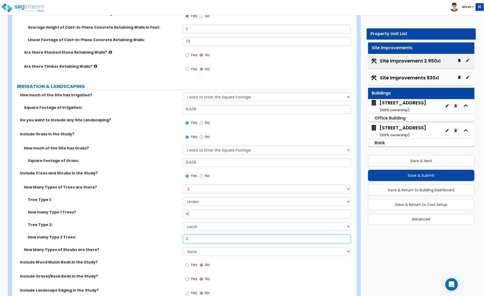
click at [183, 242] on input "0" at bounding box center [267, 239] width 168 height 9
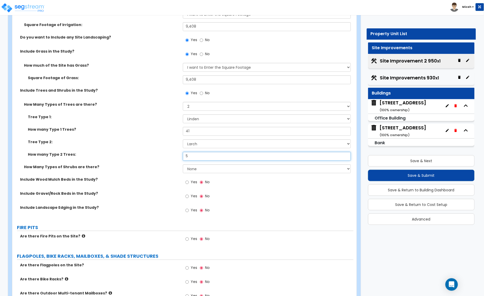
scroll to position [976, 0]
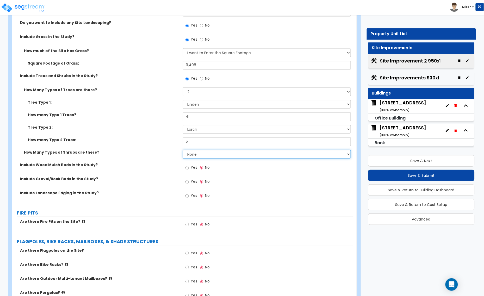
click at [188, 155] on select "None 1 2 3" at bounding box center [267, 154] width 168 height 9
click at [183, 150] on select "None 1 2 3" at bounding box center [267, 154] width 168 height 9
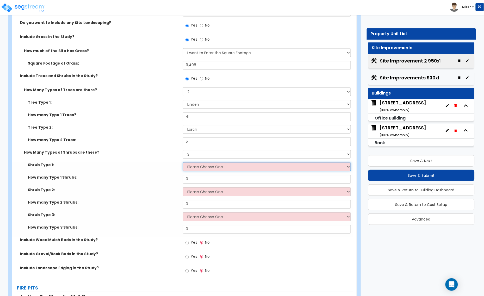
click at [193, 170] on select "Please Choose One Arborvitae Azalea Yew Boxwood Juniper Holly Cotoneaster Euony…" at bounding box center [267, 166] width 168 height 9
click at [183, 162] on select "Please Choose One Arborvitae Azalea Yew Boxwood Juniper Holly Cotoneaster Euony…" at bounding box center [267, 166] width 168 height 9
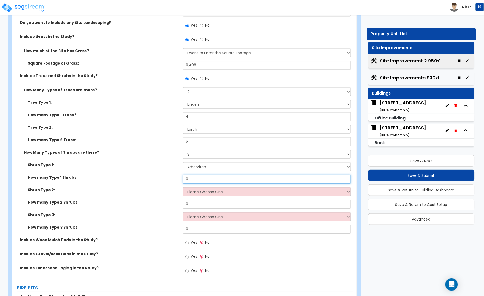
drag, startPoint x: 185, startPoint y: 180, endPoint x: 181, endPoint y: 180, distance: 3.9
click at [182, 180] on div "How many Type 1 Shrubs: 0" at bounding box center [182, 181] width 341 height 12
click at [206, 194] on select "Please Choose One Arborvitae Azalea Yew Boxwood Juniper Holly Cotoneaster Euony…" at bounding box center [267, 191] width 168 height 9
click at [183, 187] on select "Please Choose One Arborvitae Azalea Yew Boxwood Juniper Holly Cotoneaster Euony…" at bounding box center [267, 191] width 168 height 9
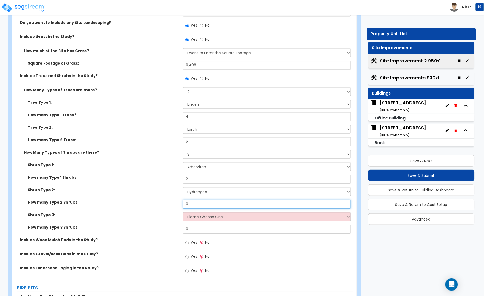
drag, startPoint x: 194, startPoint y: 203, endPoint x: 168, endPoint y: 205, distance: 26.6
click at [171, 205] on div "How many Type 2 Shrubs: 0" at bounding box center [182, 206] width 341 height 12
click at [197, 215] on select "Please Choose One Arborvitae Azalea Yew Boxwood Juniper Holly Cotoneaster Euony…" at bounding box center [267, 216] width 168 height 9
click at [183, 212] on select "Please Choose One Arborvitae Azalea Yew Boxwood Juniper Holly Cotoneaster Euony…" at bounding box center [267, 216] width 168 height 9
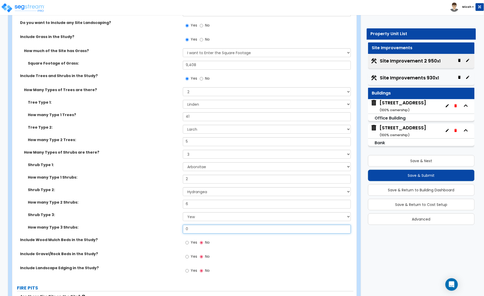
drag, startPoint x: 187, startPoint y: 226, endPoint x: 178, endPoint y: 230, distance: 9.9
click at [182, 228] on div "How many Type 3 Shrubs: 0" at bounding box center [182, 231] width 341 height 12
click at [186, 242] on input "Yes" at bounding box center [186, 243] width 3 height 6
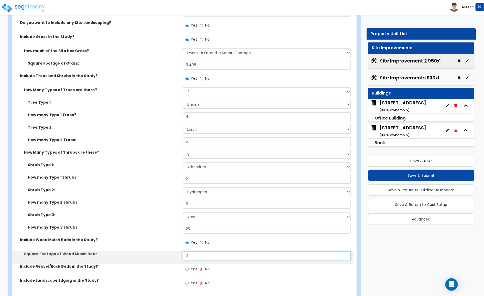
drag, startPoint x: 193, startPoint y: 256, endPoint x: 174, endPoint y: 256, distance: 19.5
click at [179, 256] on div "Square Footage of Wood Mulch Beds: 0" at bounding box center [182, 257] width 341 height 12
click at [193, 257] on input "0" at bounding box center [267, 255] width 168 height 9
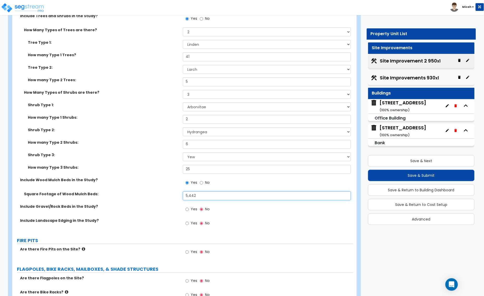
scroll to position [1041, 0]
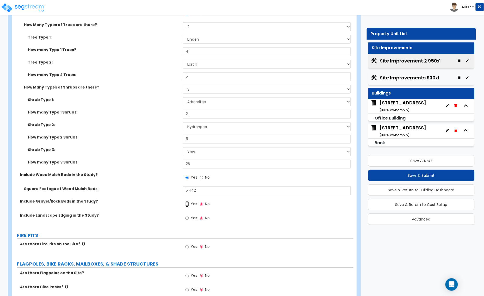
click at [186, 204] on input "Yes" at bounding box center [186, 204] width 3 height 6
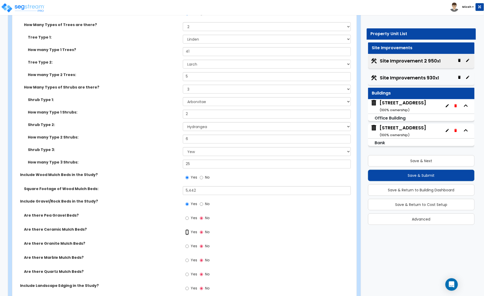
click at [188, 232] on input "Yes" at bounding box center [186, 232] width 3 height 6
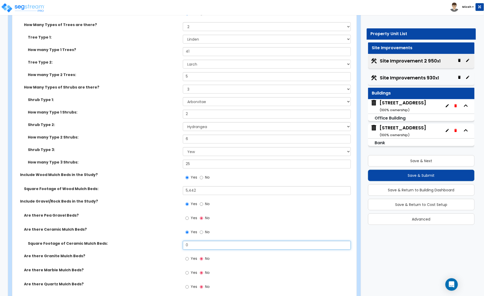
drag, startPoint x: 191, startPoint y: 248, endPoint x: 178, endPoint y: 247, distance: 13.0
click at [179, 248] on div "Square Footage of Ceramic Mulch Beds: 0" at bounding box center [182, 247] width 341 height 12
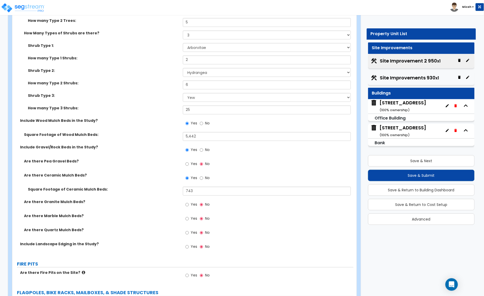
scroll to position [1106, 0]
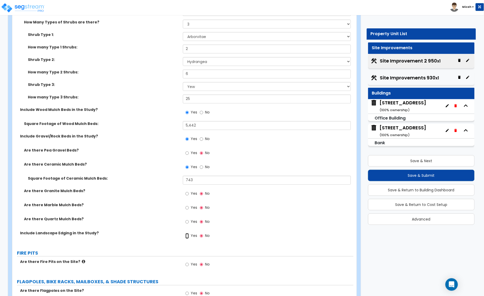
click at [188, 237] on input "Yes" at bounding box center [186, 236] width 3 height 6
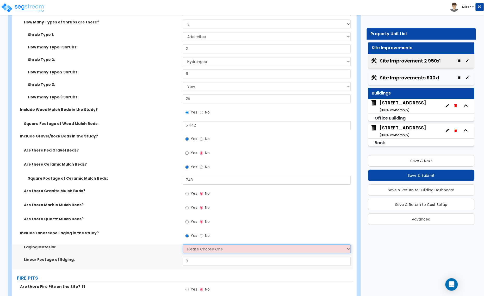
click at [192, 249] on select "Please Choose One Metal Brick Railroad Ties Concrete" at bounding box center [267, 248] width 168 height 9
click at [183, 244] on select "Please Choose One Metal Brick Railroad Ties Concrete" at bounding box center [267, 248] width 168 height 9
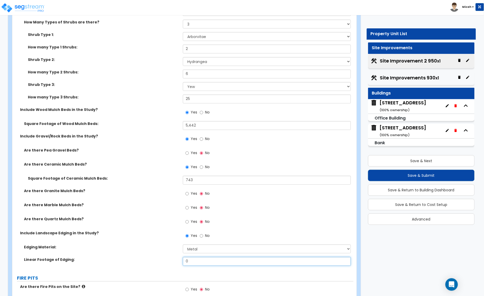
drag, startPoint x: 193, startPoint y: 262, endPoint x: 170, endPoint y: 260, distance: 22.7
click at [178, 261] on div "Linear Footage of Edging: 0" at bounding box center [182, 263] width 341 height 12
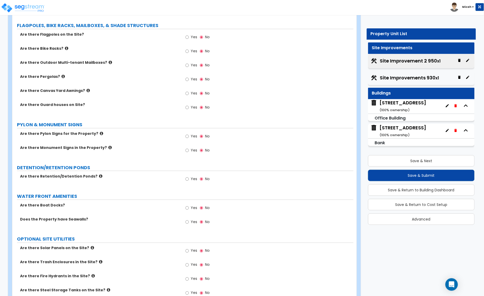
scroll to position [1399, 0]
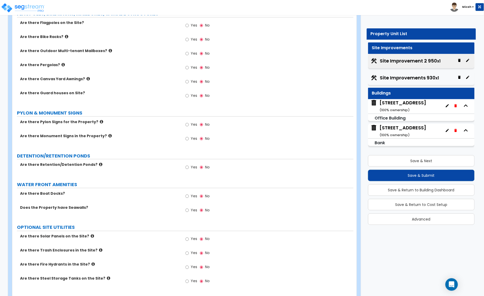
click at [109, 50] on icon at bounding box center [110, 51] width 3 height 4
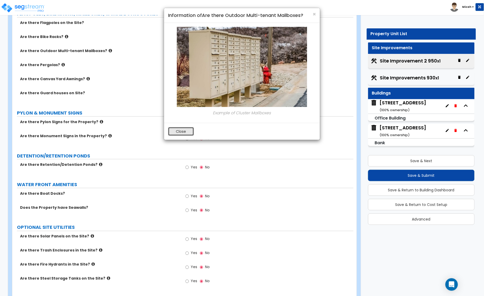
click at [189, 129] on button "Close" at bounding box center [181, 131] width 26 height 9
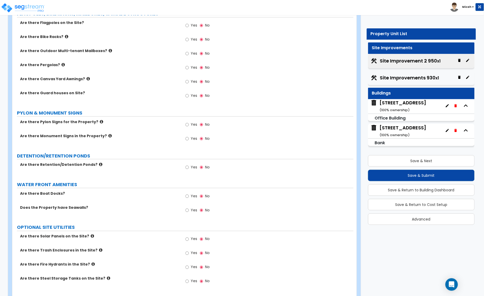
click at [108, 137] on icon at bounding box center [109, 136] width 3 height 4
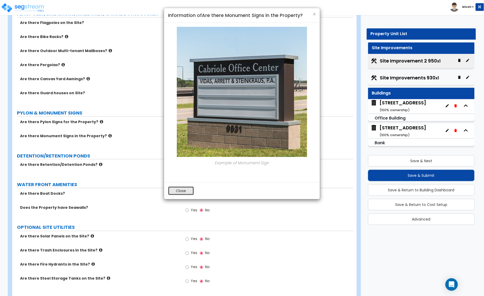
click at [177, 189] on button "Close" at bounding box center [181, 190] width 26 height 9
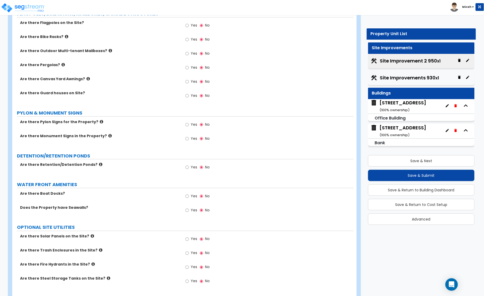
click at [189, 140] on label "Yes" at bounding box center [191, 139] width 12 height 9
click at [189, 140] on input "Yes" at bounding box center [186, 139] width 3 height 6
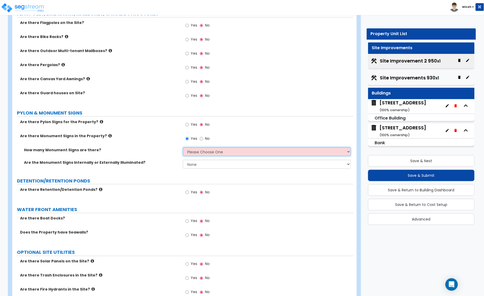
click at [197, 152] on select "Please Choose One 1 2 3" at bounding box center [267, 151] width 168 height 9
click at [183, 148] on select "Please Choose One 1 2 3" at bounding box center [267, 151] width 168 height 9
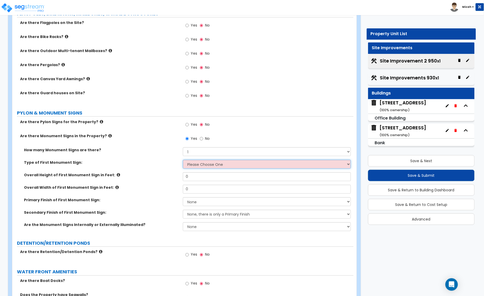
click at [194, 163] on select "Please Choose One Flat Signboard on top of a Base Flat Signboard attached to a …" at bounding box center [267, 164] width 168 height 9
click at [183, 160] on select "Please Choose One Flat Signboard on top of a Base Flat Signboard attached to a …" at bounding box center [267, 164] width 168 height 9
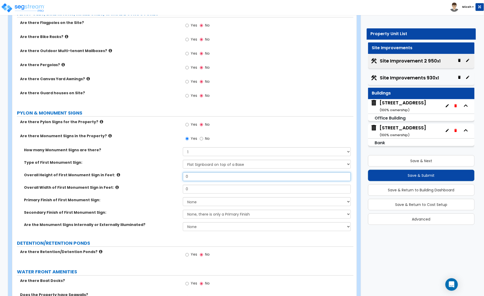
drag, startPoint x: 196, startPoint y: 178, endPoint x: 182, endPoint y: 180, distance: 13.7
click at [183, 180] on input "0" at bounding box center [267, 176] width 168 height 9
drag, startPoint x: 187, startPoint y: 190, endPoint x: 182, endPoint y: 191, distance: 4.2
click at [183, 191] on input "0" at bounding box center [267, 189] width 168 height 9
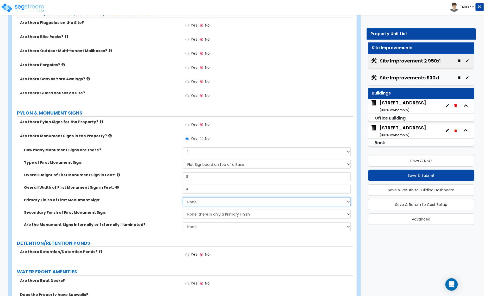
click at [195, 203] on select "None Paint/Stucco Finish Brick Finish Stone Finish Metal Composite Finish Vinyl…" at bounding box center [267, 201] width 168 height 9
click at [183, 198] on select "None Paint/Stucco Finish Brick Finish Stone Finish Metal Composite Finish Vinyl…" at bounding box center [267, 201] width 168 height 9
click at [200, 227] on select "None Internally Illuminated Externally Illuminated" at bounding box center [267, 226] width 168 height 9
click at [183, 223] on select "None Internally Illuminated Externally Illuminated" at bounding box center [267, 226] width 168 height 9
drag, startPoint x: 202, startPoint y: 242, endPoint x: 189, endPoint y: 237, distance: 13.7
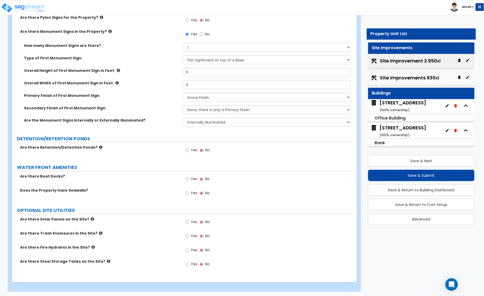
scroll to position [1505, 0]
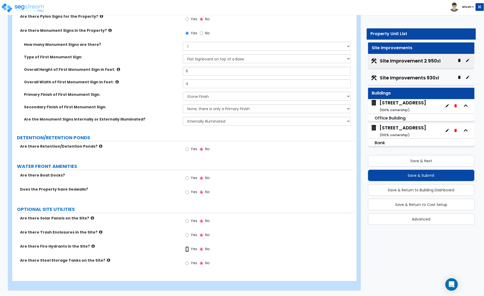
click at [187, 249] on input "Yes" at bounding box center [186, 250] width 3 height 6
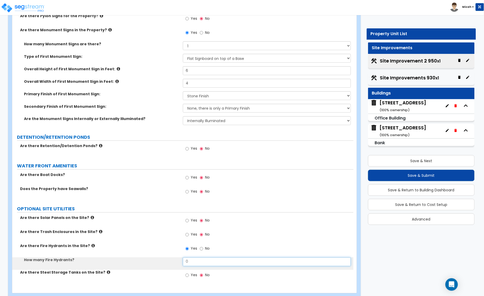
drag, startPoint x: 190, startPoint y: 263, endPoint x: 177, endPoint y: 264, distance: 12.3
click at [178, 264] on div "How many Fire Hydrants? 0" at bounding box center [182, 263] width 341 height 12
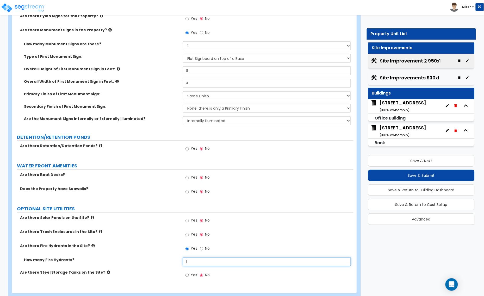
scroll to position [1518, 0]
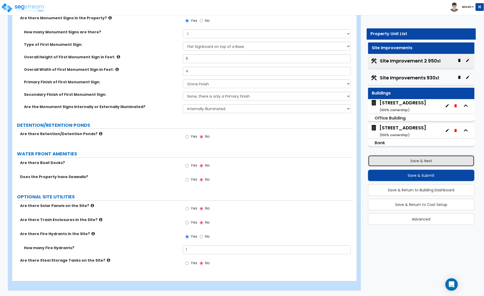
click at [403, 159] on button "Save & Next" at bounding box center [421, 160] width 107 height 11
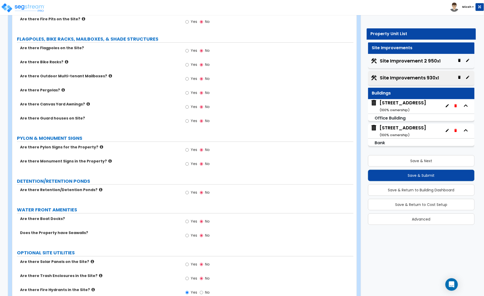
scroll to position [1343, 0]
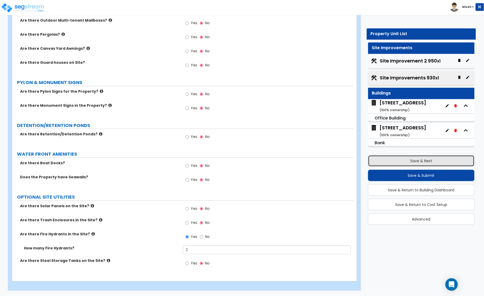
click at [391, 161] on button "Save & Next" at bounding box center [421, 160] width 107 height 11
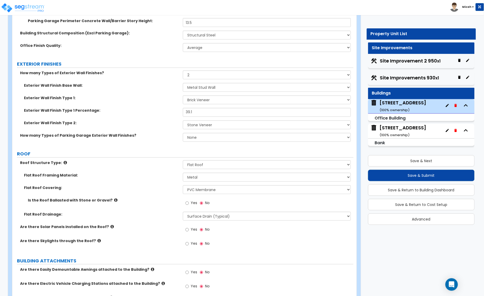
scroll to position [293, 0]
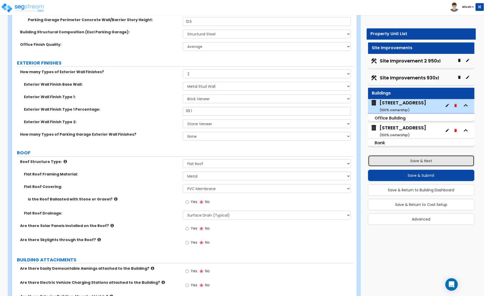
click at [411, 159] on button "Save & Next" at bounding box center [421, 160] width 107 height 11
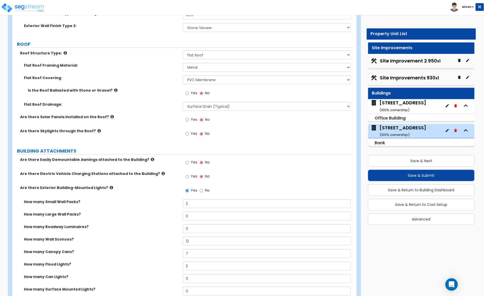
scroll to position [260, 0]
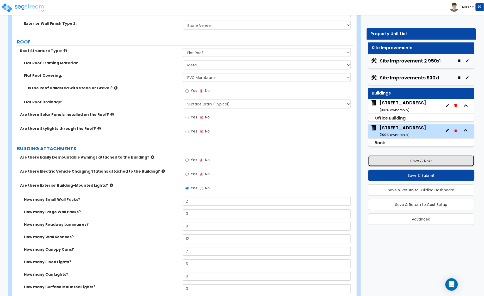
click at [418, 158] on button "Save & Next" at bounding box center [421, 160] width 107 height 11
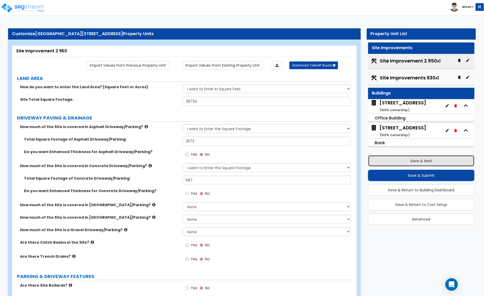
click at [418, 160] on button "Save & Next" at bounding box center [421, 160] width 107 height 11
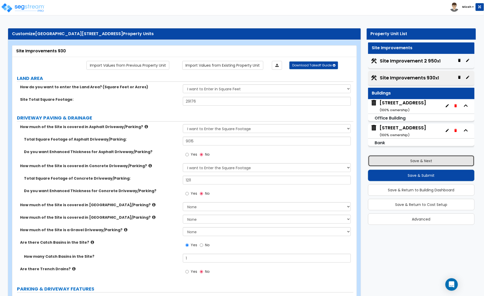
click at [418, 160] on button "Save & Next" at bounding box center [421, 160] width 107 height 11
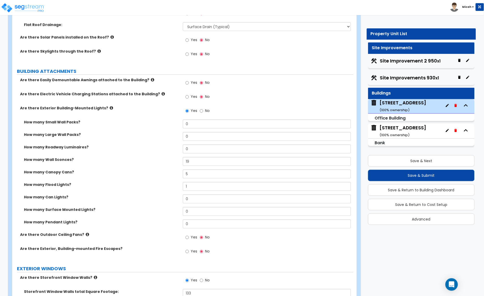
scroll to position [488, 0]
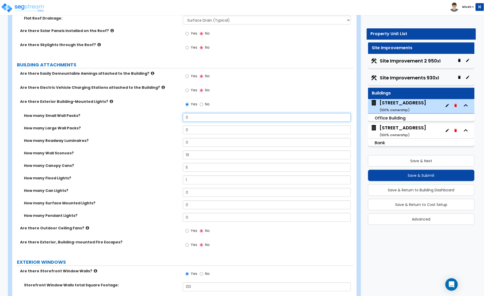
drag, startPoint x: 177, startPoint y: 116, endPoint x: 174, endPoint y: 116, distance: 3.1
click at [175, 116] on div "How many Small Wall Packs? 0" at bounding box center [182, 119] width 341 height 12
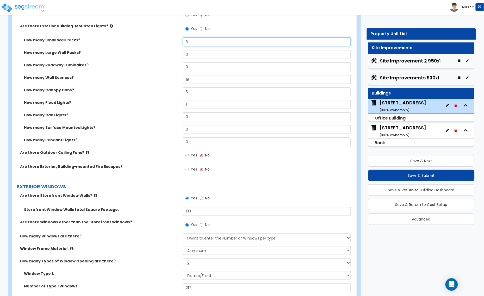
scroll to position [586, 0]
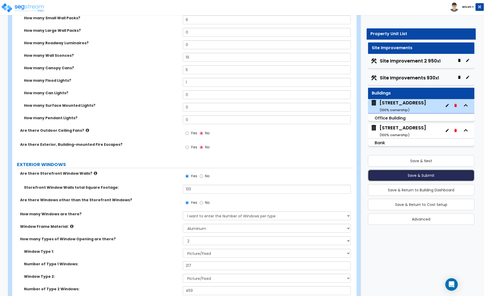
click at [407, 174] on button "Save & Submit" at bounding box center [421, 175] width 107 height 11
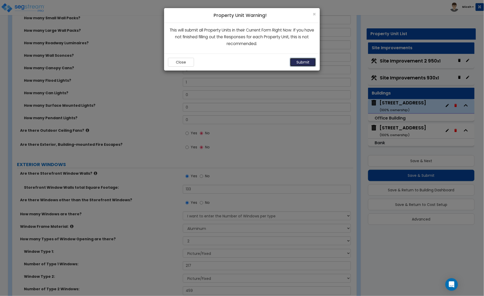
click at [305, 60] on button "Submit" at bounding box center [303, 62] width 26 height 9
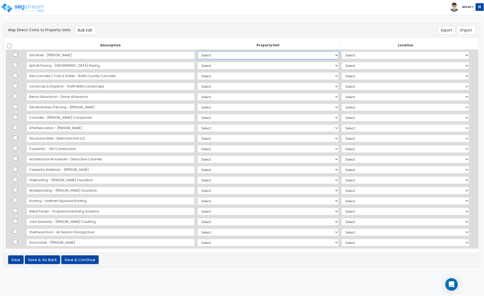
click at [322, 56] on select "Select 930 950 Wayzata Blvd 930 950 Wayzata Blvd Site Improvement 2 950 Site Im…" at bounding box center [267, 55] width 141 height 8
click at [301, 31] on div "Map Direct Costs to Property Units Bulk Edit" at bounding box center [162, 30] width 317 height 9
click at [463, 55] on select "Select Add Additional Location" at bounding box center [405, 55] width 128 height 8
drag, startPoint x: 463, startPoint y: 55, endPoint x: 457, endPoint y: 55, distance: 6.2
click at [463, 55] on select "Select Add Additional Location" at bounding box center [405, 55] width 128 height 8
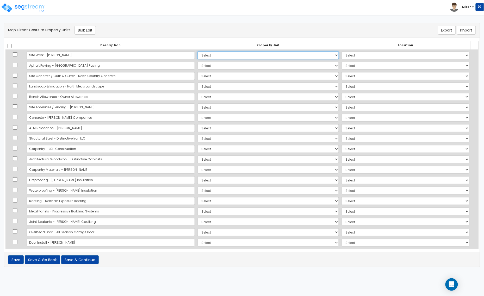
click at [250, 58] on select "Select 930 950 Wayzata Blvd 930 950 Wayzata Blvd Site Improvement 2 950 Site Im…" at bounding box center [267, 55] width 141 height 8
select select "174261"
click at [197, 51] on select "Select 930 950 Wayzata Blvd 930 950 Wayzata Blvd Site Improvement 2 950 Site Im…" at bounding box center [267, 55] width 141 height 8
select select
click at [362, 55] on select "Select Add Additional Location Building Building Interior Parking Garage" at bounding box center [405, 55] width 128 height 8
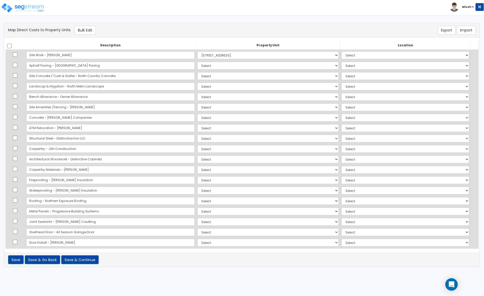
click at [360, 42] on th "Location" at bounding box center [405, 45] width 130 height 8
click at [322, 57] on select "Select 930 950 Wayzata Blvd 930 950 Wayzata Blvd Site Improvement 2 950 Site Im…" at bounding box center [267, 55] width 141 height 8
select select
click at [197, 51] on select "Select 930 950 Wayzata Blvd 930 950 Wayzata Blvd Site Improvement 2 950 Site Im…" at bounding box center [267, 55] width 141 height 8
select select
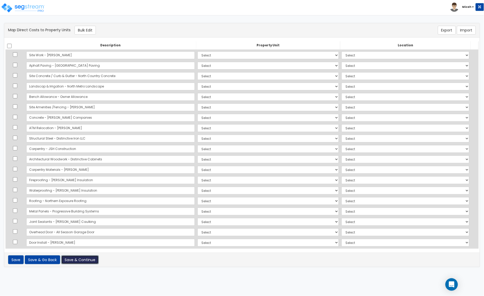
click at [80, 260] on button "Save & Continue" at bounding box center [79, 259] width 37 height 9
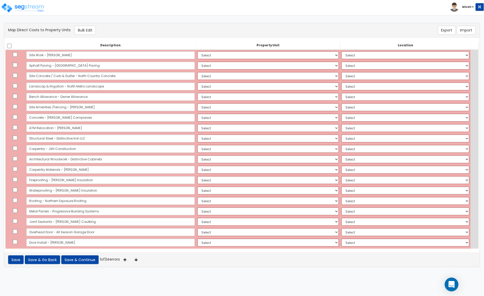
click at [454, 284] on icon "Open Intercom Messenger" at bounding box center [451, 284] width 6 height 7
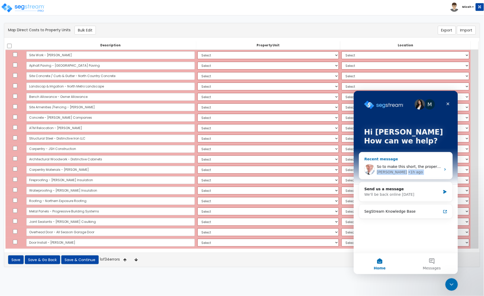
click at [442, 168] on div "So to make this short, the property owner used to have 1 large bldg on the site…" at bounding box center [405, 169] width 93 height 19
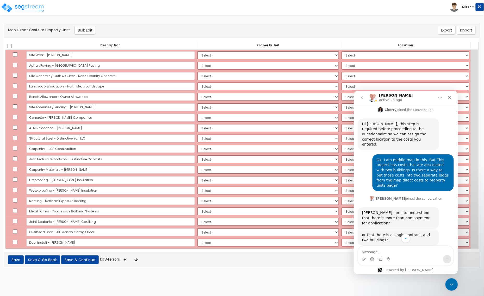
scroll to position [265, 0]
